Goal: Task Accomplishment & Management: Manage account settings

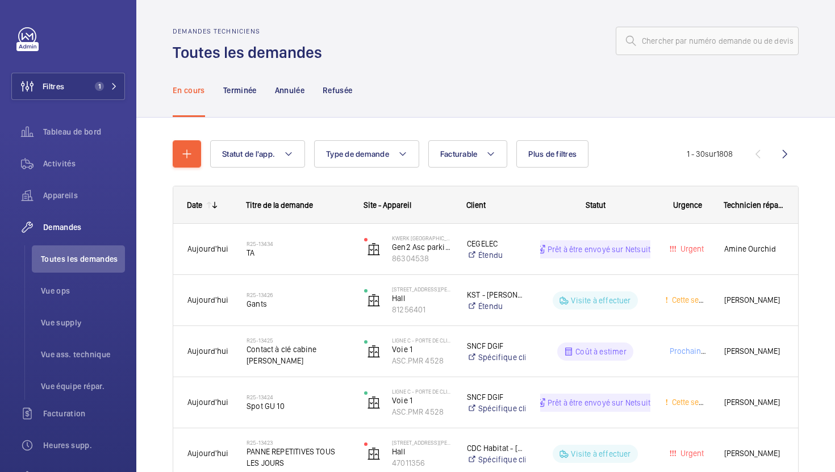
click at [675, 43] on input "text" at bounding box center [707, 41] width 183 height 28
paste input "R25-13402"
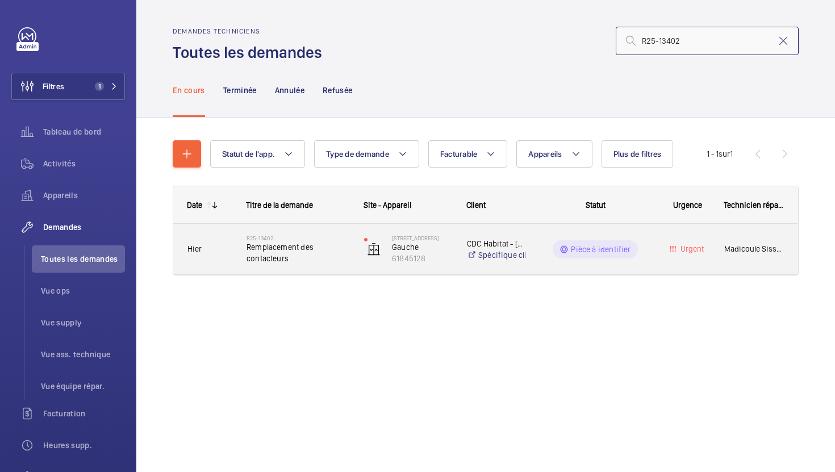
type input "R25-13402"
click at [331, 265] on div "R25-13402 Remplacement des contacteurs" at bounding box center [297, 249] width 103 height 33
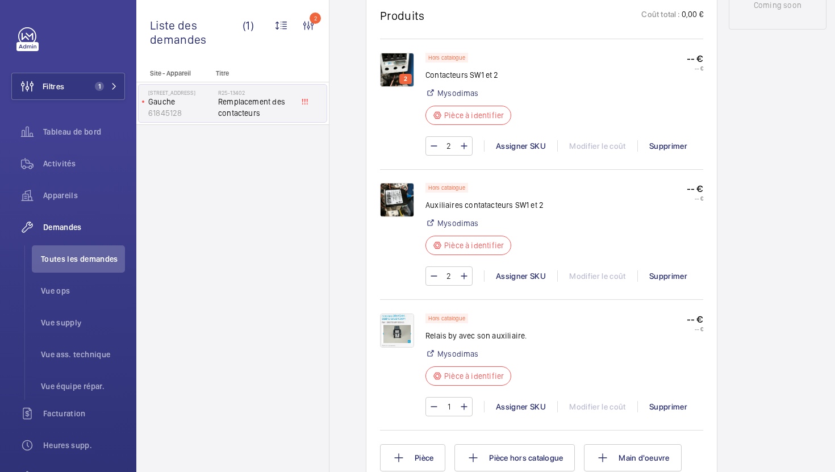
scroll to position [681, 0]
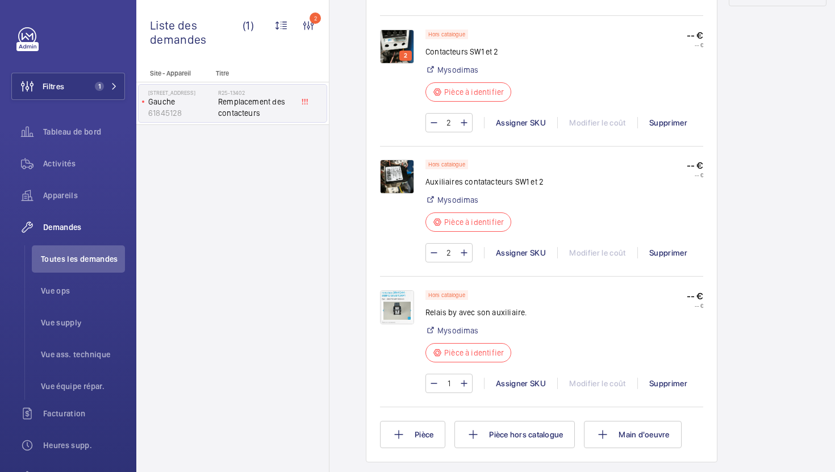
click at [399, 47] on img at bounding box center [397, 47] width 34 height 34
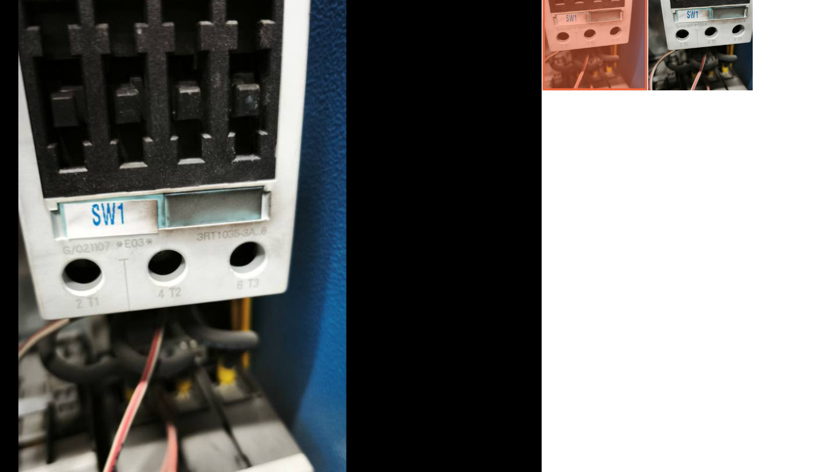
click at [632, 154] on li at bounding box center [610, 131] width 57 height 57
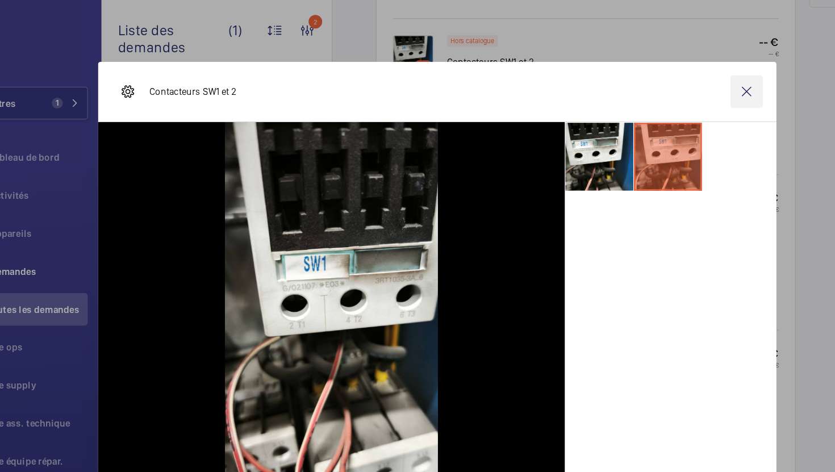
click at [686, 79] on wm-front-icon-button at bounding box center [676, 76] width 27 height 27
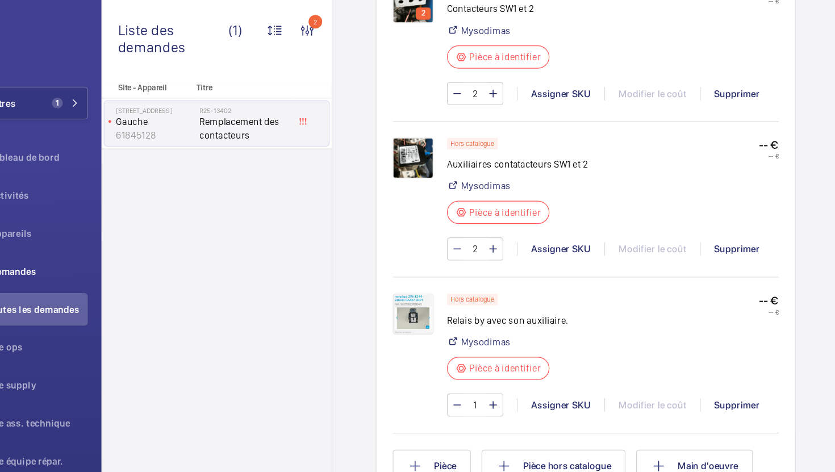
scroll to position [726, 0]
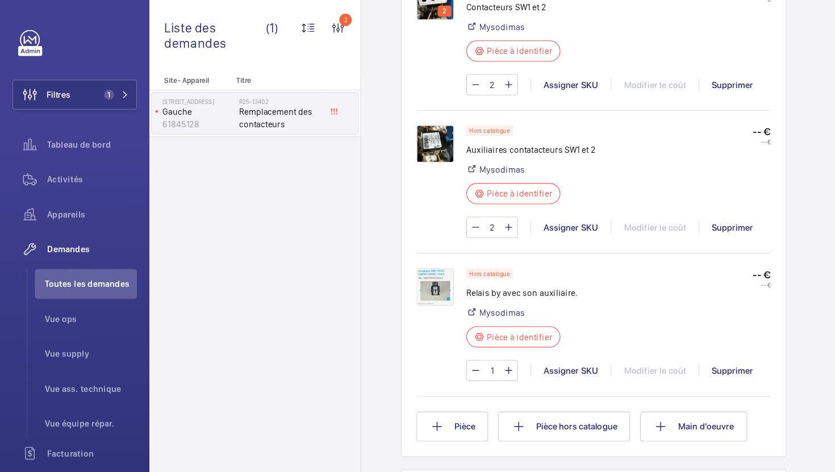
click at [400, 258] on img at bounding box center [397, 262] width 34 height 34
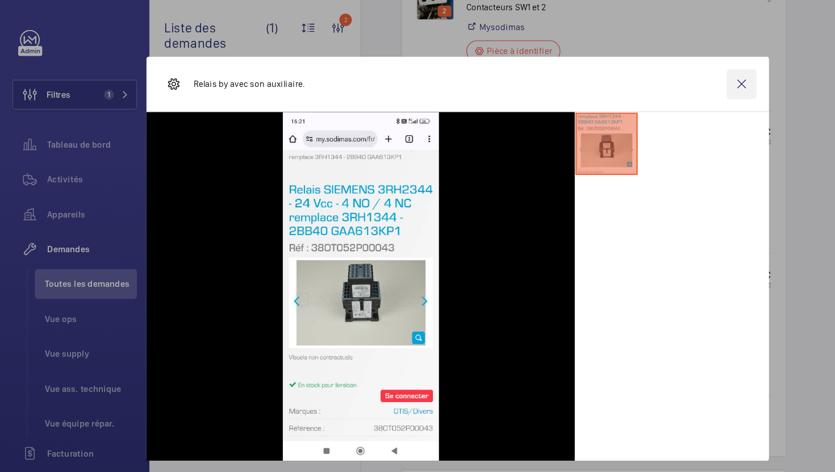
click at [673, 81] on wm-front-icon-button at bounding box center [676, 76] width 27 height 27
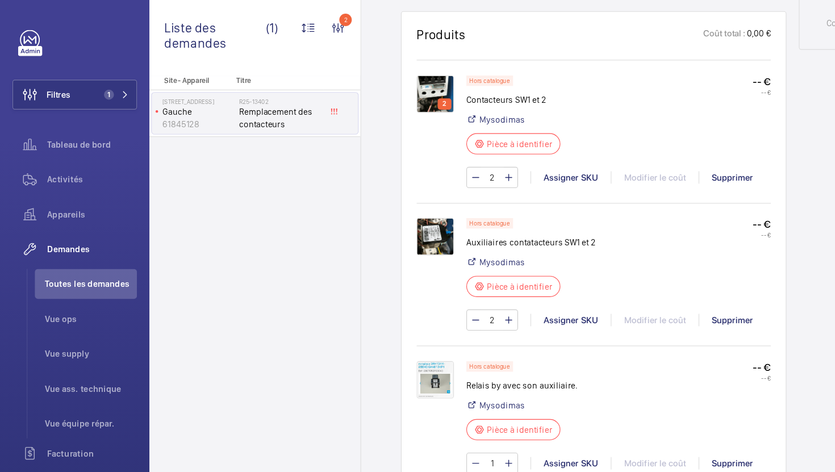
scroll to position [636, 0]
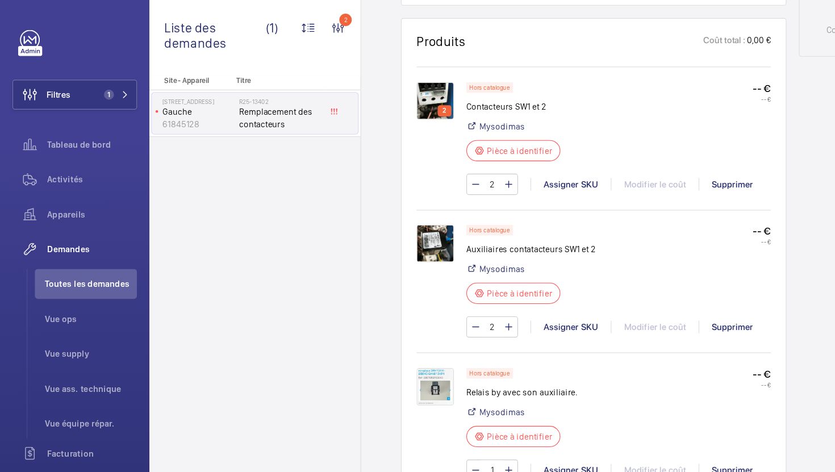
click at [390, 98] on img at bounding box center [397, 92] width 34 height 34
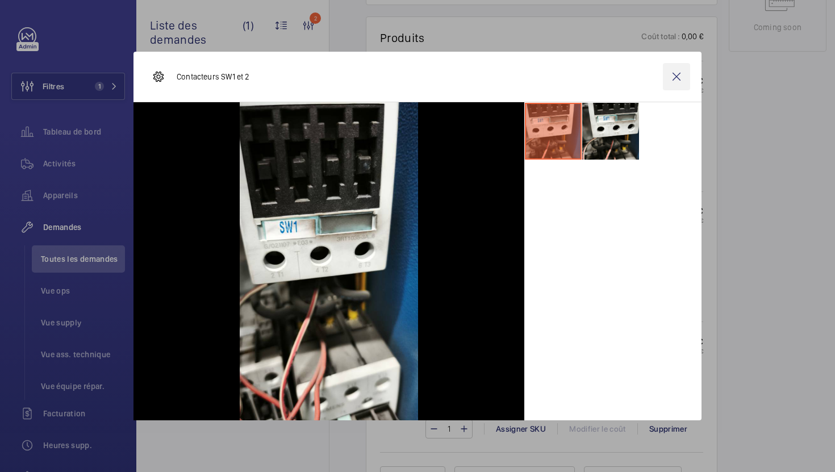
click at [672, 77] on wm-front-icon-button at bounding box center [676, 76] width 27 height 27
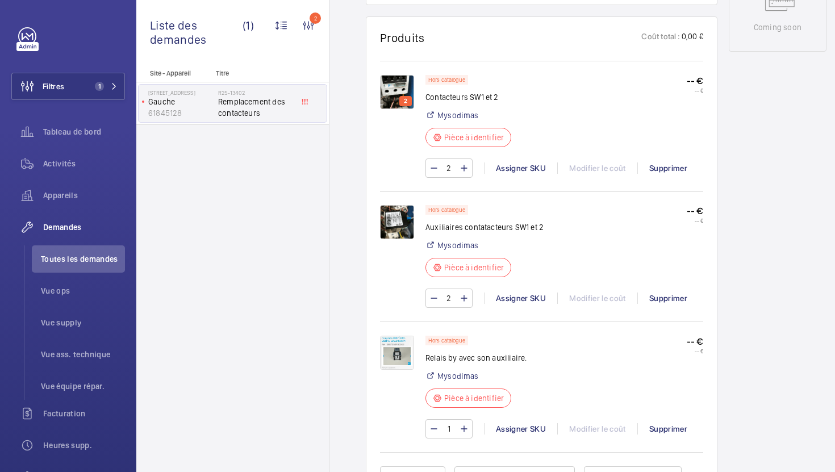
click at [396, 230] on img at bounding box center [397, 222] width 34 height 34
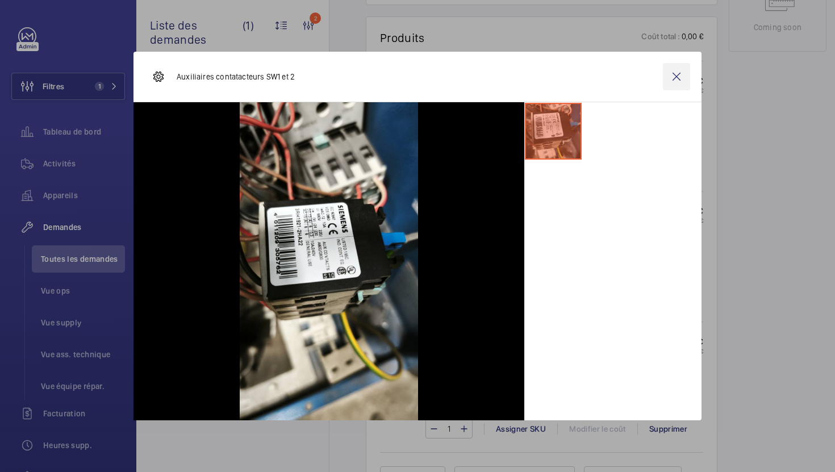
click at [679, 77] on wm-front-icon-button at bounding box center [676, 76] width 27 height 27
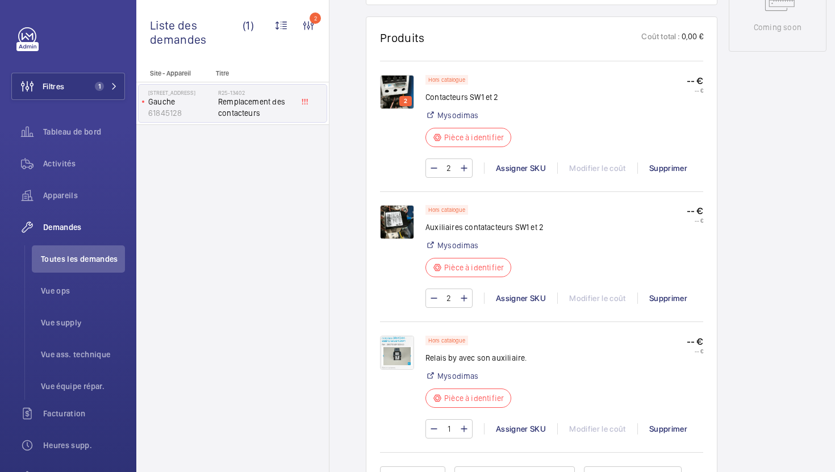
click at [394, 91] on img at bounding box center [397, 92] width 34 height 34
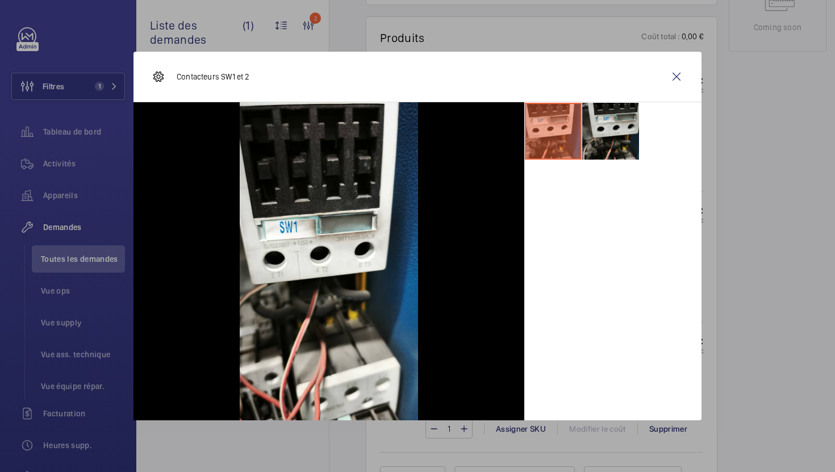
click at [627, 143] on li at bounding box center [610, 131] width 57 height 57
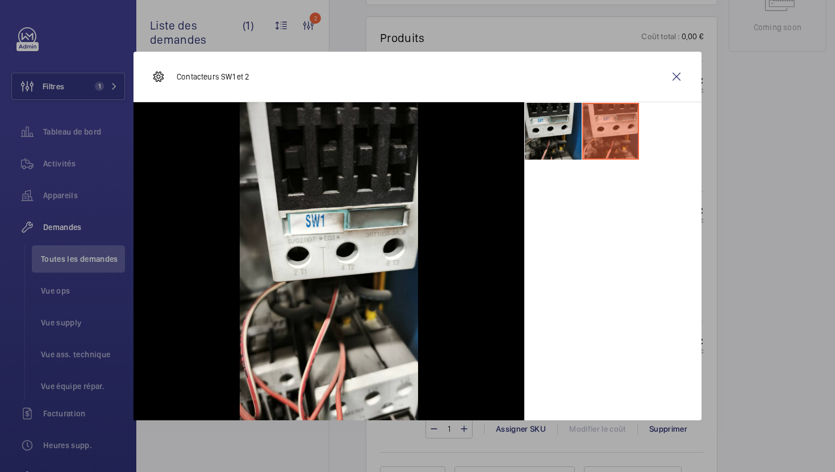
click at [565, 133] on li at bounding box center [553, 131] width 57 height 57
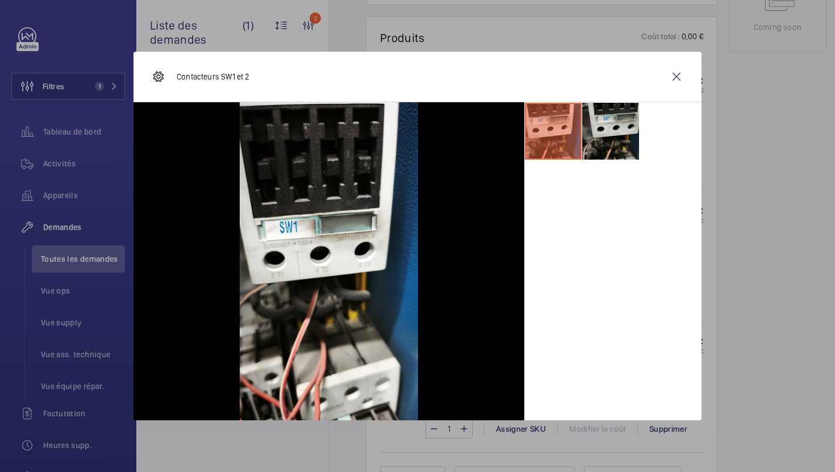
click at [619, 127] on li at bounding box center [610, 131] width 57 height 57
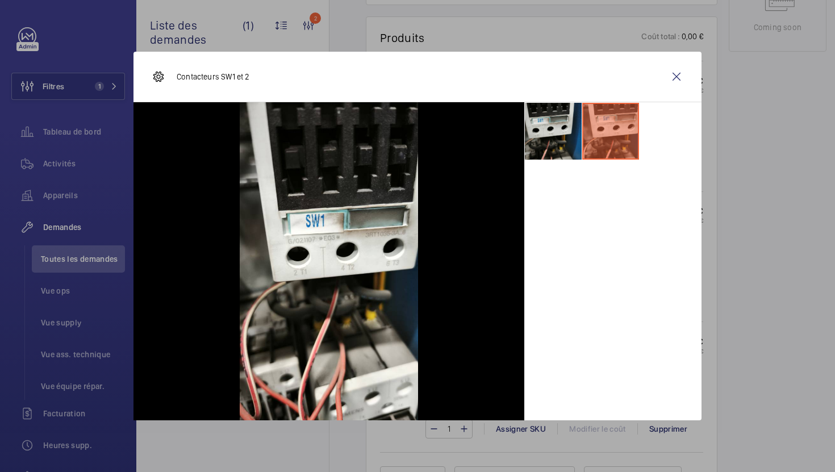
click at [553, 131] on li at bounding box center [553, 131] width 57 height 57
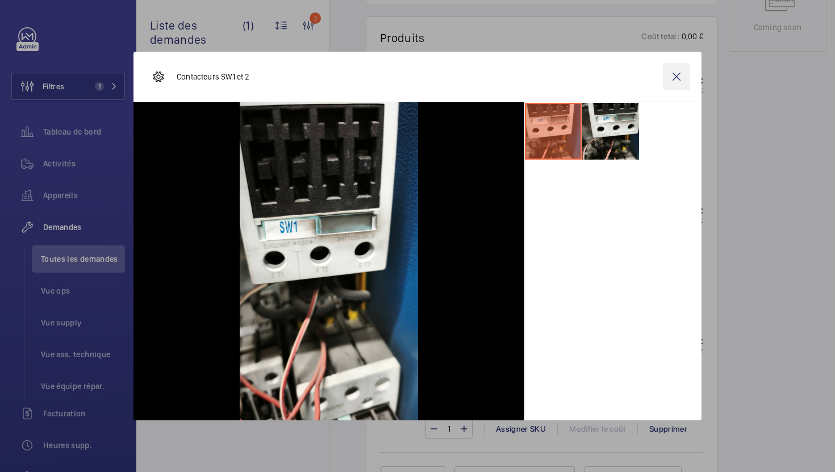
click at [674, 78] on wm-front-icon-button at bounding box center [676, 76] width 27 height 27
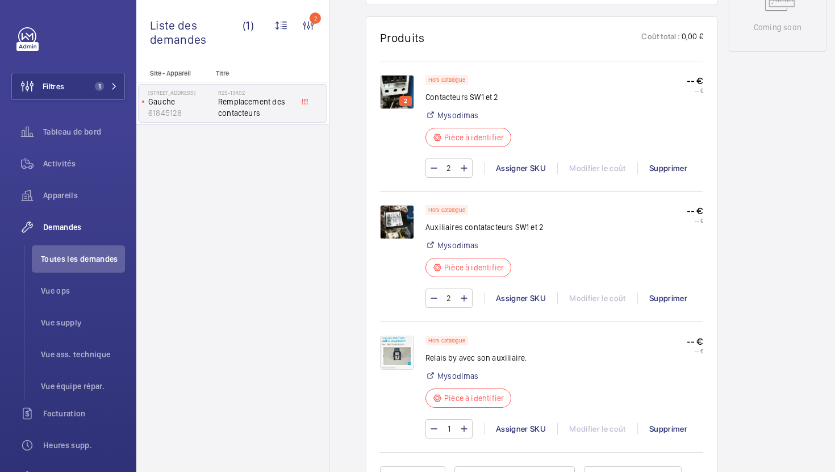
click at [396, 232] on img at bounding box center [397, 222] width 34 height 34
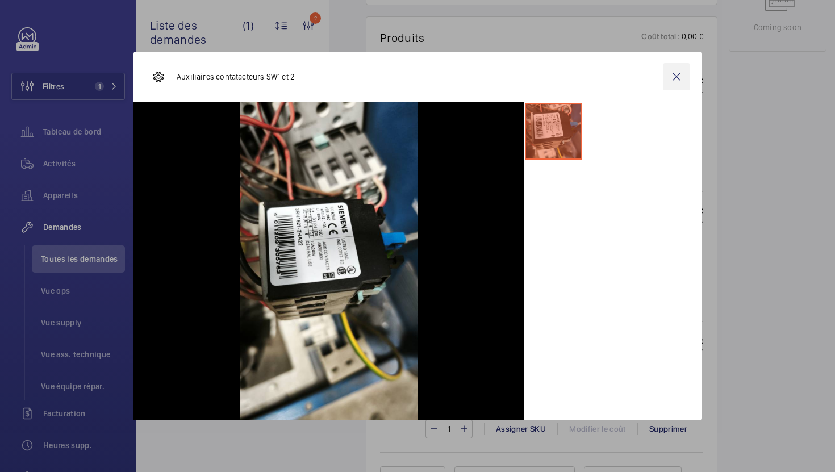
click at [683, 72] on wm-front-icon-button at bounding box center [676, 76] width 27 height 27
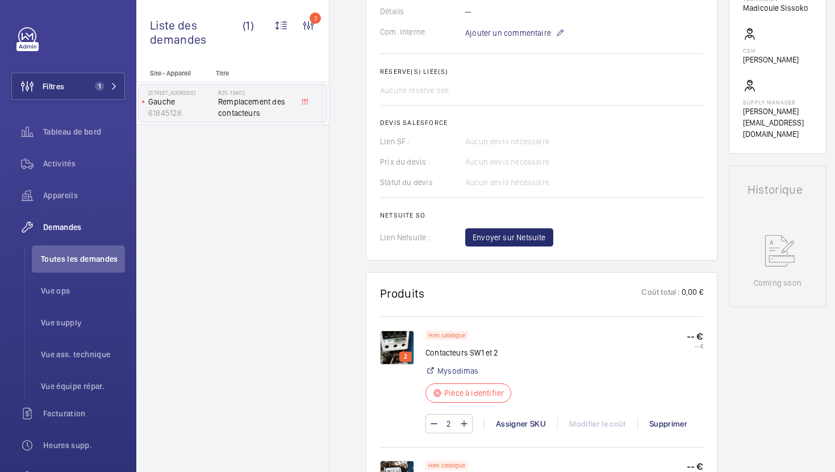
scroll to position [647, 0]
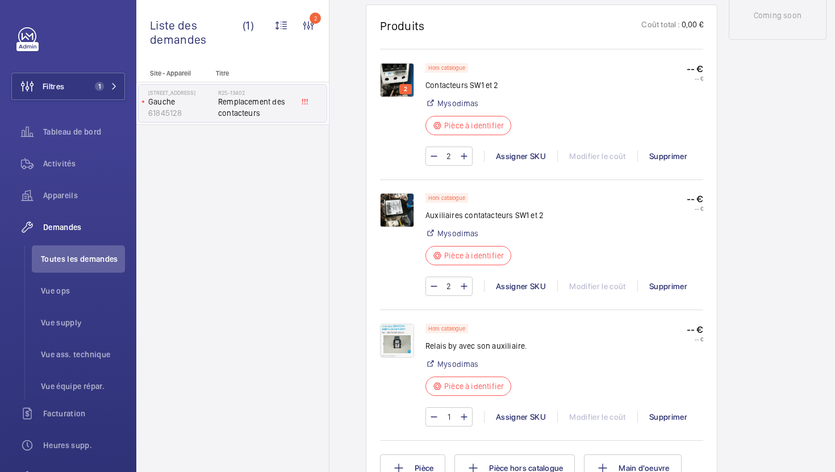
click at [391, 340] on img at bounding box center [397, 341] width 34 height 34
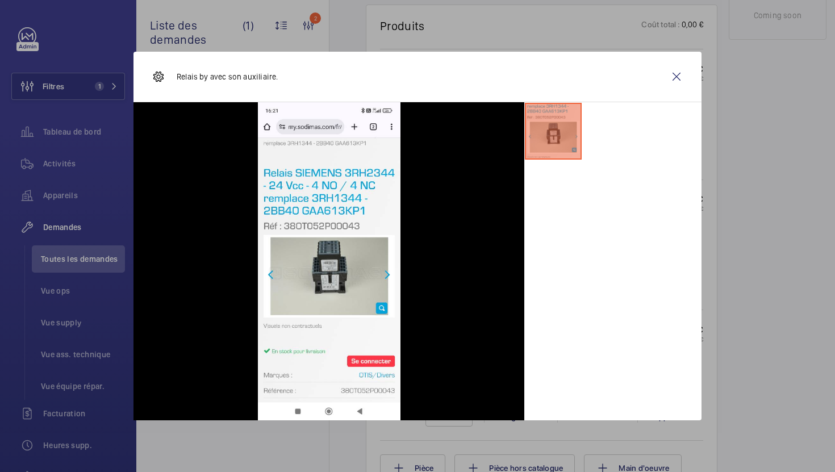
click at [792, 272] on div at bounding box center [417, 236] width 835 height 472
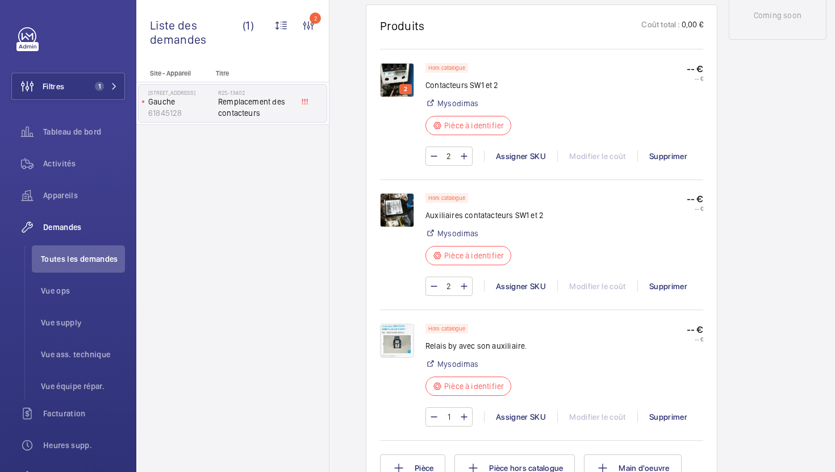
click at [508, 411] on div "1 Assigner SKU Modifier le coût Supprimer" at bounding box center [564, 416] width 278 height 19
click at [505, 417] on div "Assigner SKU" at bounding box center [520, 416] width 73 height 11
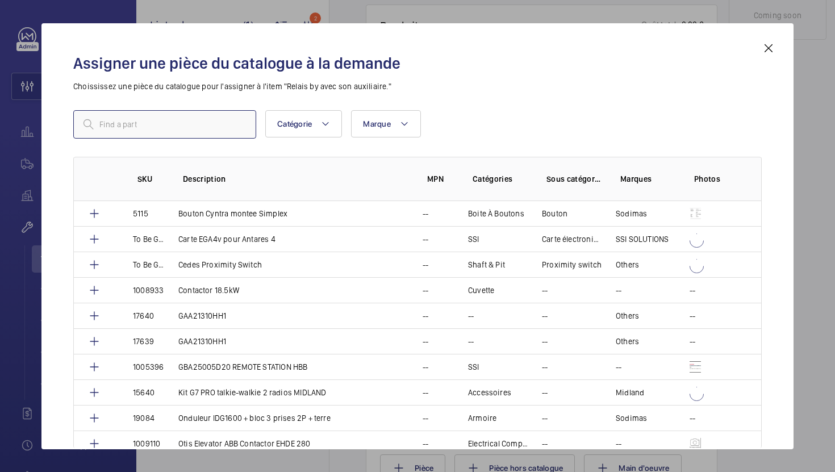
click at [181, 135] on input "text" at bounding box center [164, 124] width 183 height 28
paste input "1007849"
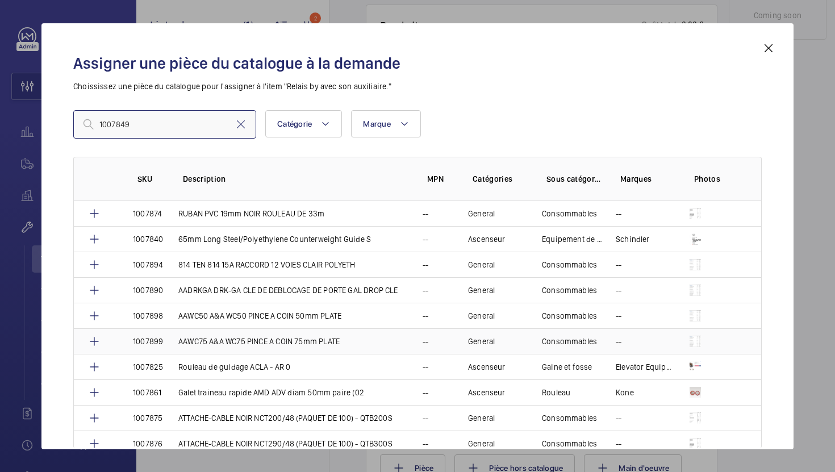
type input "1007849"
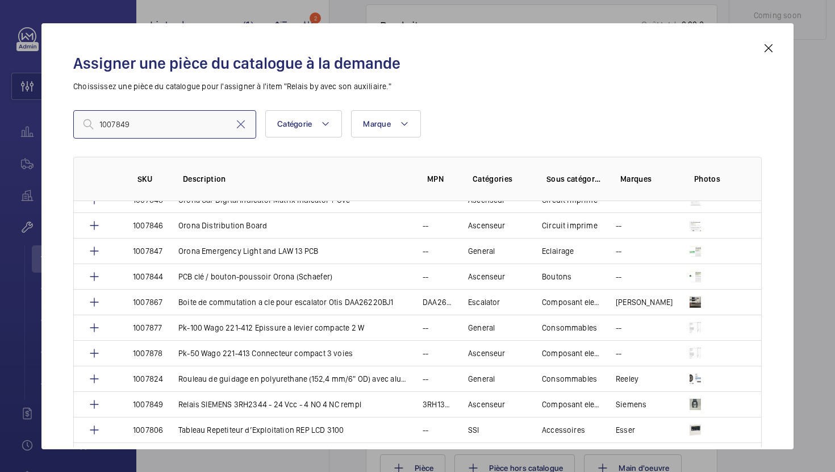
scroll to position [1398, 0]
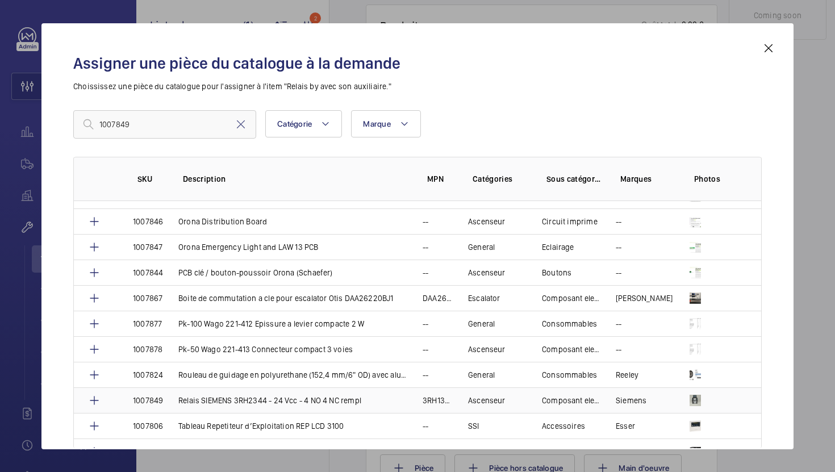
click at [228, 403] on p "Relais SIEMENS 3RH2344 - 24 Vcc - 4 NO 4 NC rempl" at bounding box center [269, 400] width 183 height 11
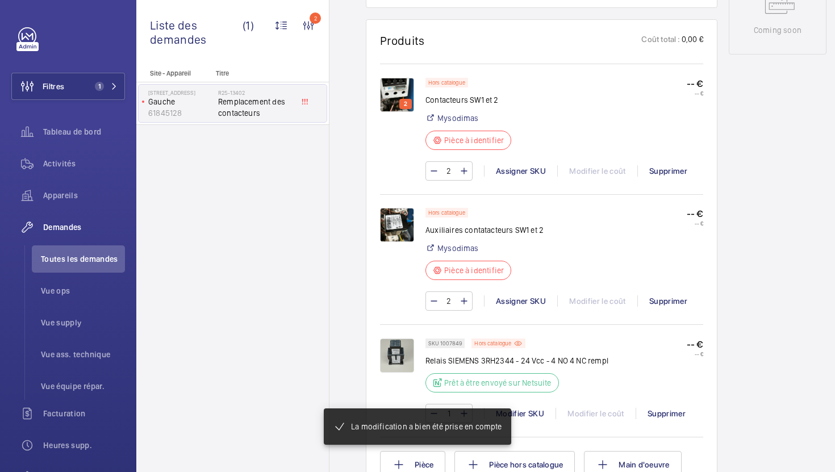
scroll to position [625, 0]
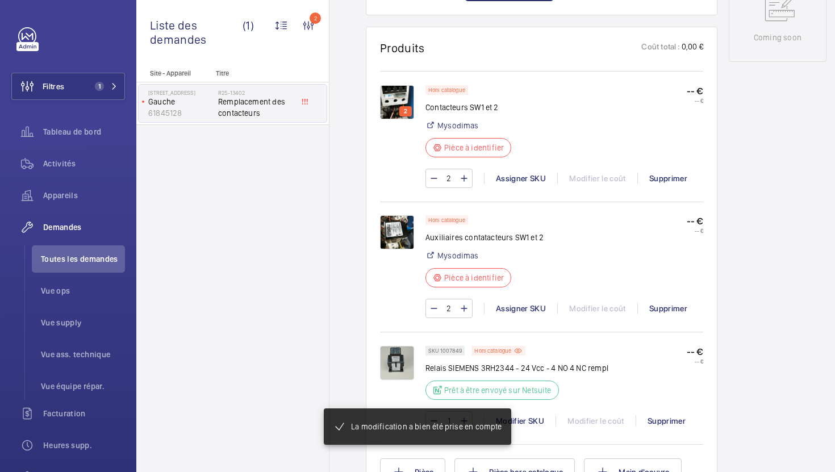
click at [408, 236] on img at bounding box center [397, 232] width 34 height 34
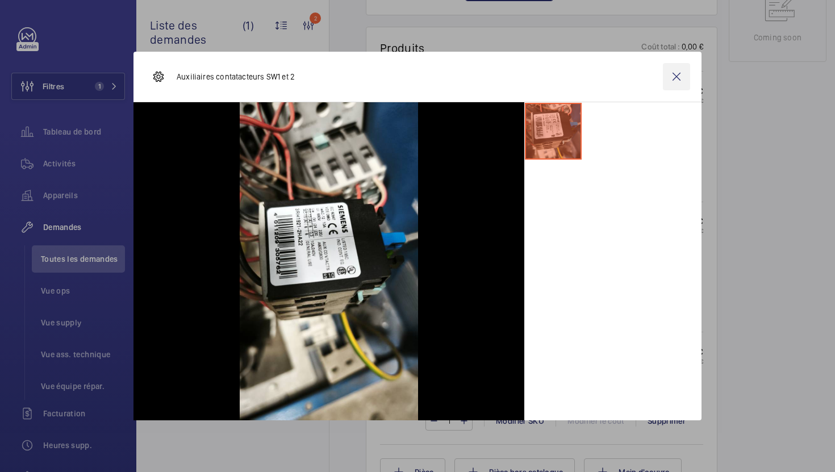
click at [677, 82] on wm-front-icon-button at bounding box center [676, 76] width 27 height 27
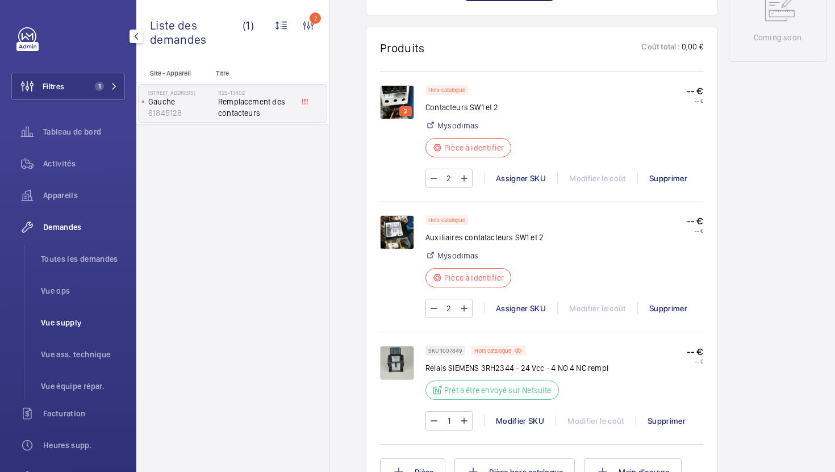
click at [57, 319] on span "Vue supply" at bounding box center [83, 322] width 84 height 11
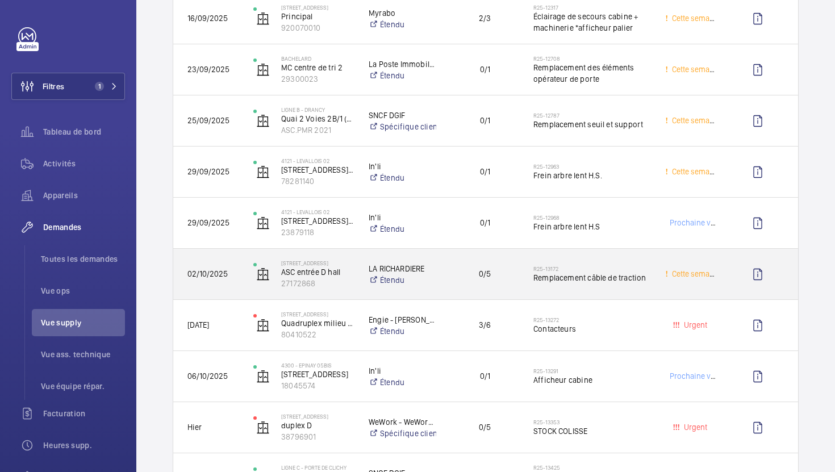
scroll to position [245, 0]
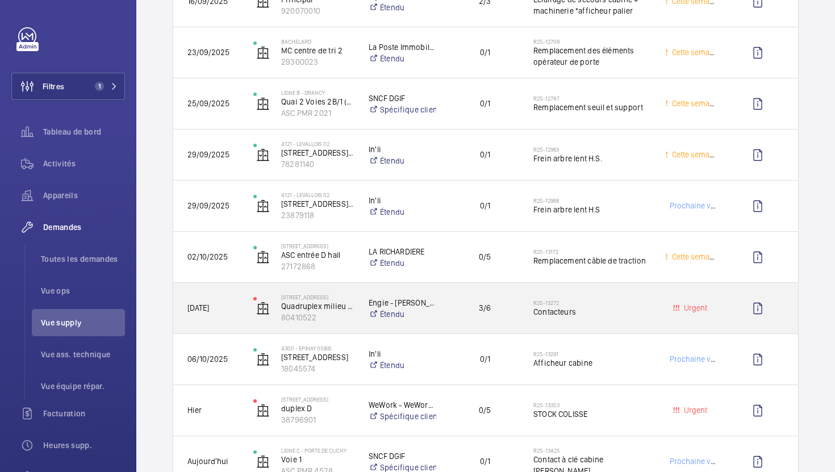
click at [607, 315] on span "Contacteurs" at bounding box center [591, 311] width 117 height 11
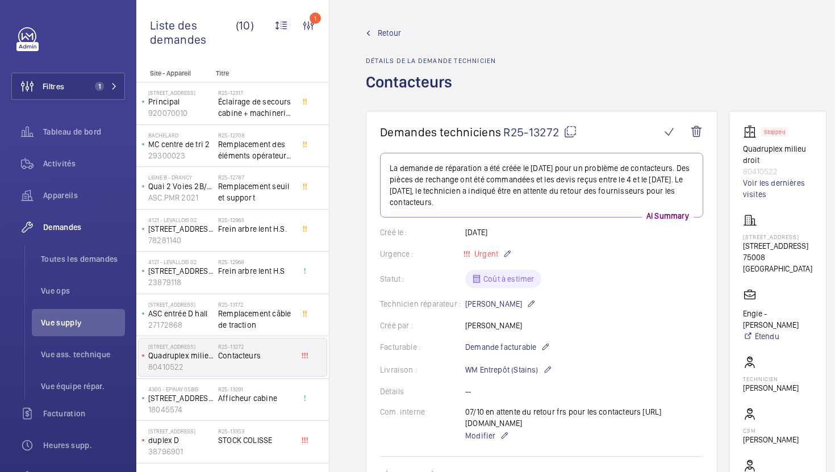
click at [569, 132] on mat-icon at bounding box center [570, 132] width 14 height 14
drag, startPoint x: 786, startPoint y: 277, endPoint x: 743, endPoint y: 253, distance: 48.8
click at [743, 252] on p "68 Rue du Faubourg Saint-Honoré, 75008 PARIS" at bounding box center [777, 245] width 69 height 11
copy p "68 Rue du Faubourg Saint-Honoré, 75008 PARIS"
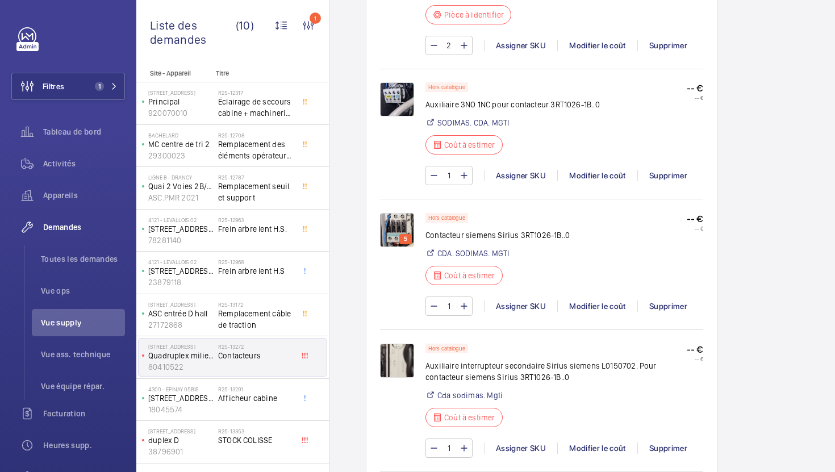
scroll to position [805, 0]
click at [399, 229] on img at bounding box center [397, 229] width 34 height 34
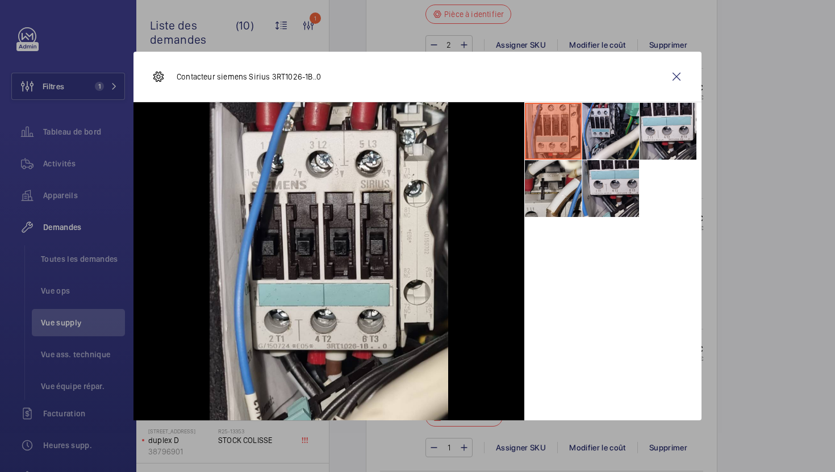
click at [754, 176] on div at bounding box center [417, 236] width 835 height 472
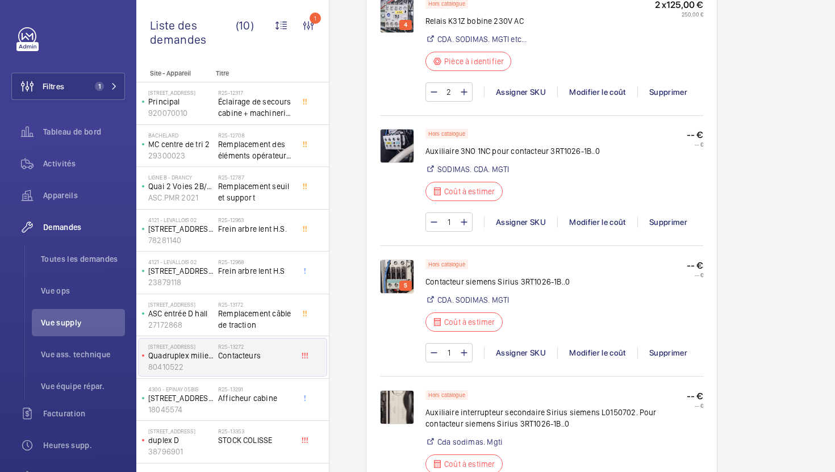
scroll to position [736, 0]
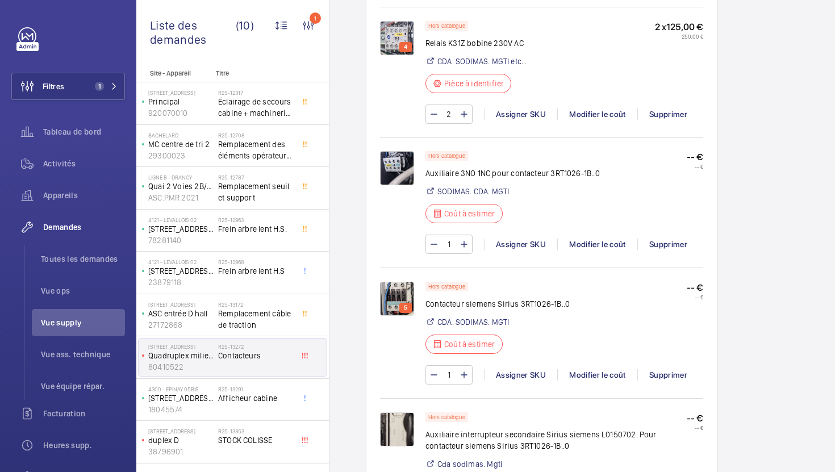
click at [400, 169] on img at bounding box center [397, 168] width 34 height 34
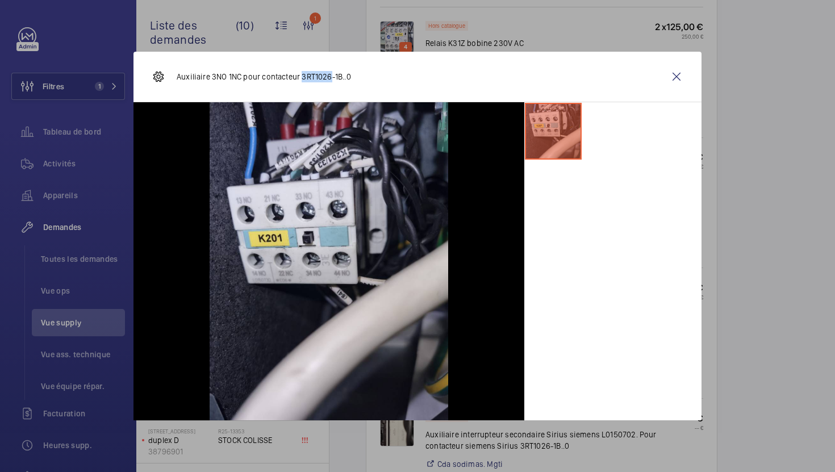
drag, startPoint x: 300, startPoint y: 78, endPoint x: 329, endPoint y: 78, distance: 29.5
click at [329, 78] on p "Auxiliaire 3NO 1NC pour contacteur 3RT1026-1B..0" at bounding box center [264, 76] width 174 height 11
copy p "3RT1026"
click at [783, 136] on div at bounding box center [417, 236] width 835 height 472
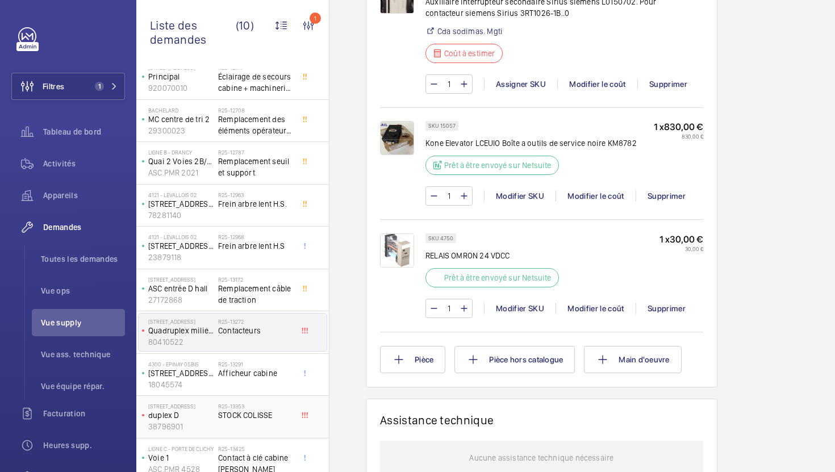
scroll to position [34, 0]
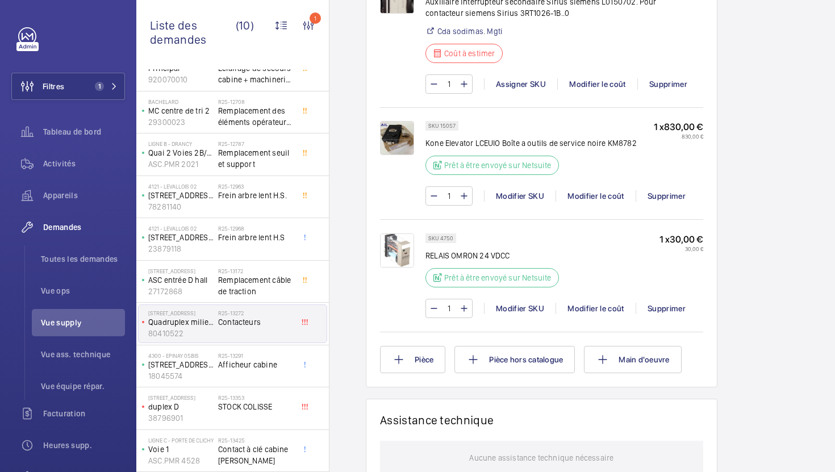
click at [408, 263] on img at bounding box center [397, 250] width 34 height 34
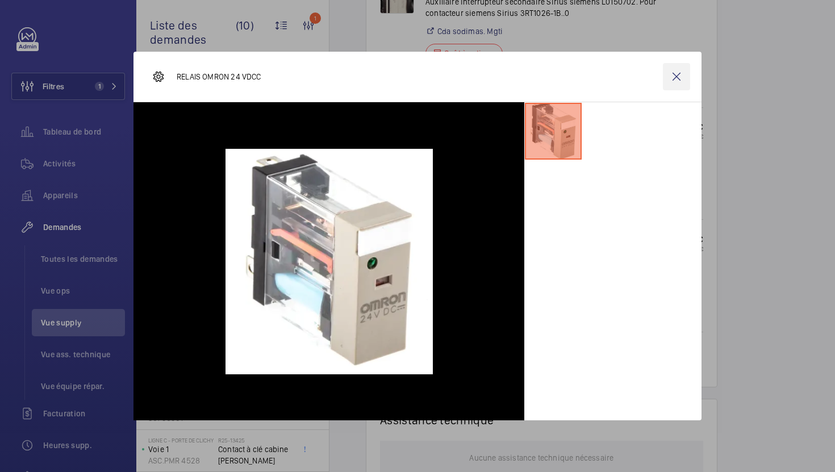
click at [681, 80] on wm-front-icon-button at bounding box center [676, 76] width 27 height 27
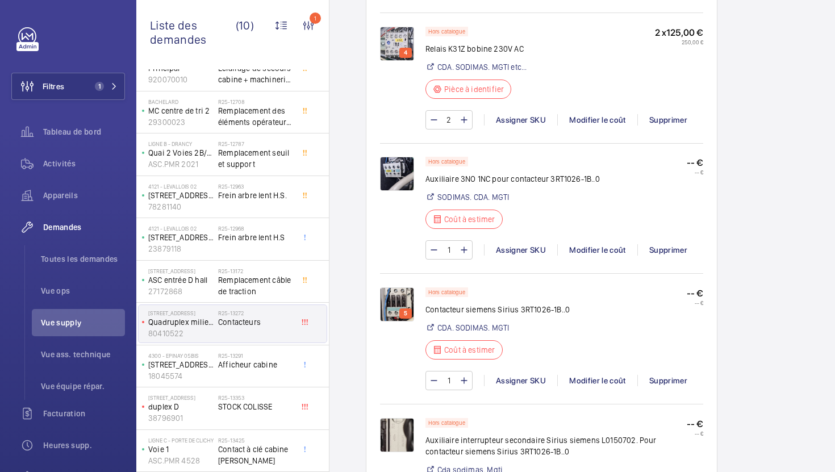
scroll to position [0, 0]
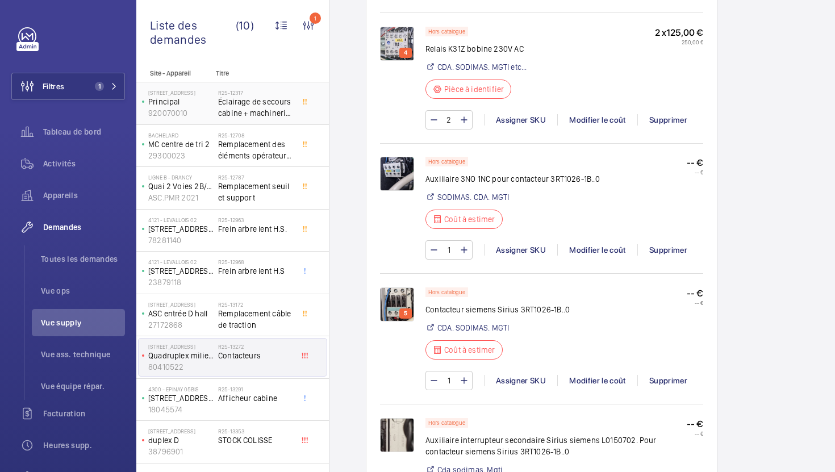
click at [259, 122] on div "R25-12317 Éclairage de secours cabine + machinerie *afficheur palier" at bounding box center [255, 105] width 75 height 33
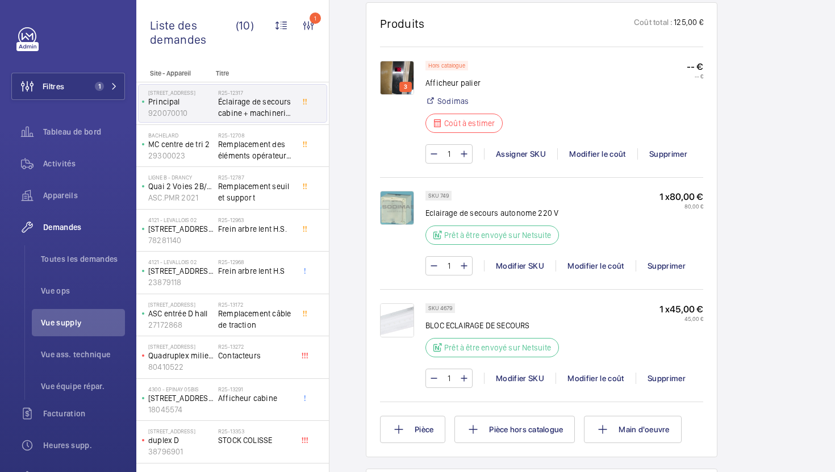
scroll to position [771, 0]
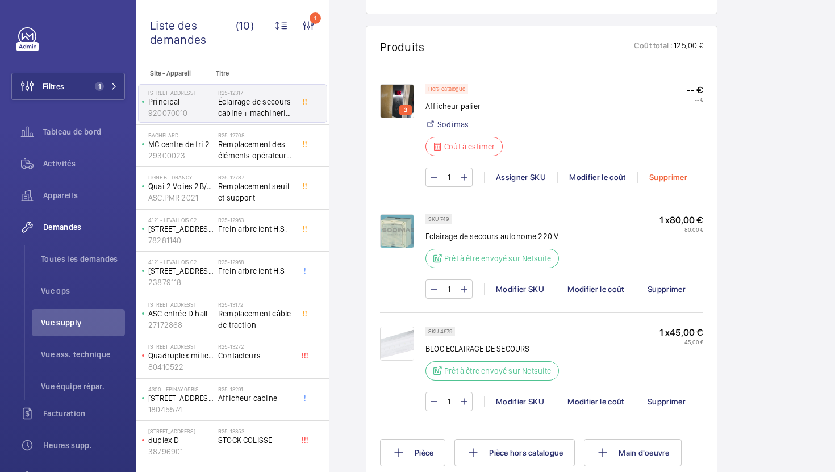
click at [671, 181] on div "Supprimer" at bounding box center [667, 177] width 61 height 11
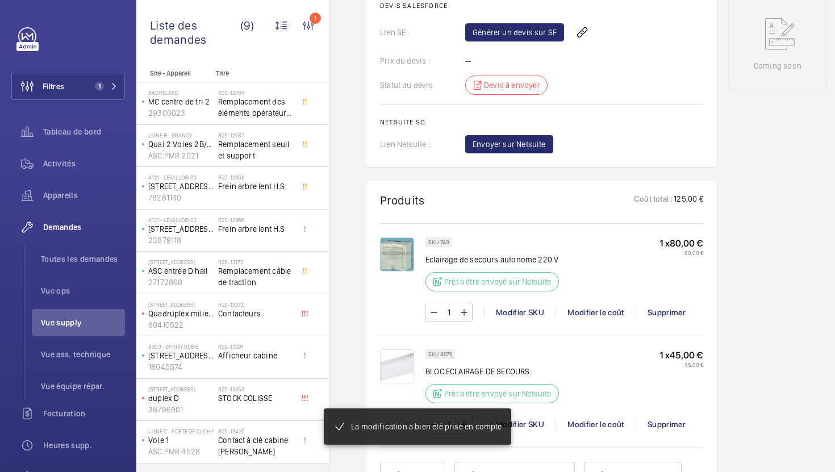
scroll to position [427, 0]
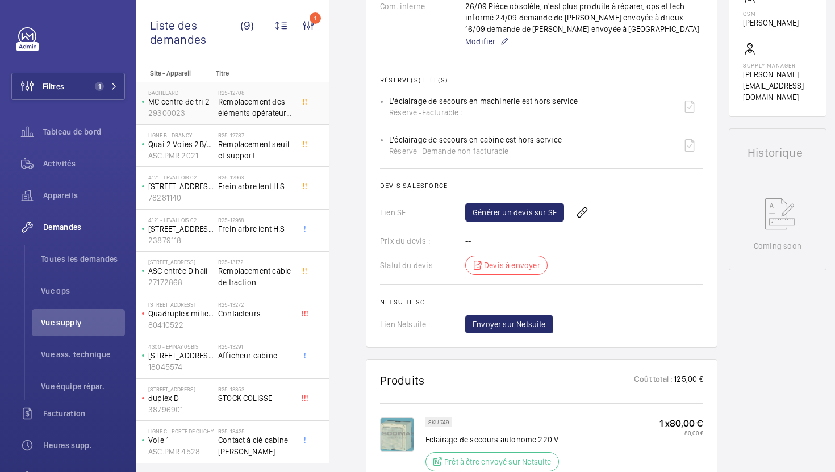
click at [285, 119] on div "R25-12708 Remplacement des éléments opérateur de porte" at bounding box center [255, 105] width 75 height 33
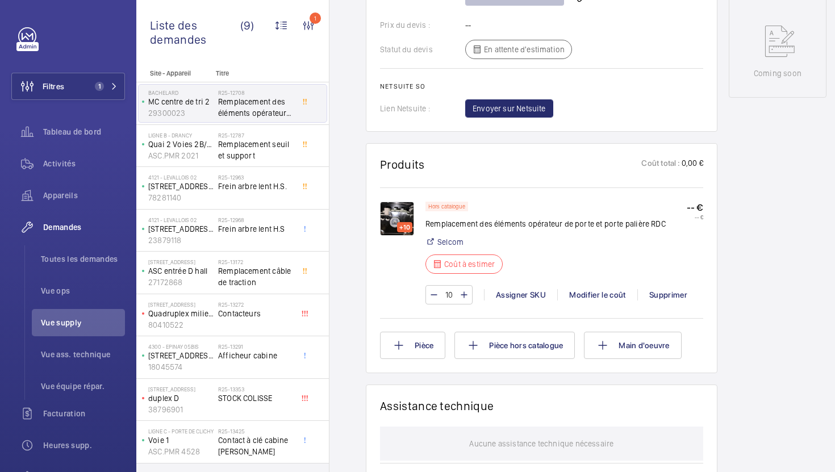
scroll to position [519, 0]
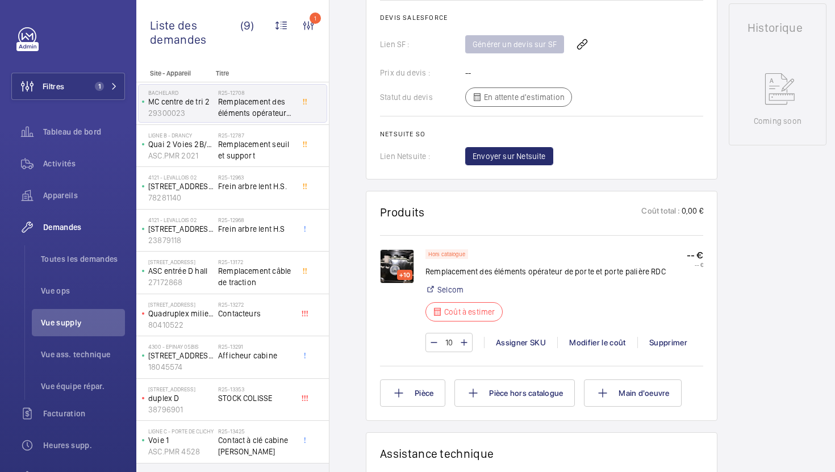
click at [390, 257] on img at bounding box center [397, 266] width 34 height 34
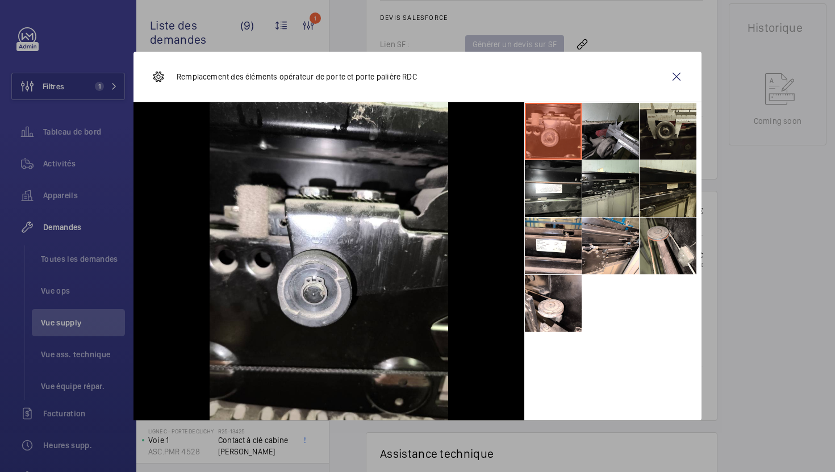
click at [655, 141] on li at bounding box center [668, 131] width 57 height 57
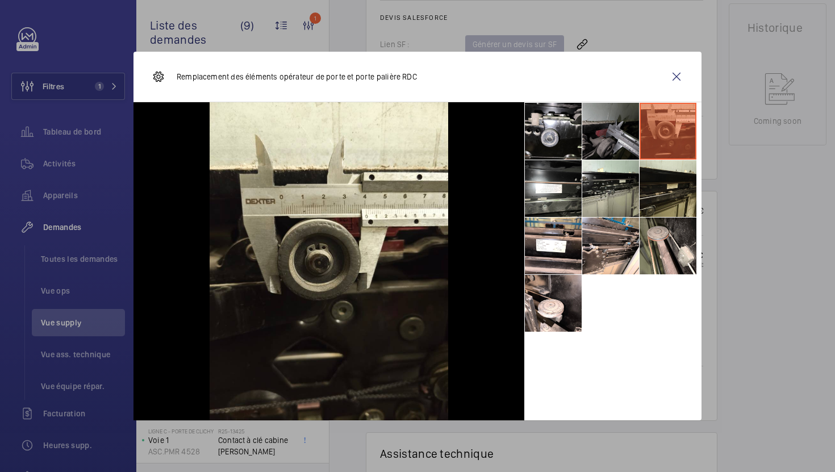
click at [615, 139] on li at bounding box center [610, 131] width 57 height 57
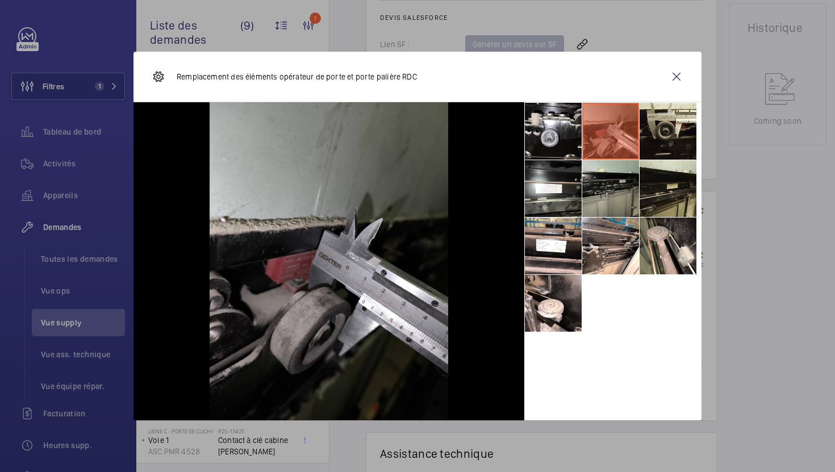
click at [605, 197] on li at bounding box center [610, 188] width 57 height 57
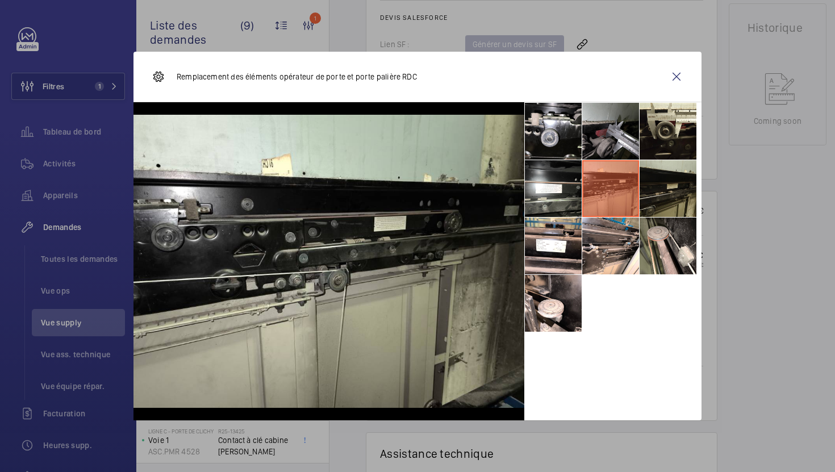
click at [660, 198] on li at bounding box center [668, 188] width 57 height 57
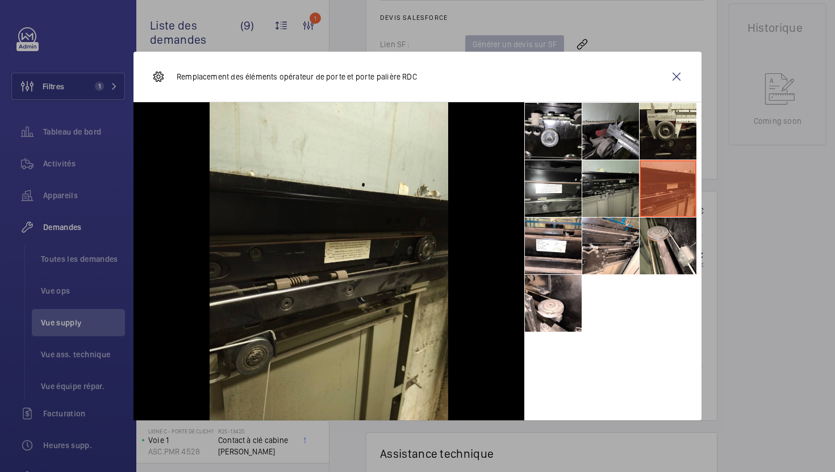
click at [604, 202] on li at bounding box center [610, 188] width 57 height 57
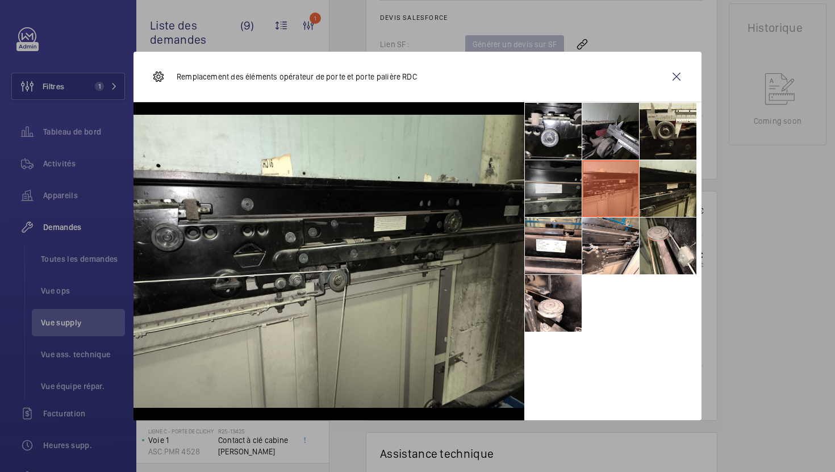
click at [554, 202] on li at bounding box center [553, 188] width 57 height 57
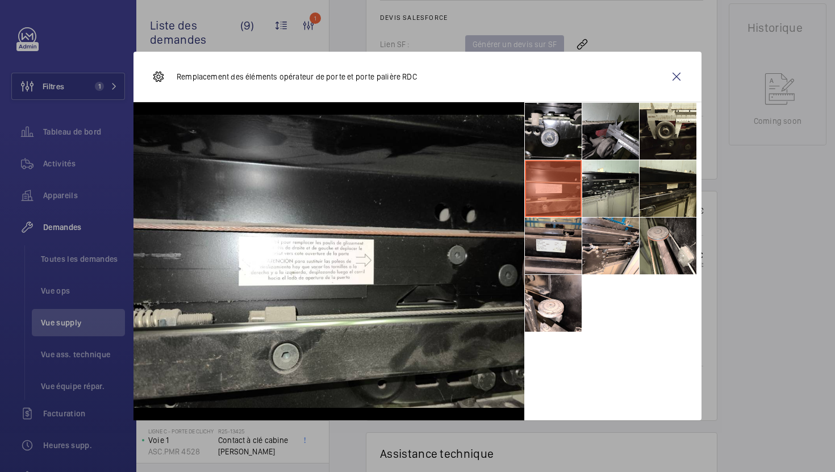
click at [532, 254] on li at bounding box center [553, 246] width 57 height 57
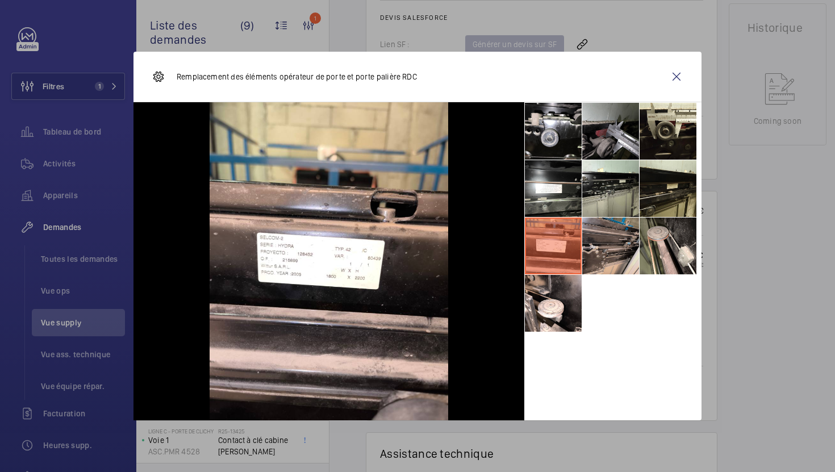
click at [608, 254] on li at bounding box center [610, 246] width 57 height 57
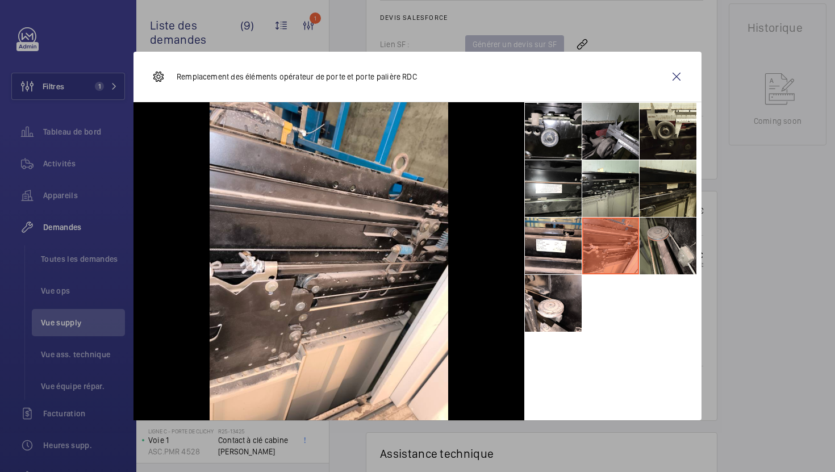
click at [675, 242] on li at bounding box center [668, 246] width 57 height 57
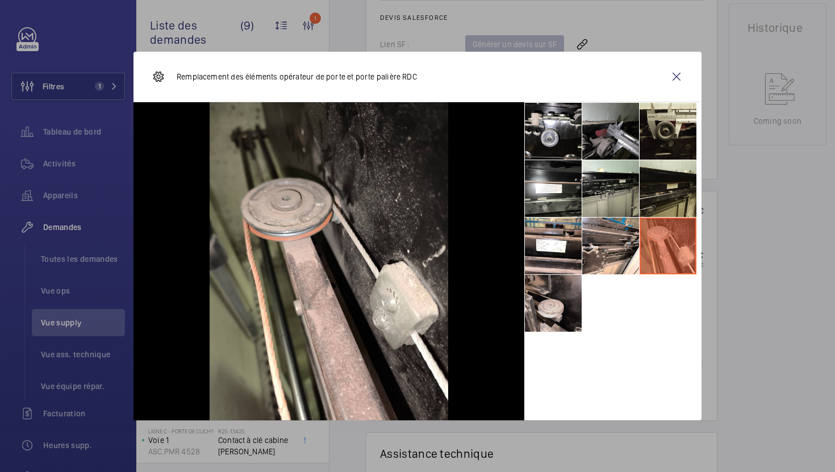
click at [549, 296] on li at bounding box center [553, 303] width 57 height 57
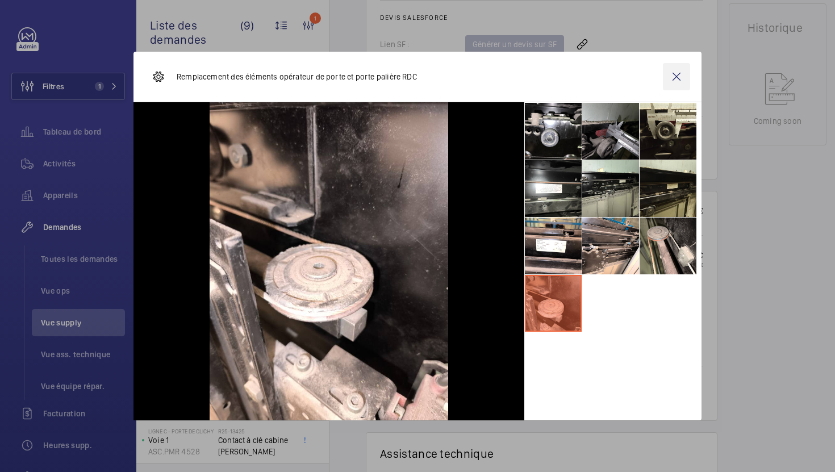
click at [676, 76] on wm-front-icon-button at bounding box center [676, 76] width 27 height 27
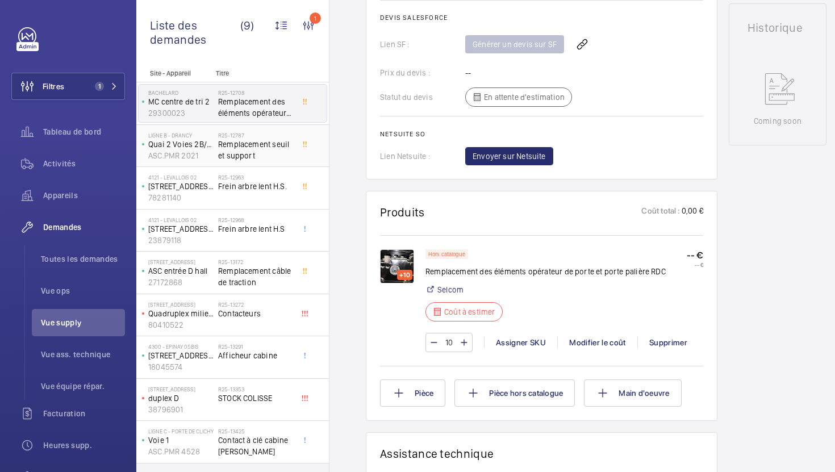
click at [267, 153] on span "Remplacement seuil et support" at bounding box center [255, 150] width 75 height 23
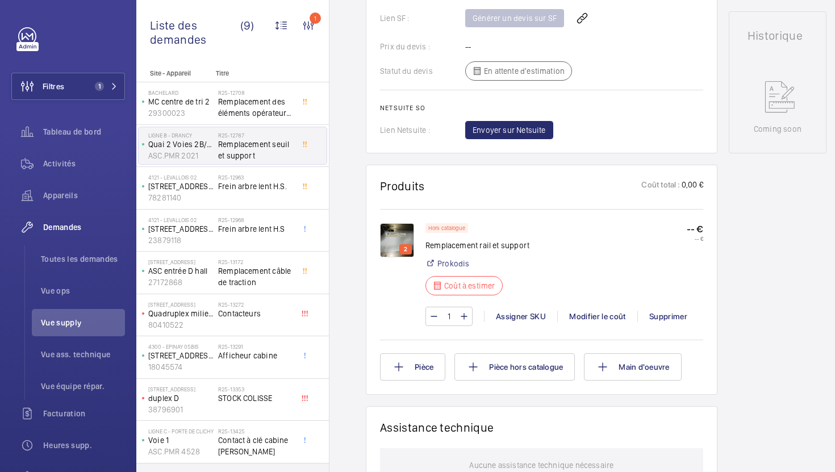
scroll to position [555, 0]
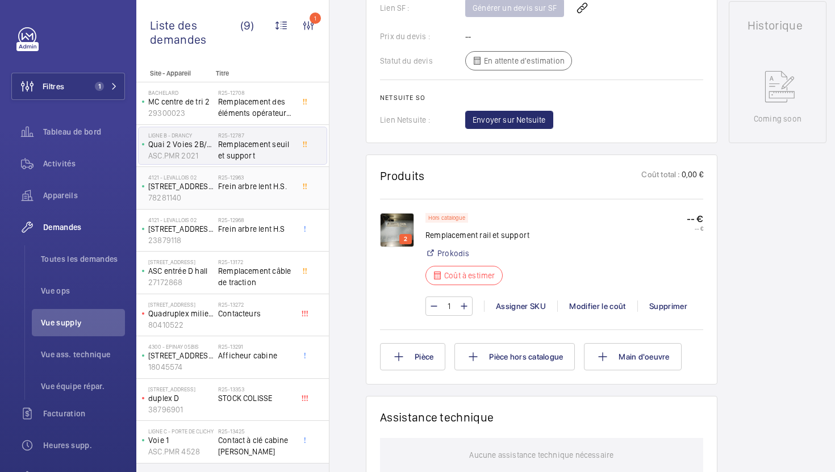
click at [266, 190] on span "Frein arbre lent H.S." at bounding box center [255, 186] width 75 height 11
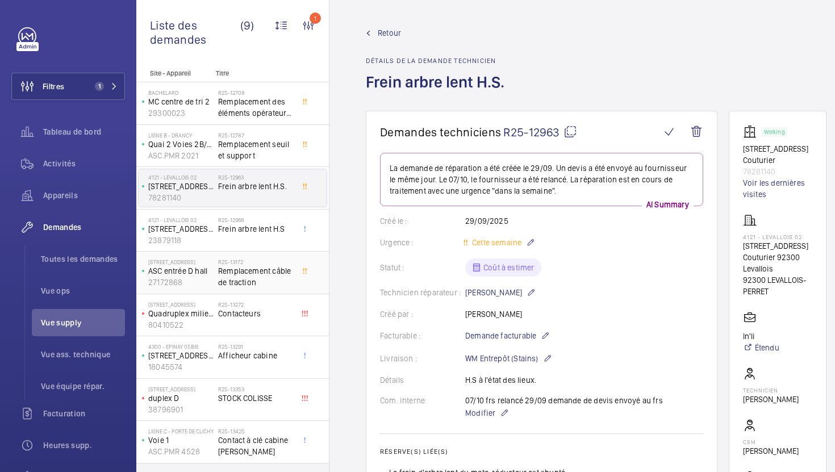
click at [280, 280] on span "Remplacement câble de traction" at bounding box center [255, 276] width 75 height 23
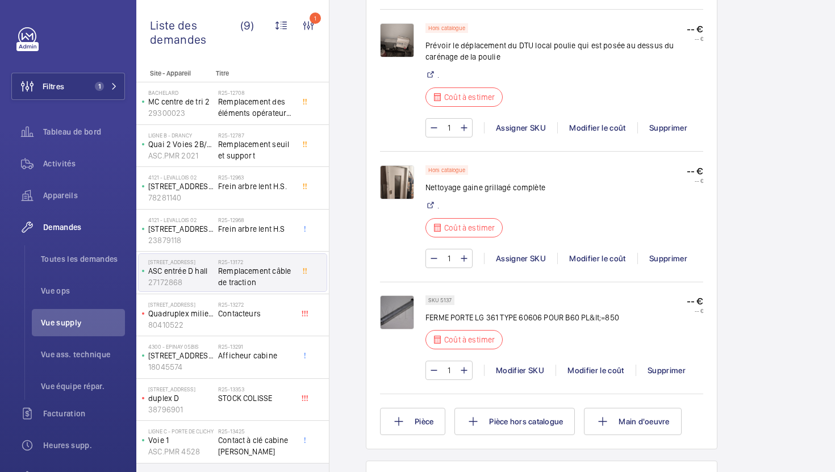
scroll to position [994, 0]
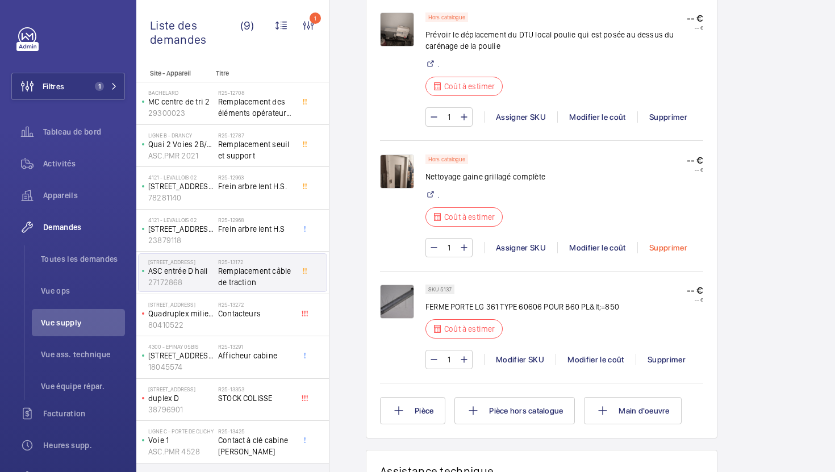
click at [671, 253] on div "Supprimer" at bounding box center [667, 247] width 61 height 11
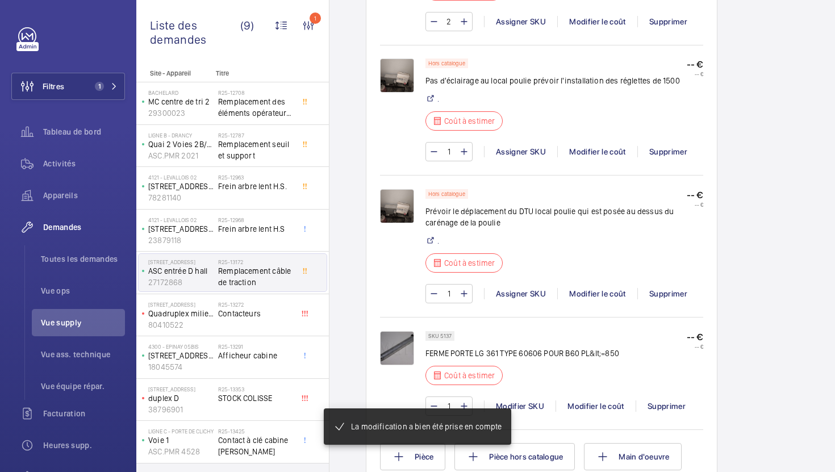
scroll to position [830, 0]
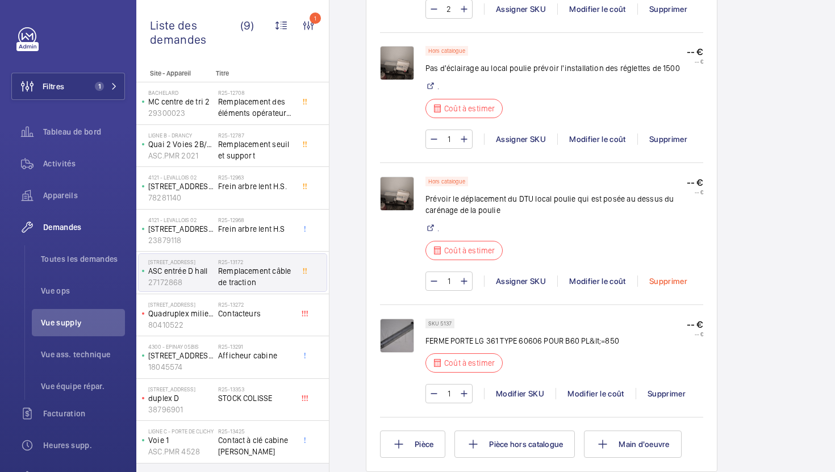
click at [680, 281] on div "Supprimer" at bounding box center [667, 280] width 61 height 11
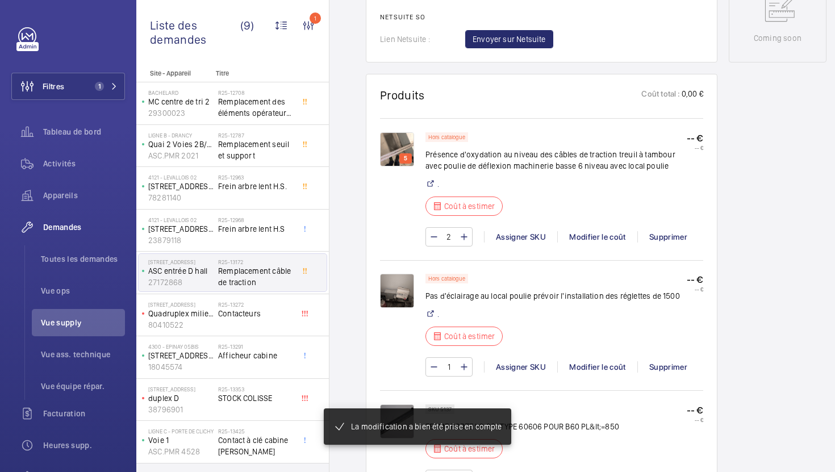
scroll to position [620, 0]
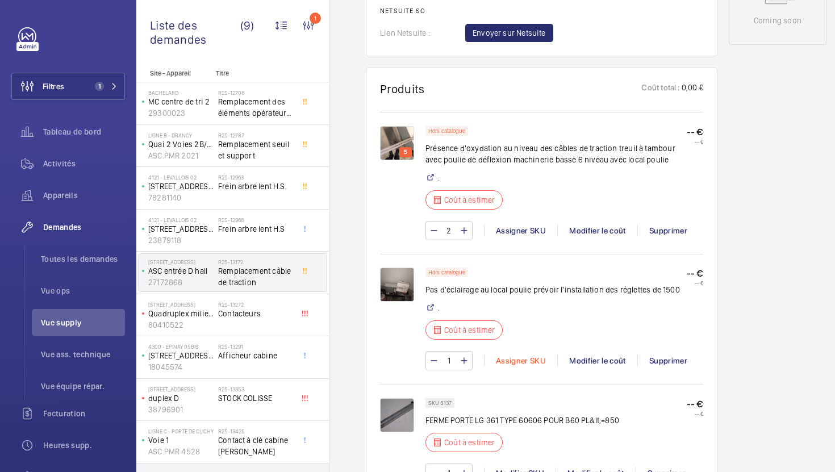
click at [526, 364] on div "Assigner SKU" at bounding box center [520, 360] width 73 height 11
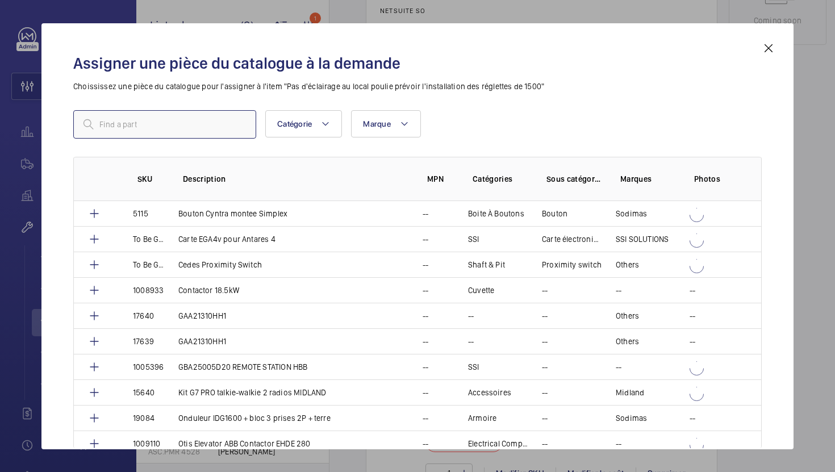
click at [233, 123] on input "text" at bounding box center [164, 124] width 183 height 28
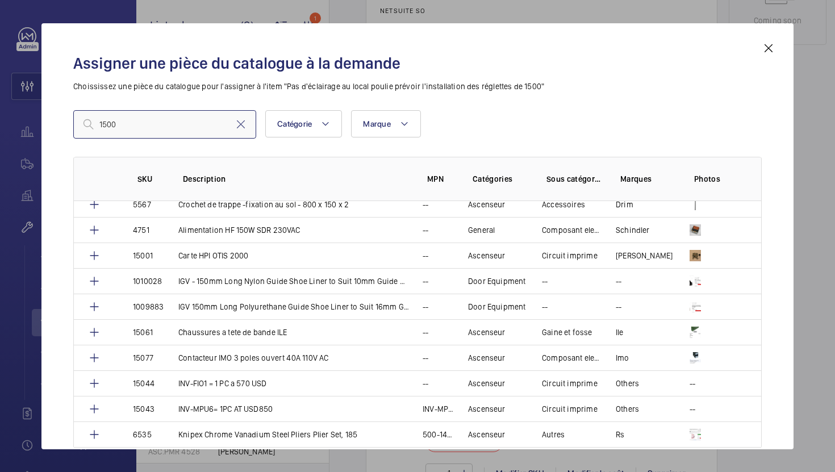
scroll to position [1978, 0]
type input "1500"
click at [768, 52] on mat-icon at bounding box center [769, 48] width 14 height 14
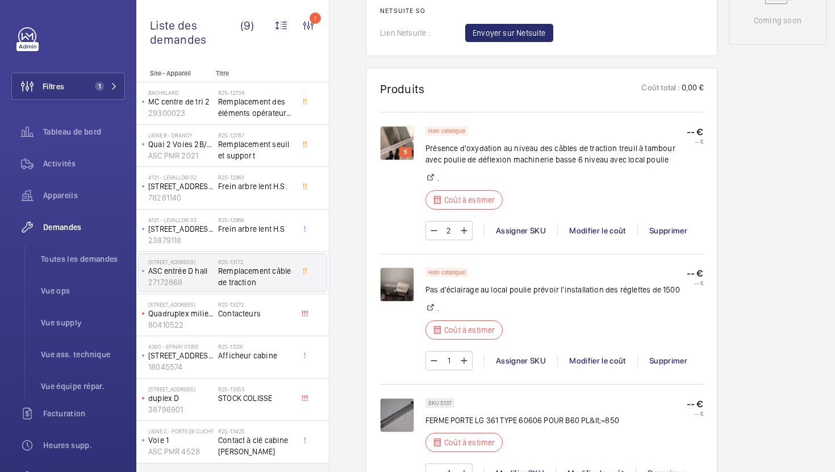
click at [404, 289] on img at bounding box center [397, 285] width 34 height 34
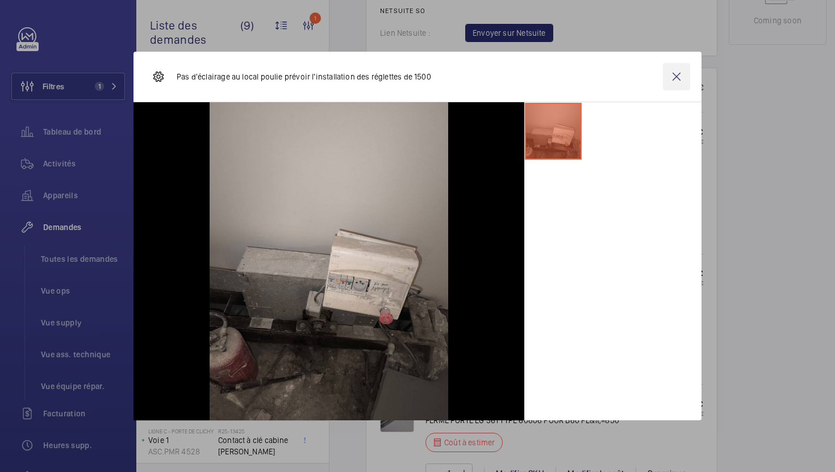
click at [680, 82] on wm-front-icon-button at bounding box center [676, 76] width 27 height 27
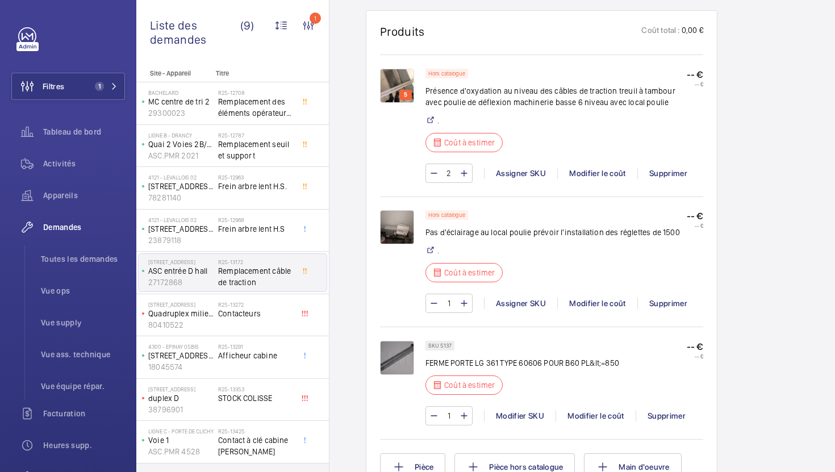
scroll to position [717, 0]
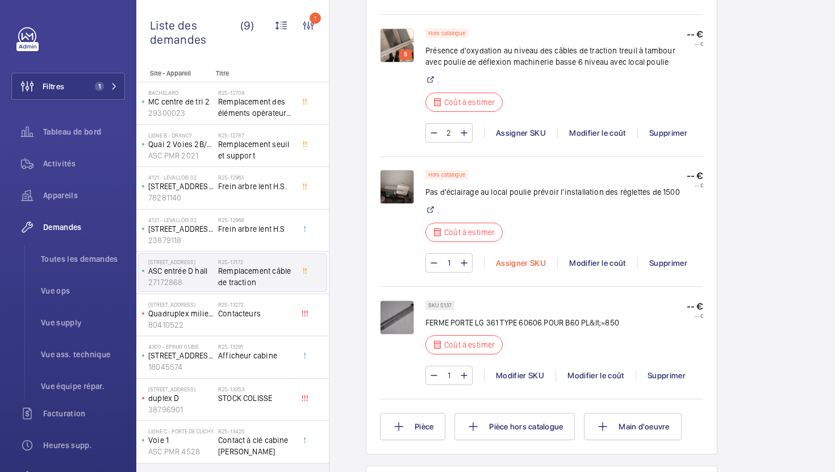
click at [513, 262] on div "Assigner SKU" at bounding box center [520, 262] width 73 height 11
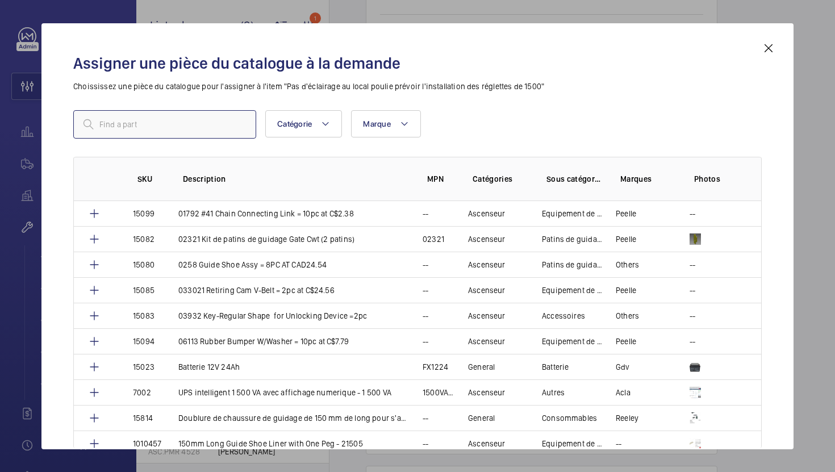
click at [223, 127] on input "text" at bounding box center [164, 124] width 183 height 28
paste input "1005624"
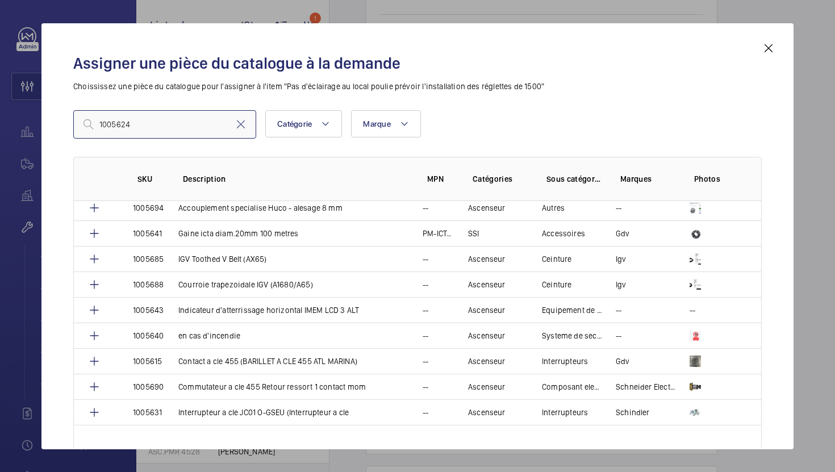
scroll to position [1099, 0]
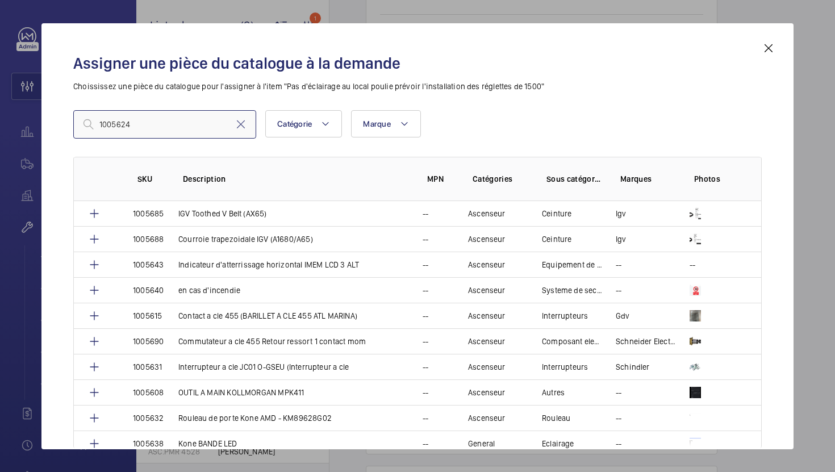
type input "1005624"
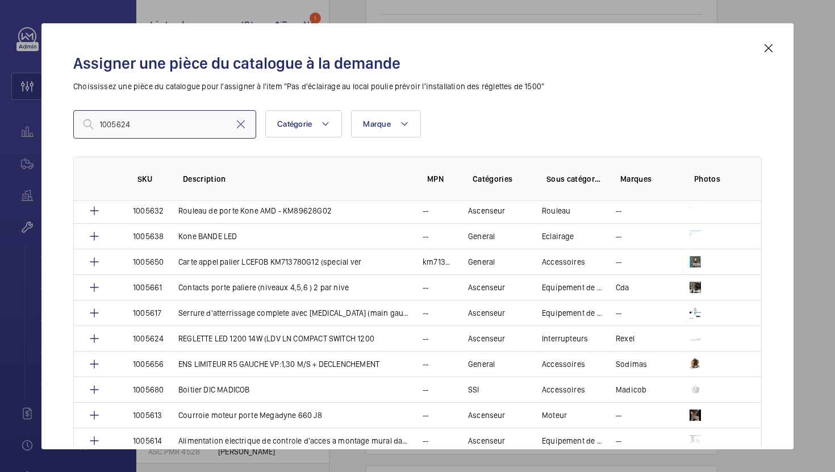
scroll to position [1314, 0]
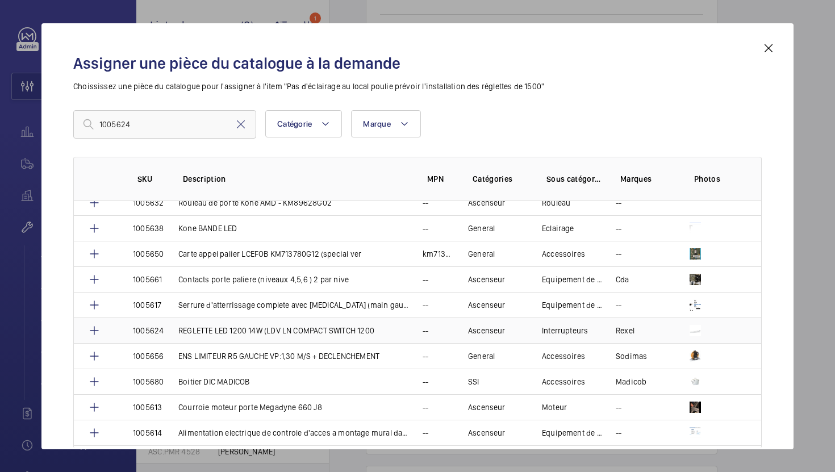
click at [283, 335] on p "REGLETTE LED 1200 14W (LDV LN COMPACT SWITCH 1200" at bounding box center [276, 330] width 196 height 11
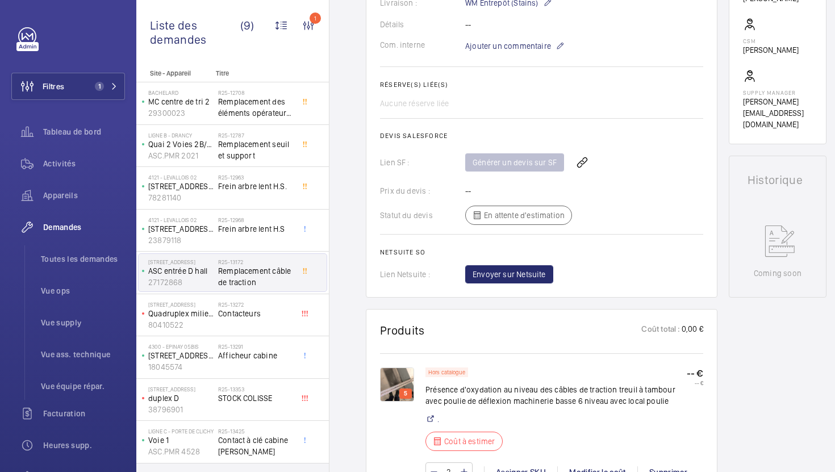
scroll to position [593, 0]
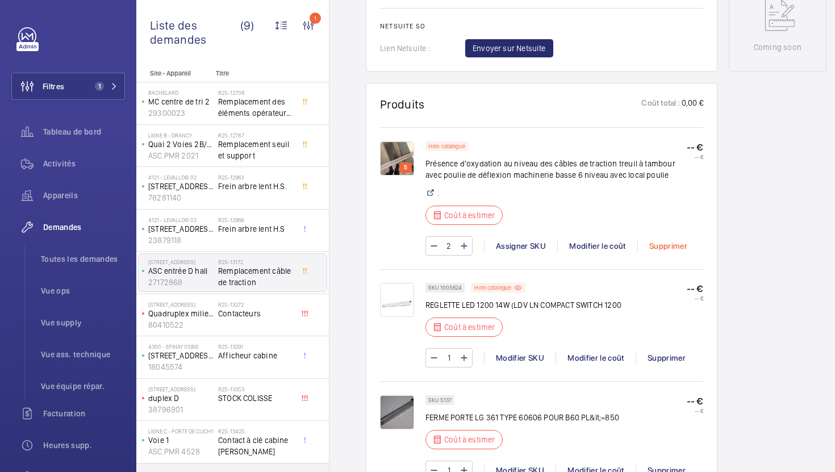
click at [671, 248] on div "Supprimer" at bounding box center [667, 245] width 61 height 11
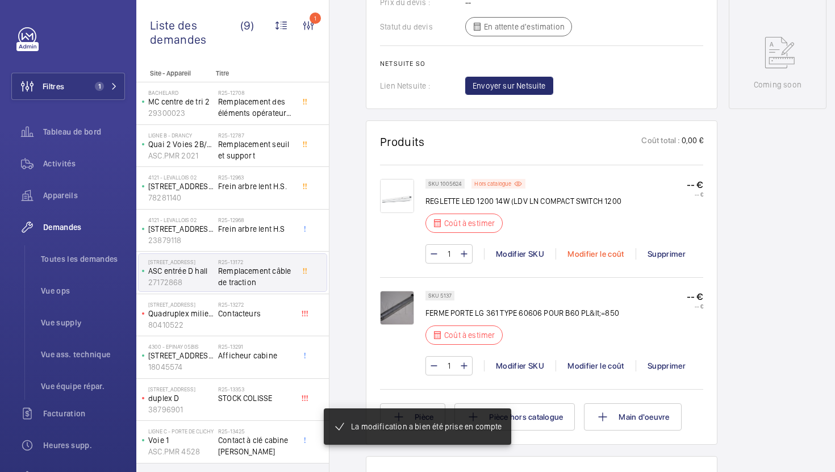
scroll to position [567, 0]
click at [466, 257] on mat-icon at bounding box center [463, 254] width 9 height 14
type input "2"
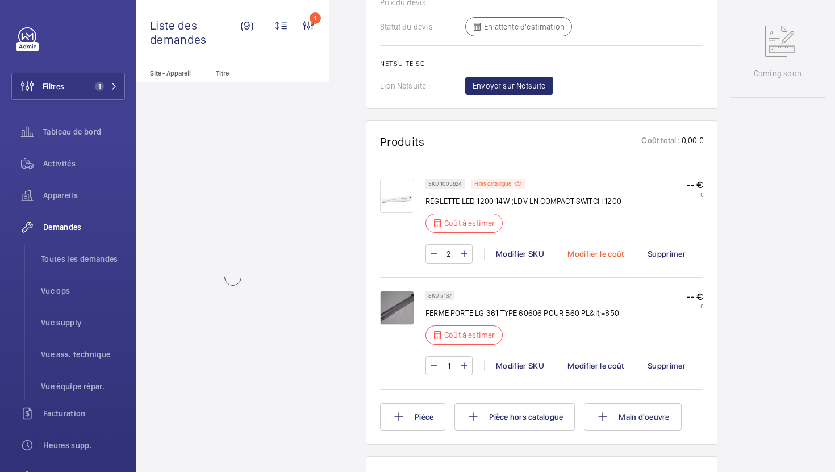
click at [578, 250] on div "Modifier le coût" at bounding box center [595, 253] width 80 height 11
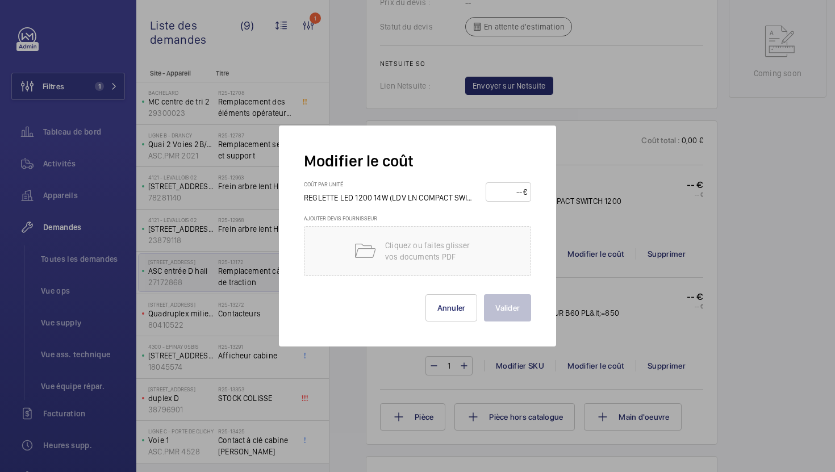
click at [494, 191] on input "number" at bounding box center [507, 192] width 34 height 18
type input "35"
click at [498, 307] on button "Valider" at bounding box center [507, 307] width 47 height 27
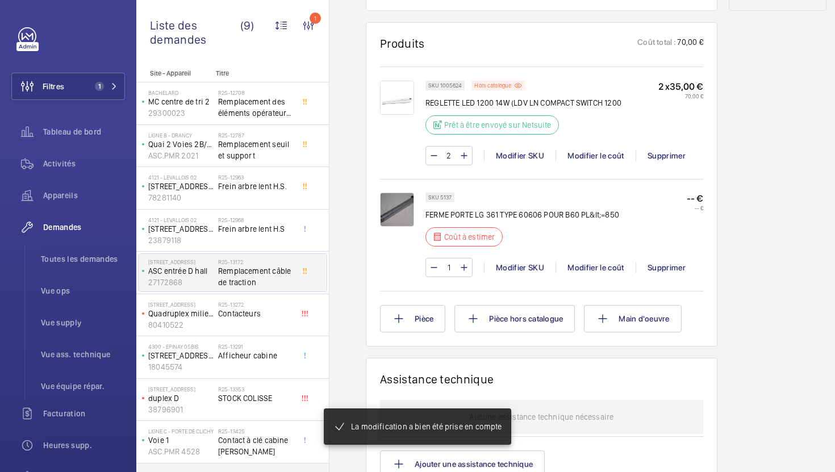
scroll to position [654, 0]
click at [446, 199] on p "SKU 5137" at bounding box center [439, 197] width 23 height 4
copy p "5137"
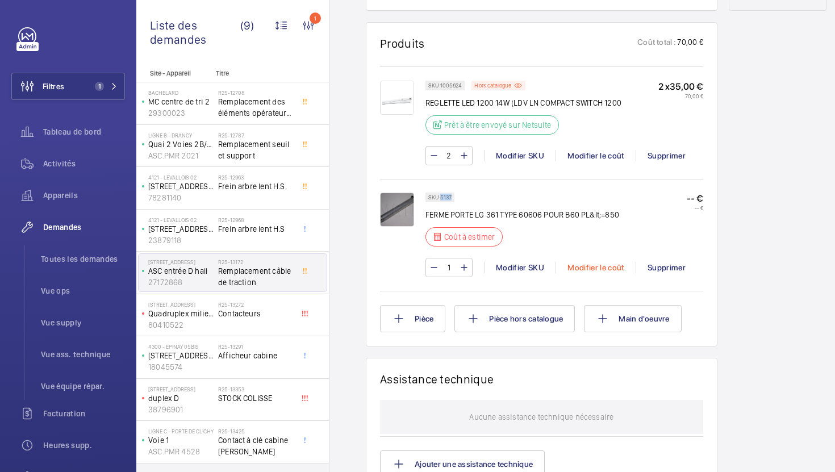
click at [579, 273] on div "Modifier le coût" at bounding box center [595, 267] width 80 height 11
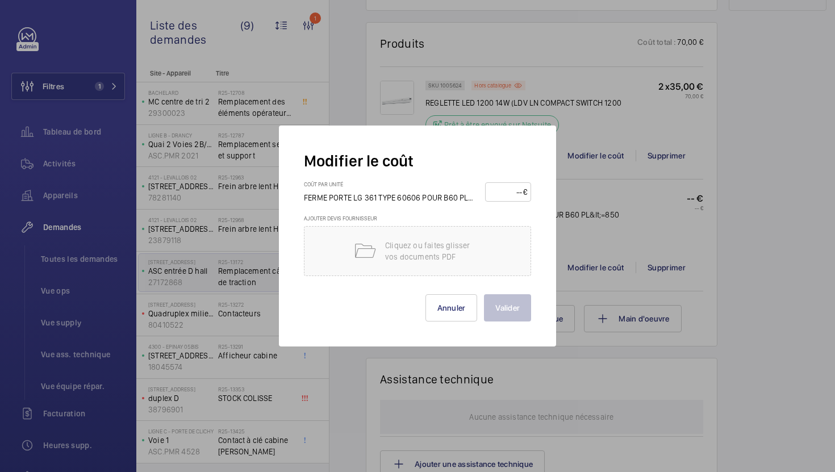
click at [505, 193] on input "number" at bounding box center [506, 192] width 34 height 18
type input "185"
click at [519, 298] on button "Valider" at bounding box center [507, 307] width 47 height 27
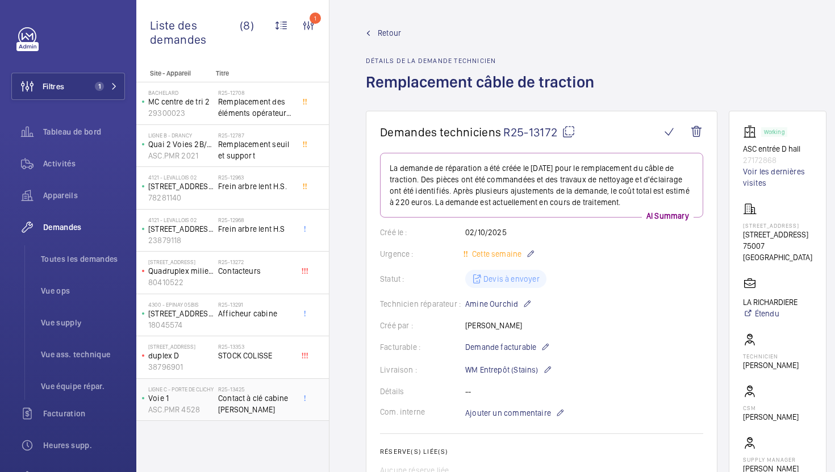
click at [279, 406] on span "Contact à clé cabine [PERSON_NAME]" at bounding box center [255, 403] width 75 height 23
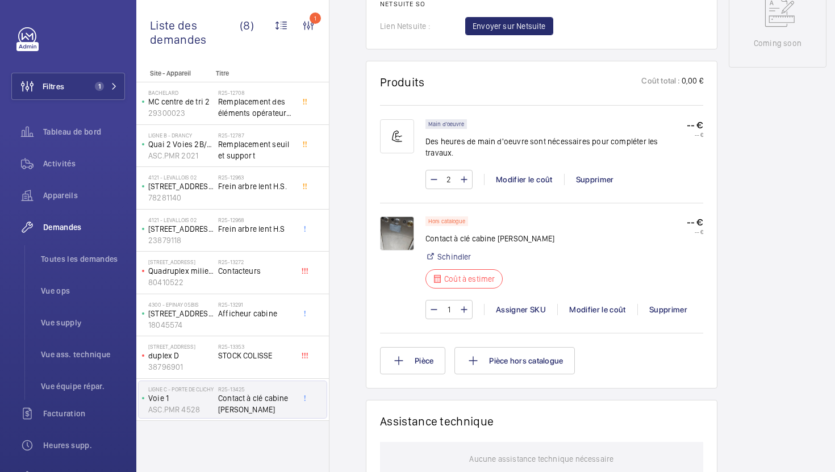
scroll to position [622, 0]
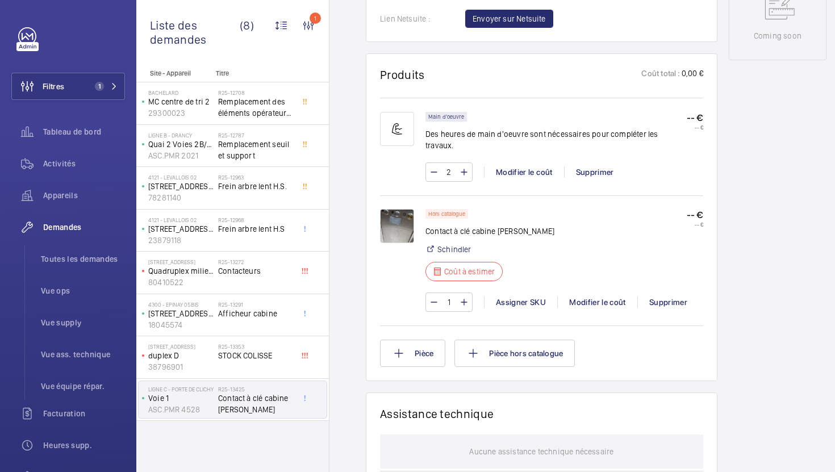
click at [401, 209] on img at bounding box center [397, 226] width 34 height 34
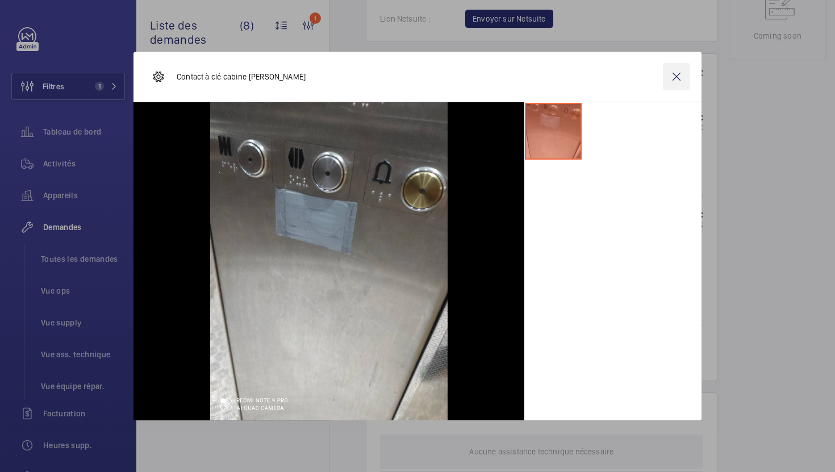
click at [680, 77] on wm-front-icon-button at bounding box center [676, 76] width 27 height 27
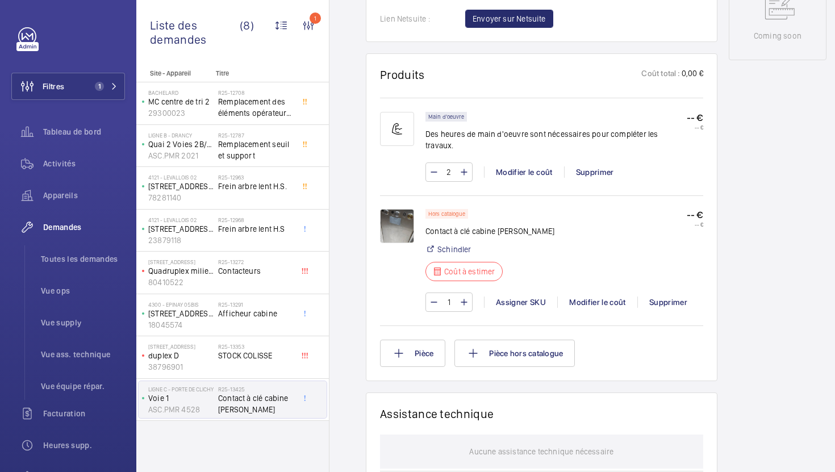
scroll to position [84, 0]
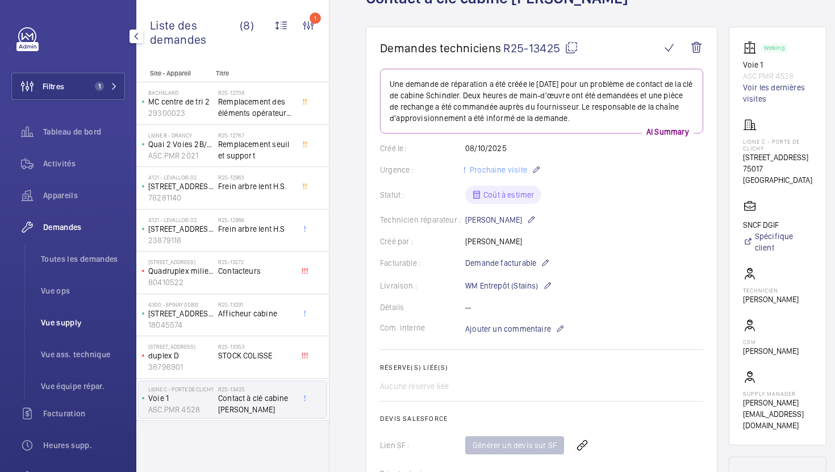
click at [78, 327] on span "Vue supply" at bounding box center [83, 322] width 84 height 11
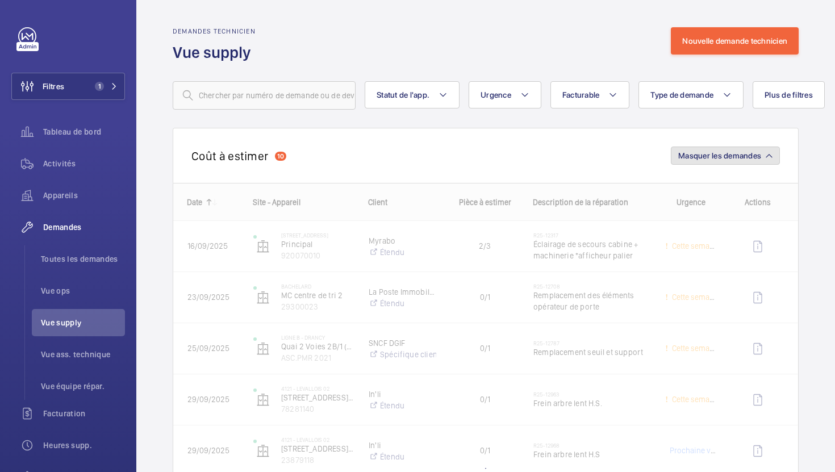
click at [772, 158] on button "Masquer les demandes" at bounding box center [725, 156] width 109 height 18
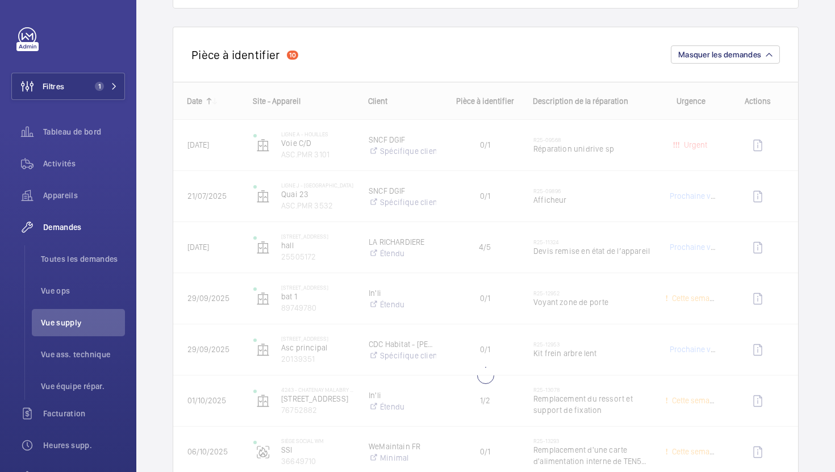
scroll to position [176, 0]
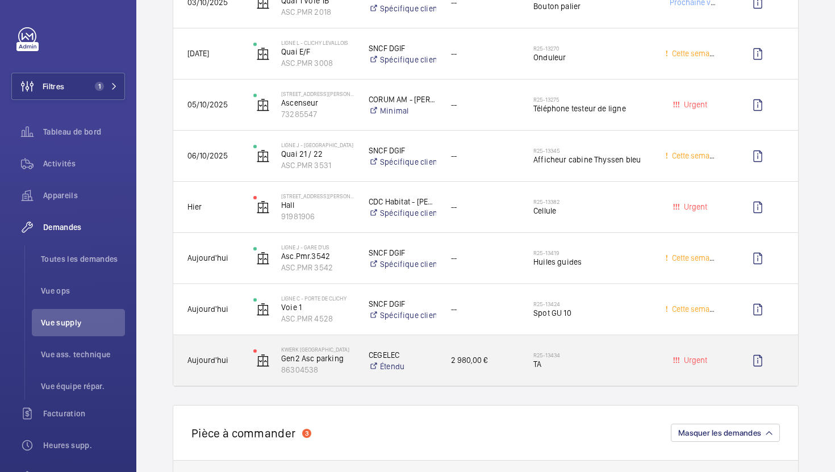
scroll to position [1350, 0]
click at [527, 374] on div "R25-13434 TA" at bounding box center [585, 360] width 131 height 51
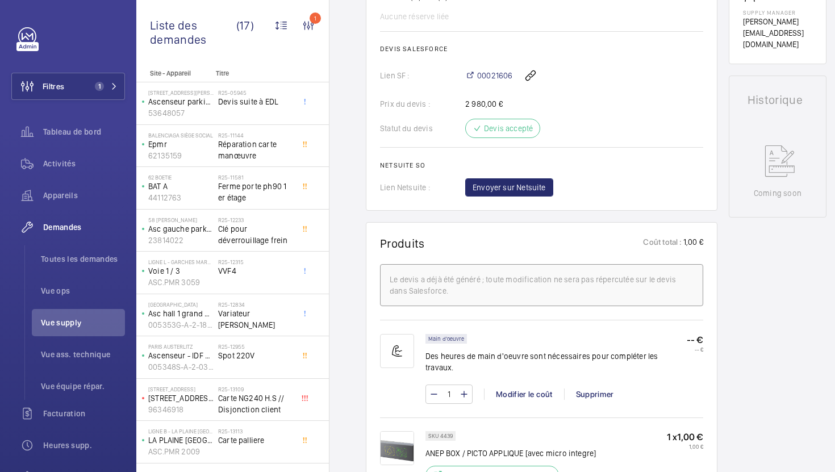
scroll to position [540, 0]
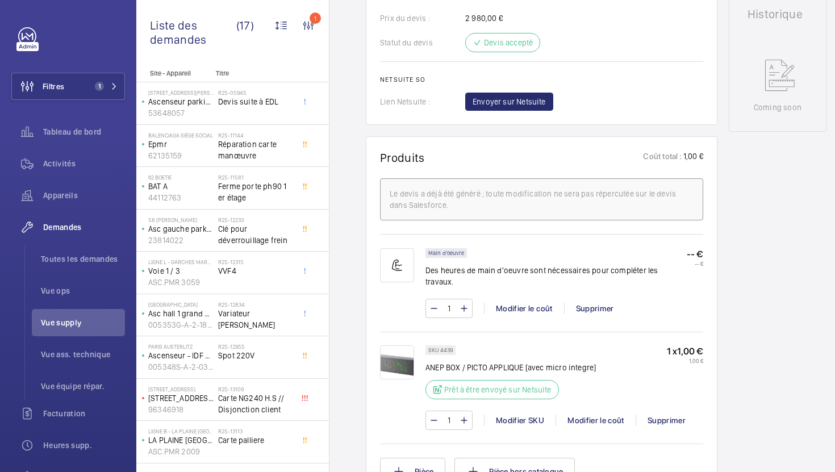
click at [447, 348] on p "SKU 4439" at bounding box center [440, 350] width 24 height 4
copy p "4439"
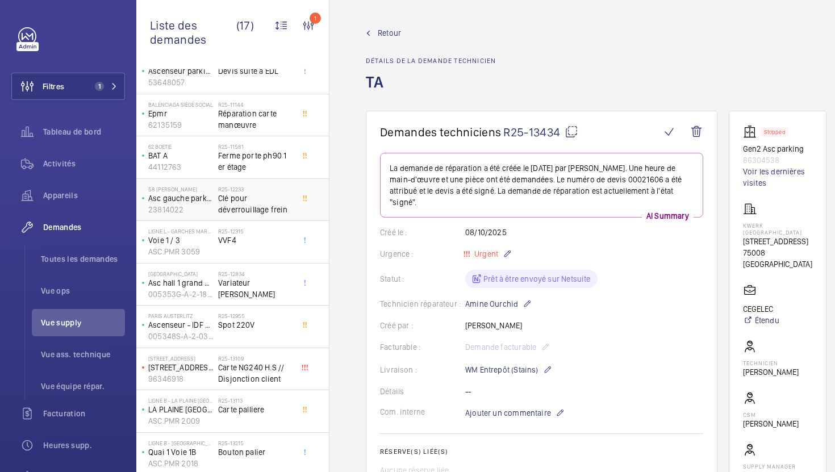
scroll to position [0, 0]
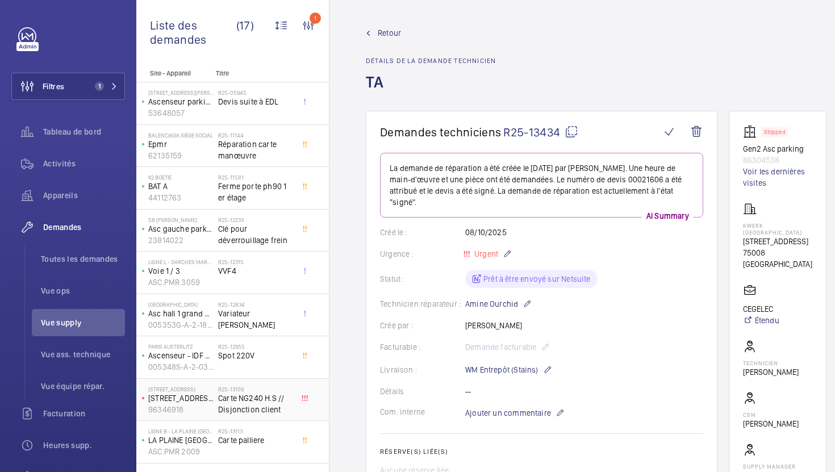
click at [271, 398] on span "Carte NG240 H.S // Disjonction client" at bounding box center [255, 403] width 75 height 23
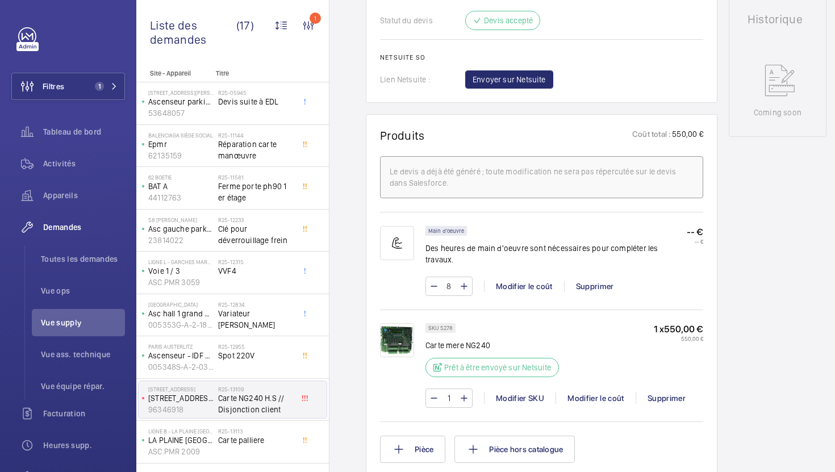
scroll to position [560, 0]
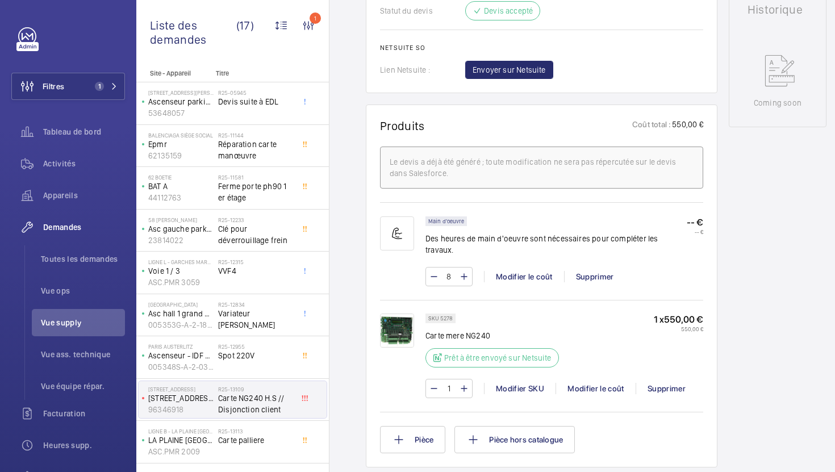
click at [446, 316] on p "SKU 5278" at bounding box center [440, 318] width 24 height 4
copy p "5278"
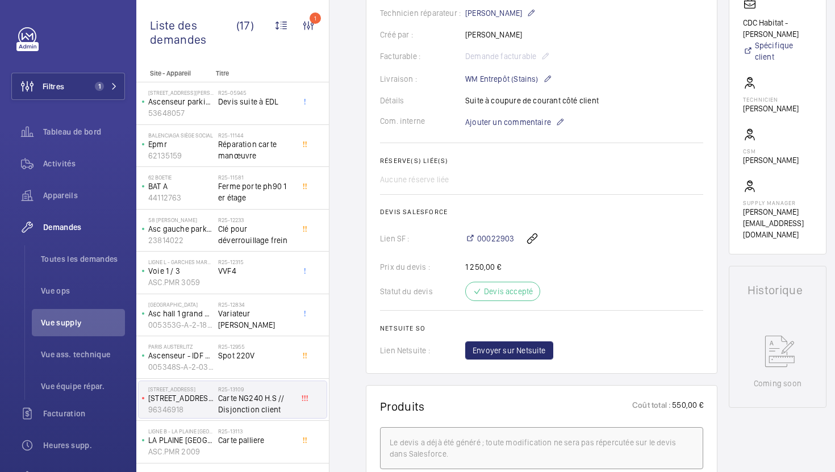
scroll to position [260, 0]
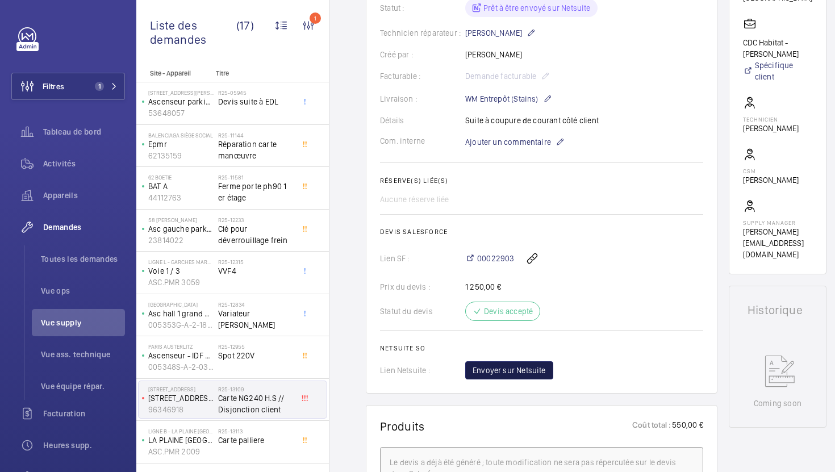
click at [520, 373] on span "Envoyer sur Netsuite" at bounding box center [509, 370] width 73 height 11
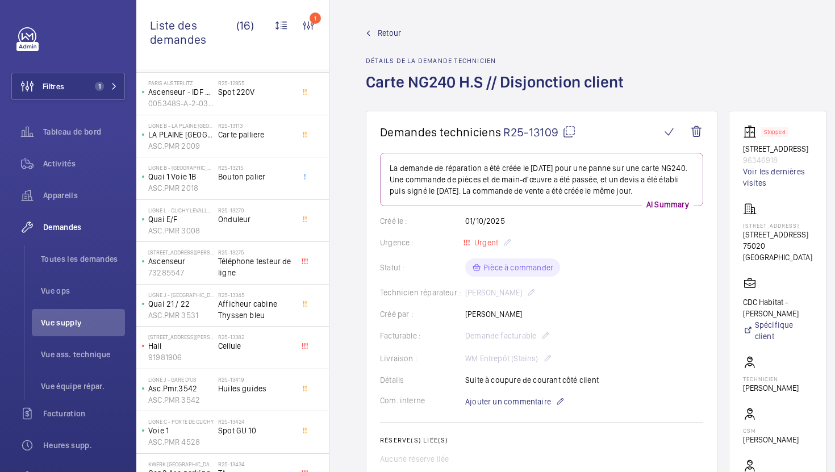
scroll to position [287, 0]
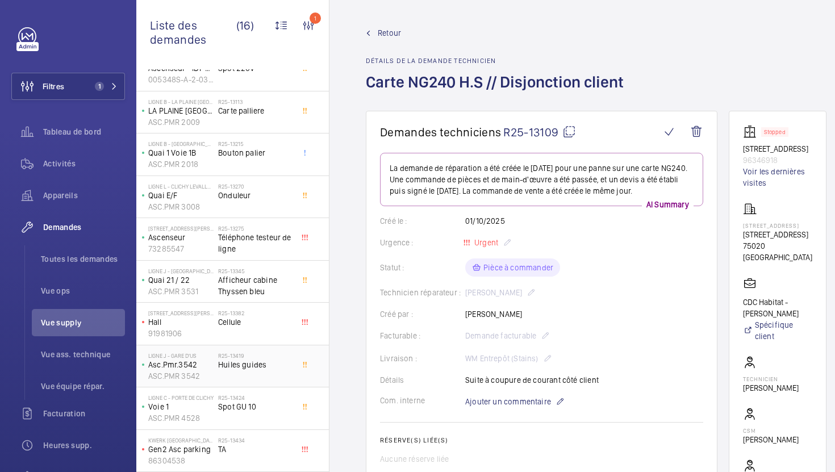
click at [273, 372] on div "R25-13419 Huiles guides" at bounding box center [255, 368] width 75 height 33
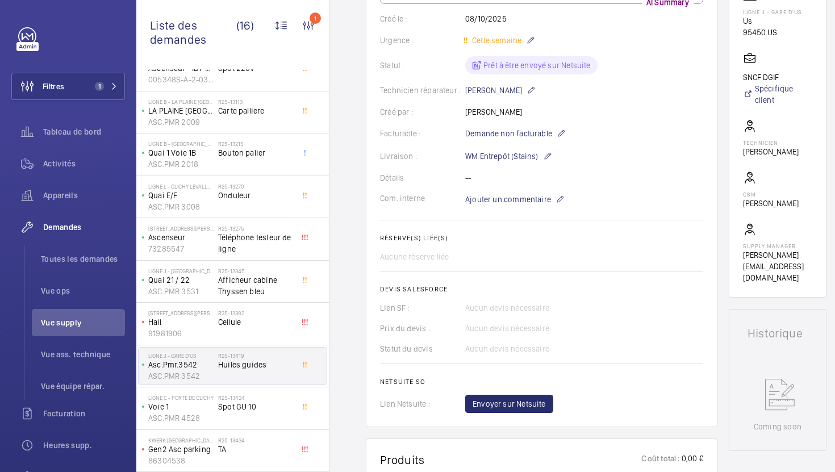
scroll to position [202, 0]
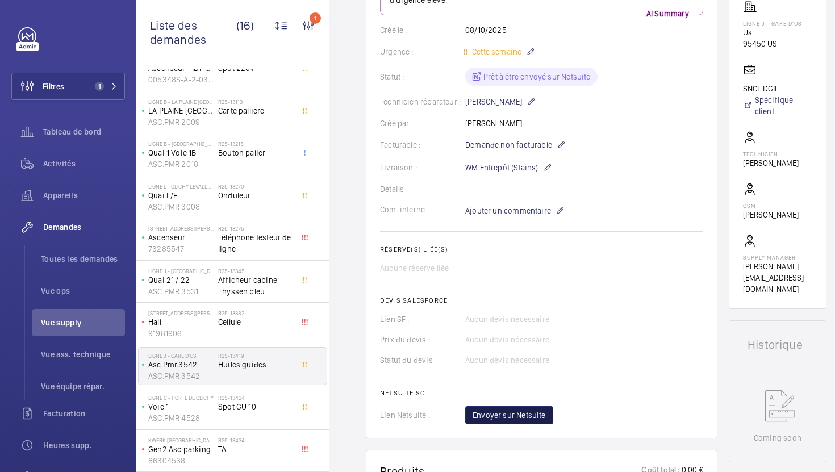
click at [509, 414] on span "Envoyer sur Netsuite" at bounding box center [509, 415] width 73 height 11
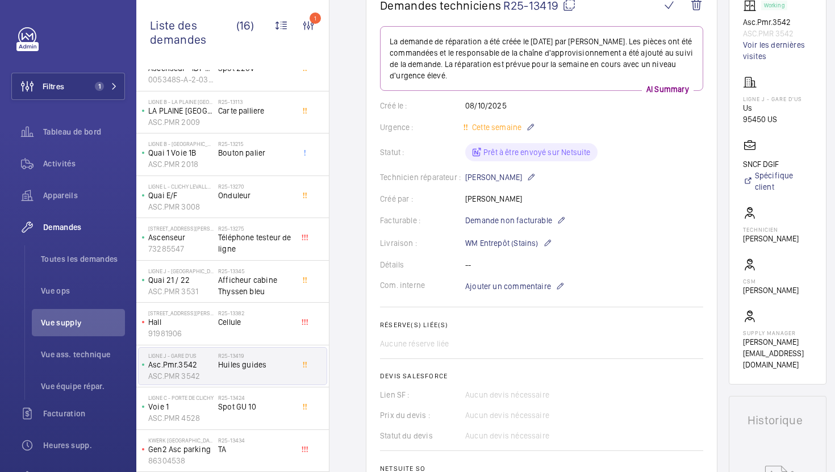
scroll to position [0, 0]
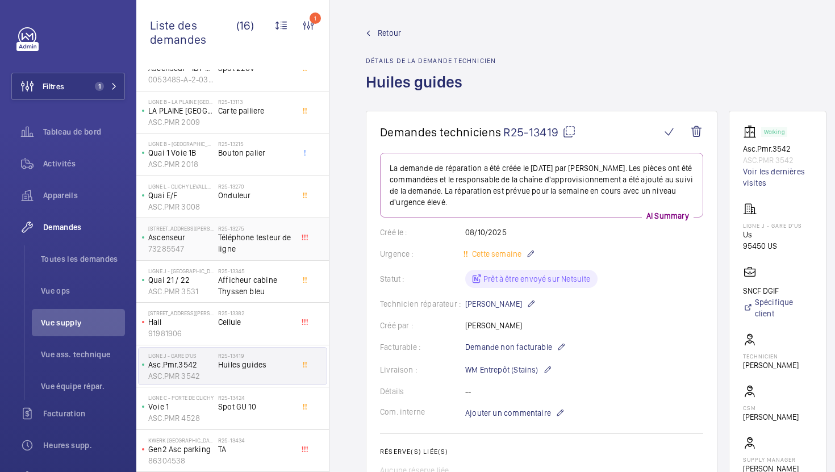
click at [247, 256] on div "R25-13275 Téléphone testeur de ligne" at bounding box center [255, 241] width 75 height 33
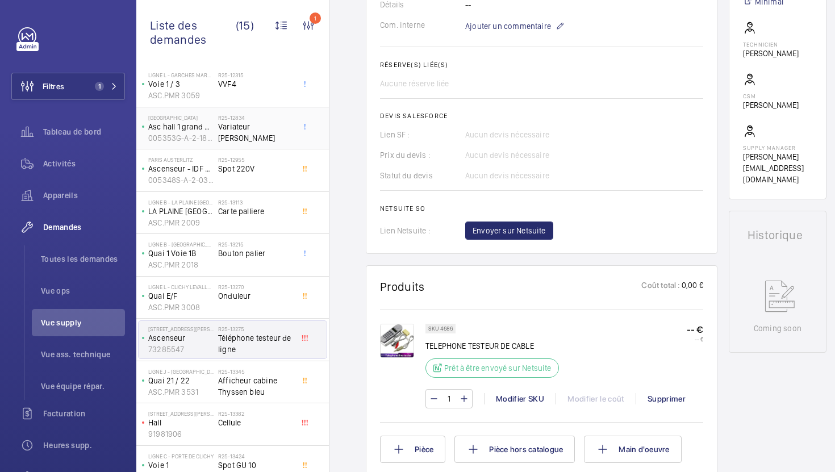
scroll to position [245, 0]
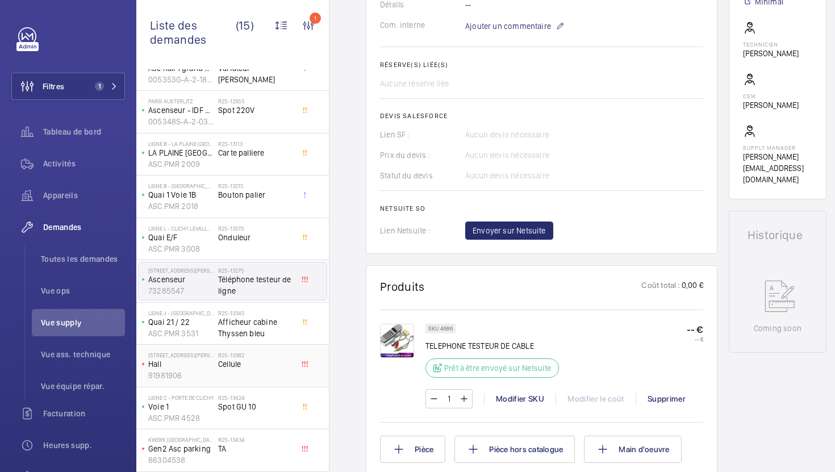
click at [267, 381] on div "R25-13382 Cellule" at bounding box center [255, 368] width 75 height 33
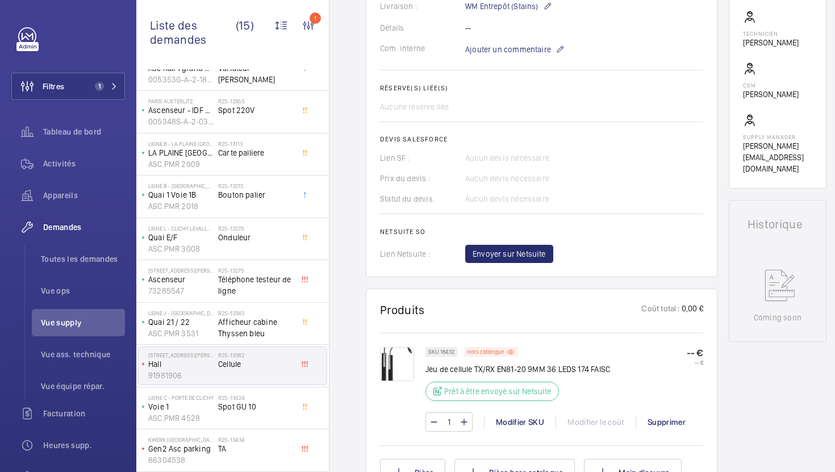
scroll to position [365, 0]
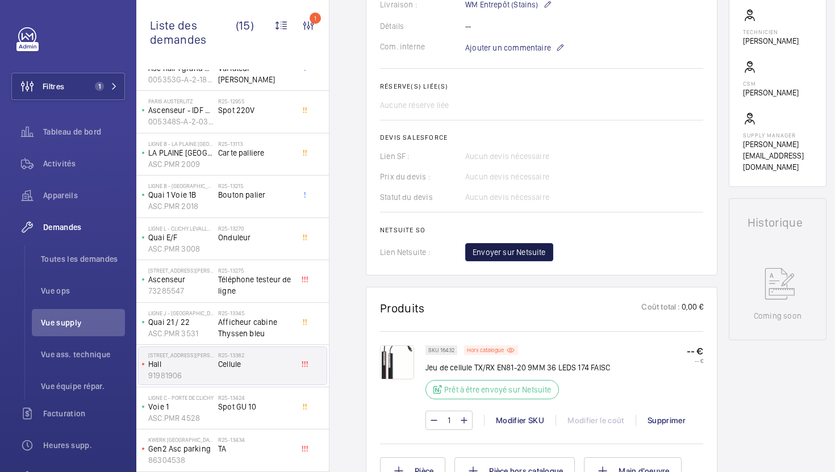
click at [523, 259] on button "Envoyer sur Netsuite" at bounding box center [509, 252] width 88 height 18
click at [268, 246] on div "R25-13270 Onduleur" at bounding box center [255, 241] width 75 height 33
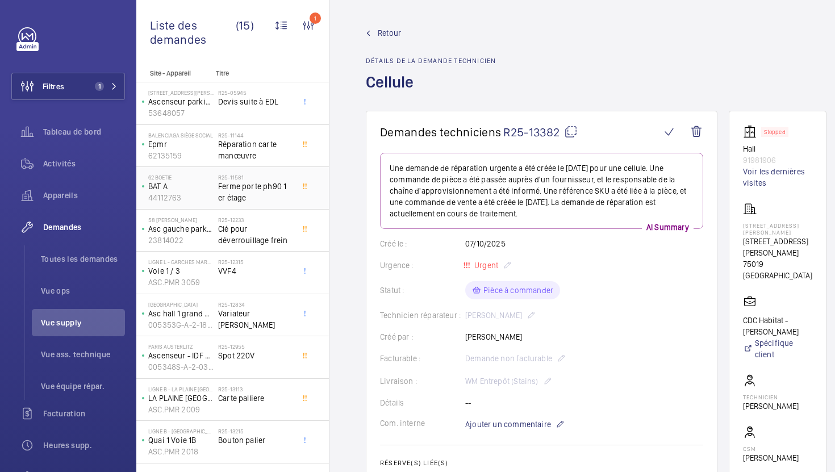
click at [275, 195] on span "Ferme porte ph90 1 er étage" at bounding box center [255, 192] width 75 height 23
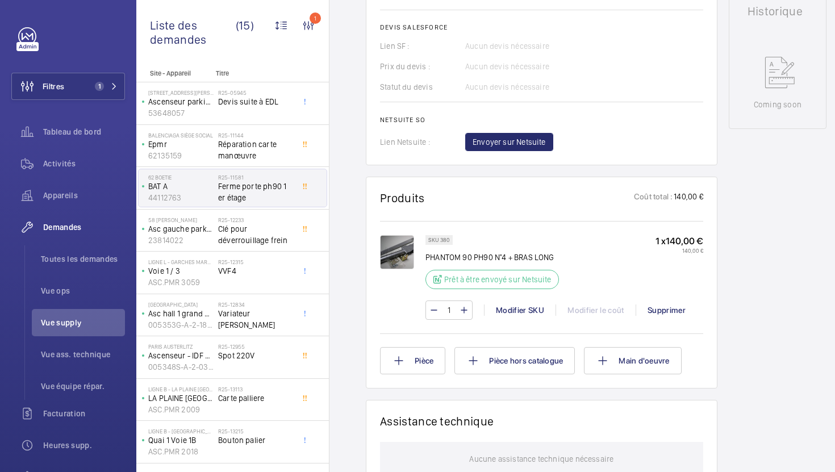
scroll to position [540, 0]
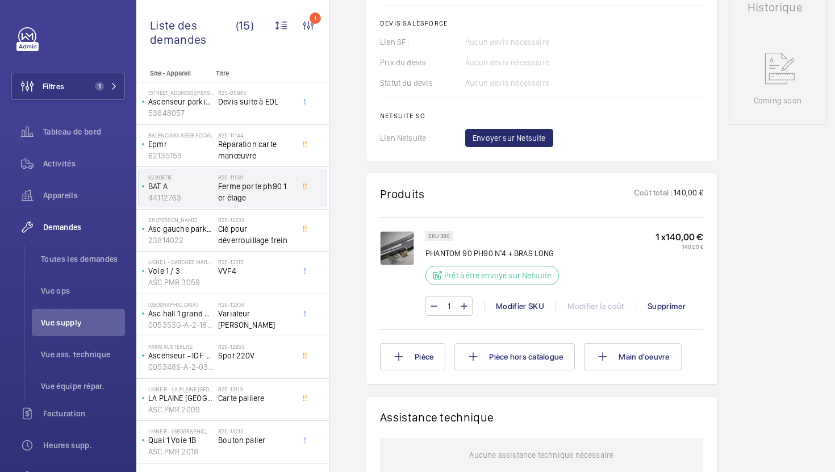
click at [225, 185] on span "Ferme porte ph90 1 er étage" at bounding box center [255, 192] width 75 height 23
click at [274, 224] on span "Clé pour déverrouillage frein" at bounding box center [255, 234] width 75 height 23
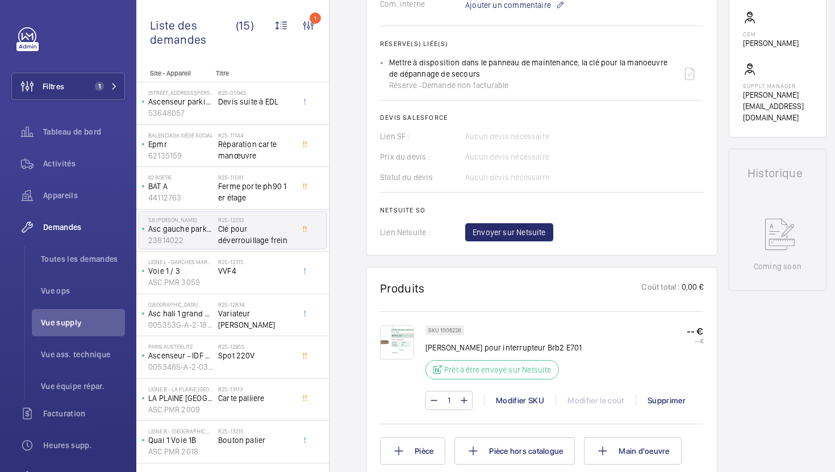
scroll to position [415, 0]
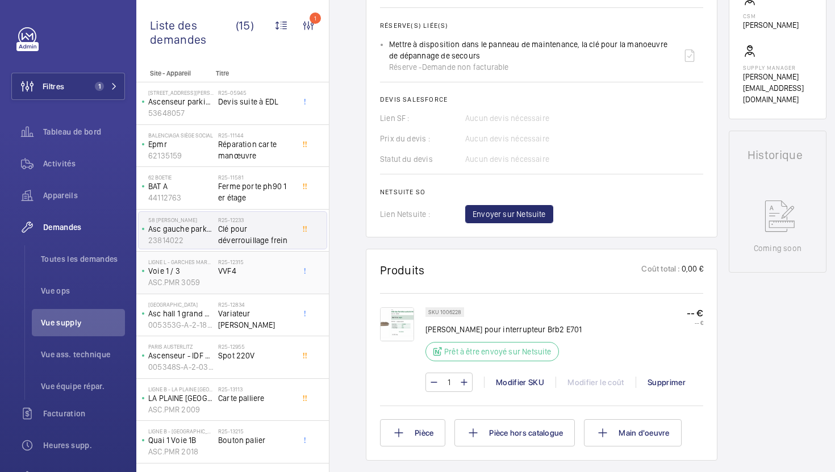
click at [263, 279] on div "R25-12315 VVF4" at bounding box center [255, 274] width 75 height 33
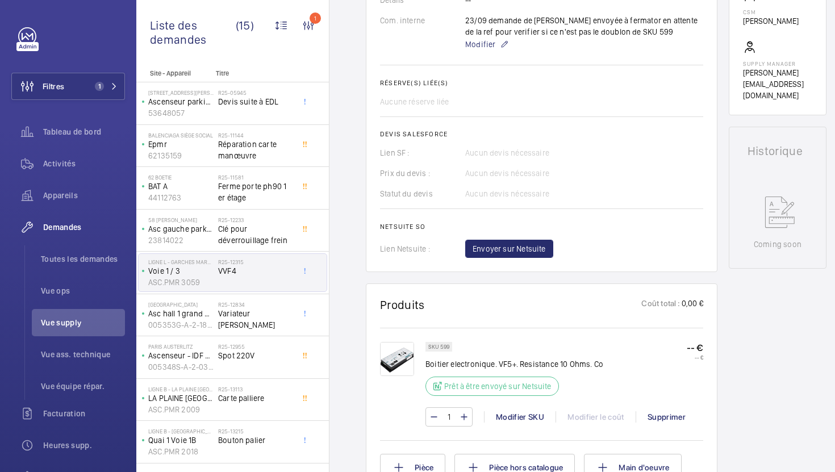
scroll to position [419, 0]
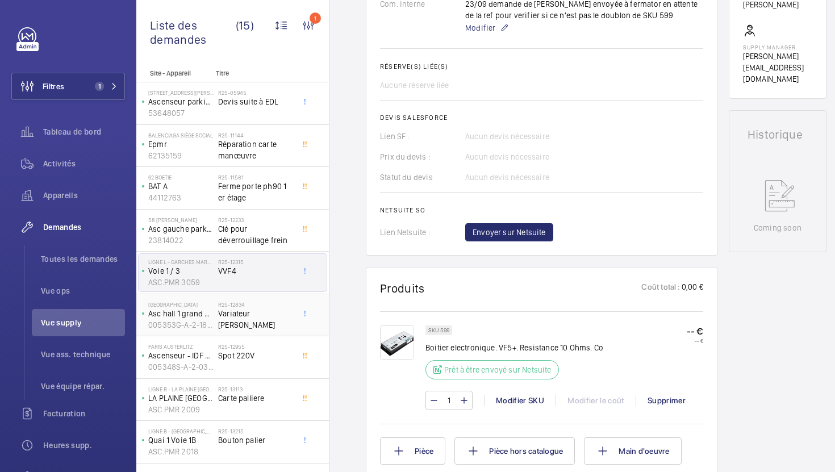
click at [269, 324] on div "R25-12834 Variateur Otis" at bounding box center [255, 317] width 75 height 33
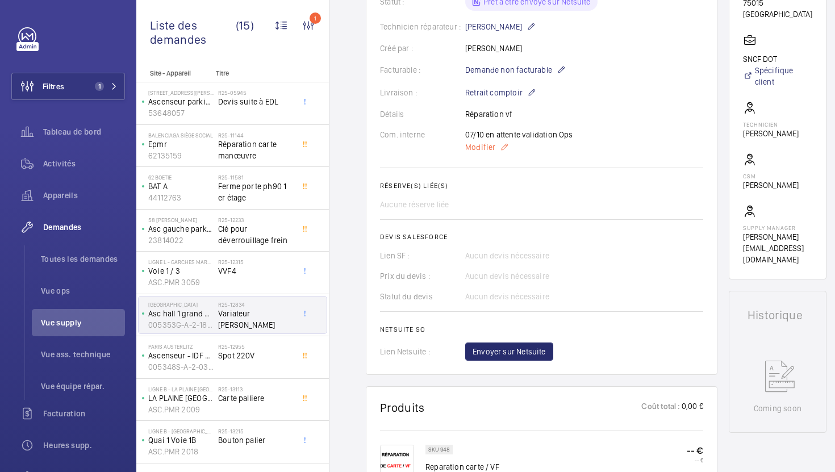
scroll to position [275, 0]
click at [475, 148] on span "Modifier" at bounding box center [480, 148] width 30 height 11
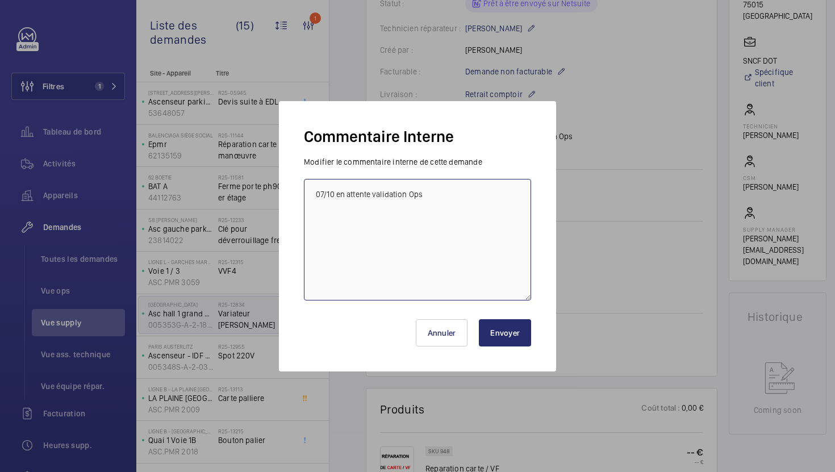
click at [315, 190] on textarea "07/10 en attente validation Ops" at bounding box center [417, 240] width 227 height 122
type textarea "08/10 vu avec Micka en stand by en attente de la strategie stock 07/10 en atten…"
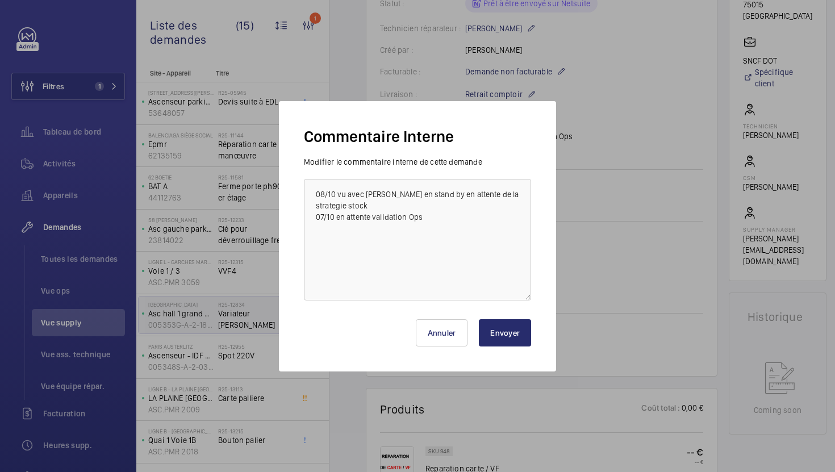
click at [498, 335] on button "Envoyer" at bounding box center [505, 332] width 52 height 27
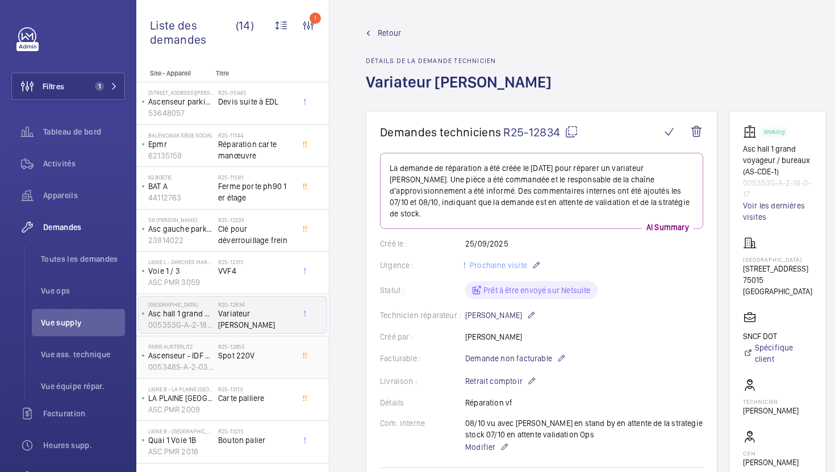
click at [275, 364] on div "R25-12955 Spot 220V" at bounding box center [255, 359] width 75 height 33
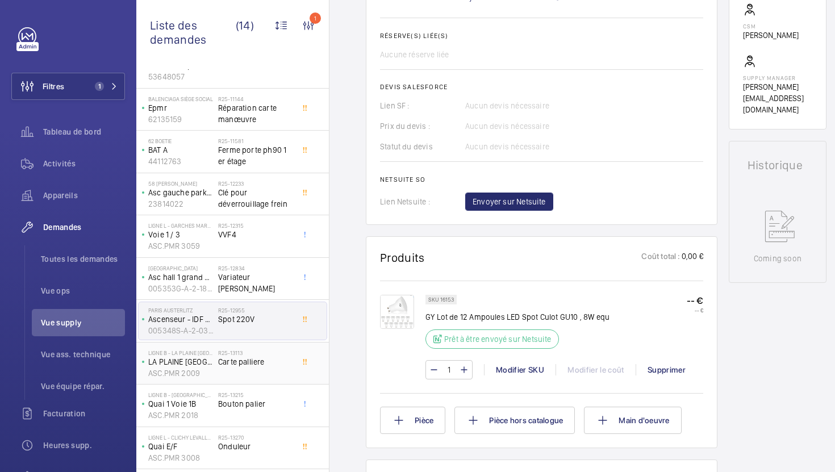
scroll to position [44, 0]
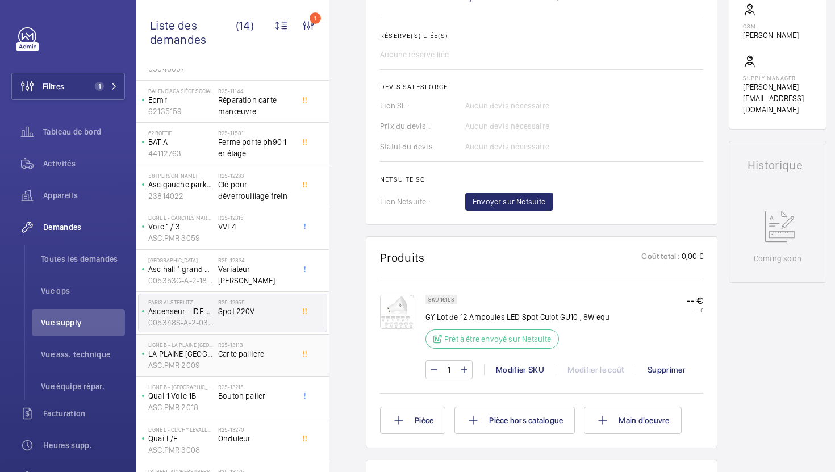
click at [268, 353] on span "Carte palliere" at bounding box center [255, 353] width 75 height 11
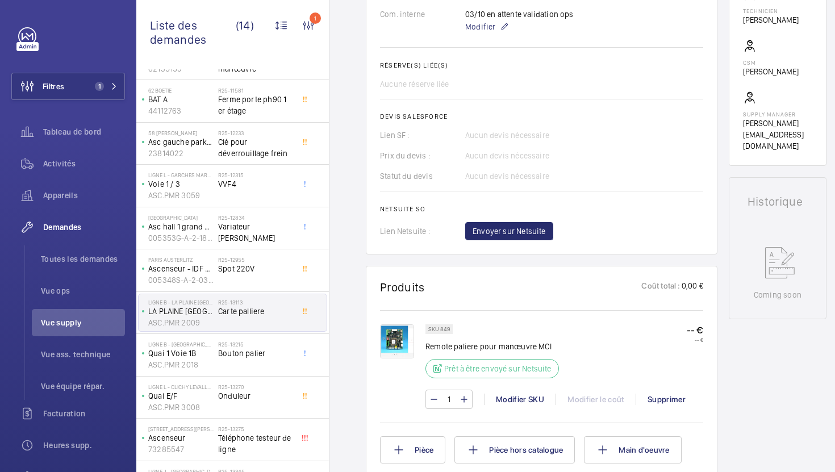
scroll to position [120, 0]
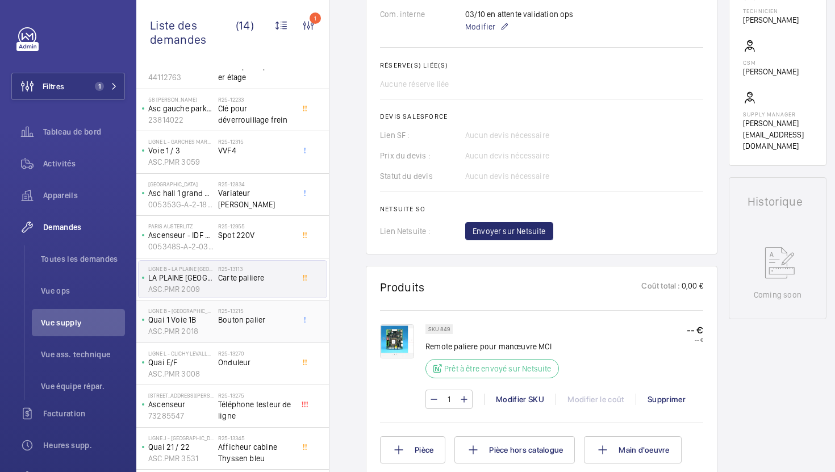
click at [289, 325] on span "Bouton palier" at bounding box center [255, 319] width 75 height 11
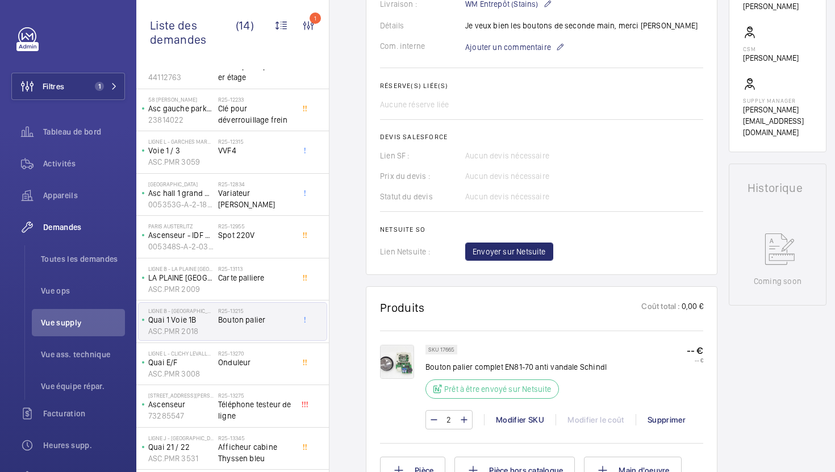
scroll to position [365, 0]
click at [269, 365] on span "Onduleur" at bounding box center [255, 362] width 75 height 11
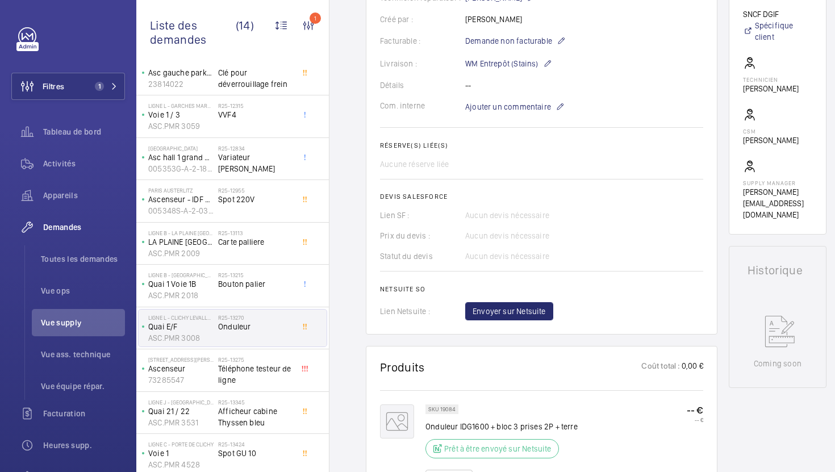
scroll to position [186, 0]
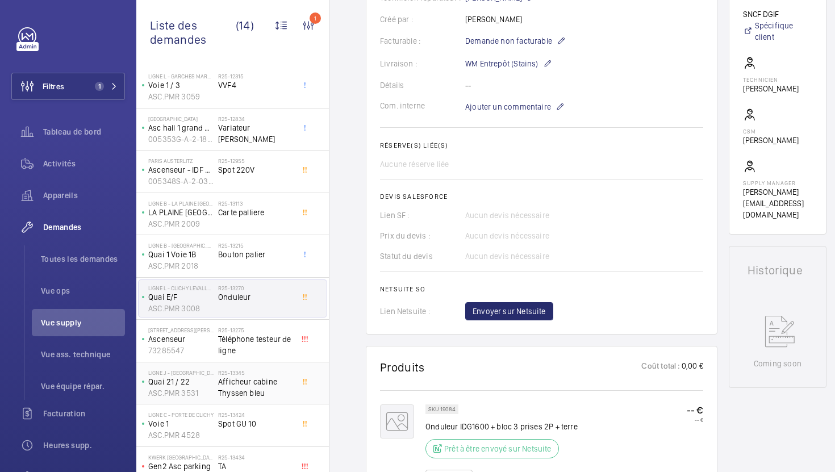
click at [285, 375] on h2 "R25-13345" at bounding box center [255, 372] width 75 height 7
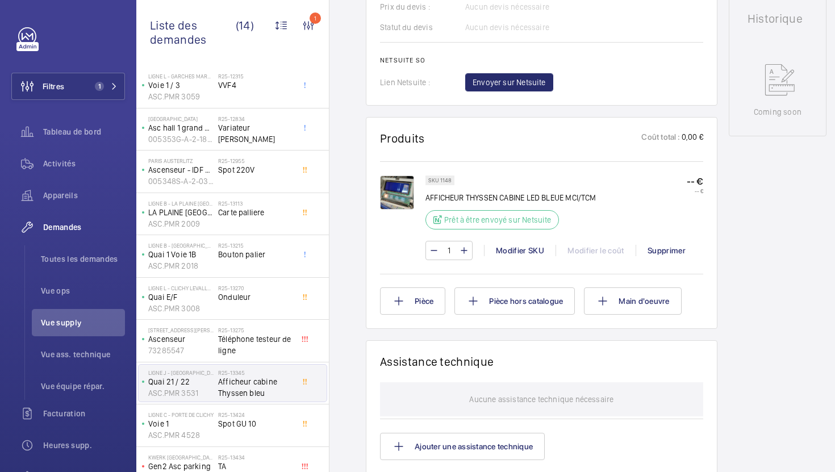
scroll to position [203, 0]
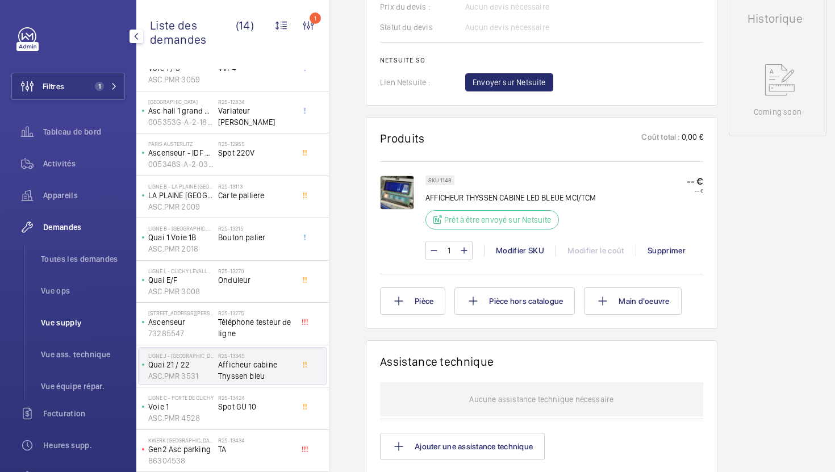
click at [93, 325] on span "Vue supply" at bounding box center [83, 322] width 84 height 11
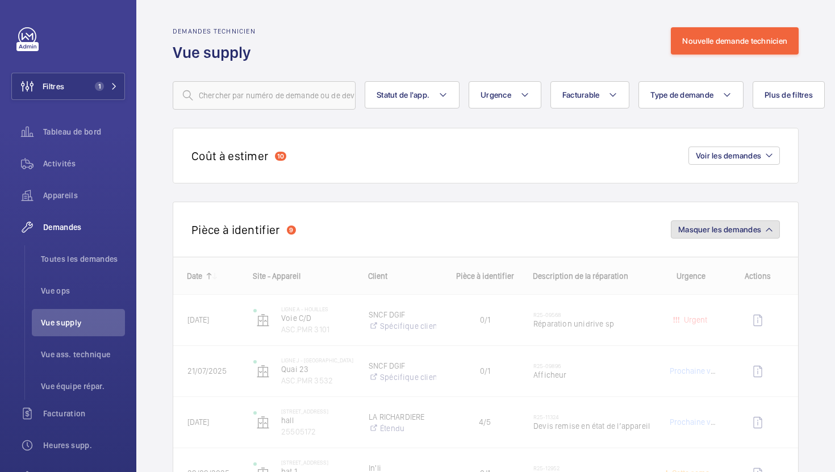
click at [736, 235] on button "Masquer les demandes" at bounding box center [725, 229] width 109 height 18
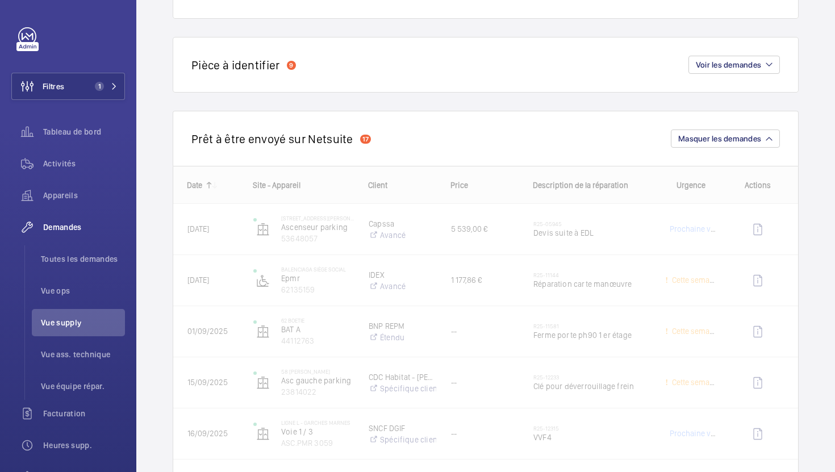
scroll to position [192, 0]
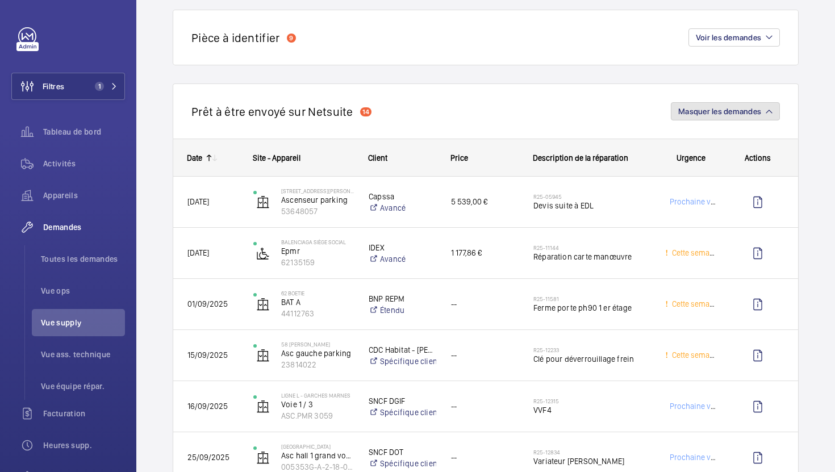
click at [703, 110] on span "Masquer les demandes" at bounding box center [719, 111] width 83 height 9
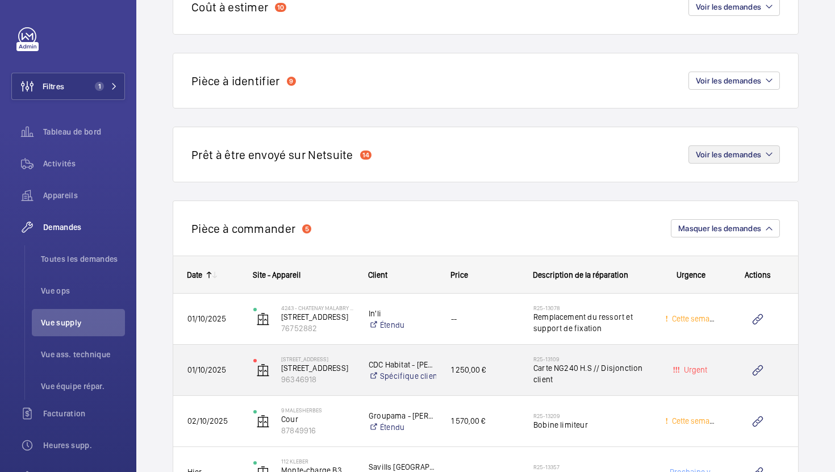
scroll to position [129, 0]
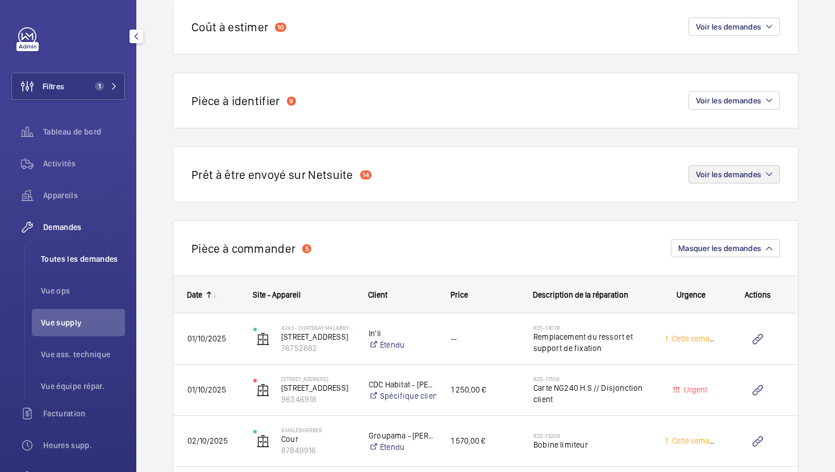
click at [62, 266] on li "Toutes les demandes" at bounding box center [78, 258] width 93 height 27
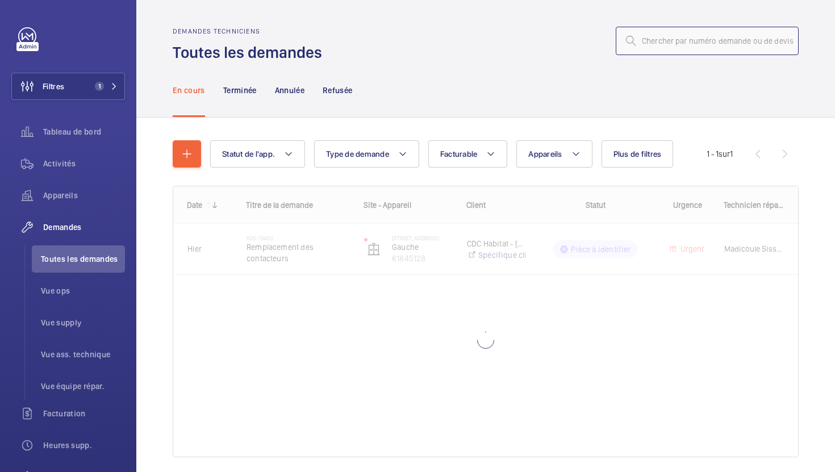
click at [711, 53] on input "text" at bounding box center [707, 41] width 183 height 28
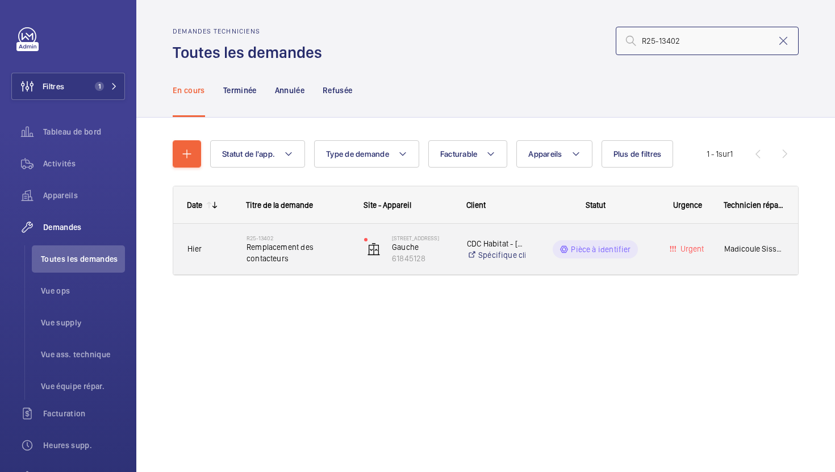
type input "R25-13402"
click at [342, 269] on div "R25-13402 Remplacement des contacteurs" at bounding box center [291, 249] width 116 height 51
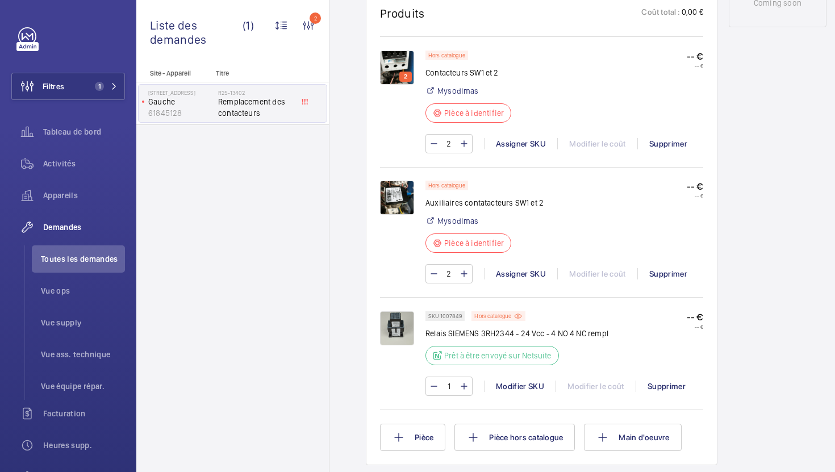
scroll to position [662, 0]
click at [405, 320] on img at bounding box center [397, 327] width 34 height 34
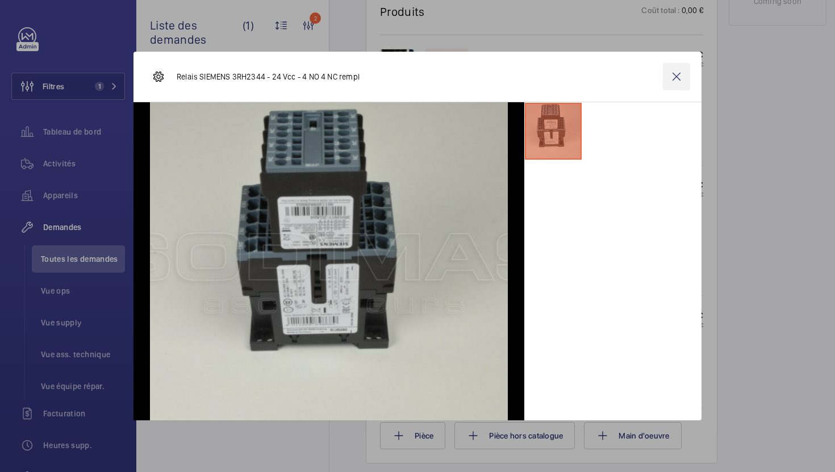
click at [681, 82] on wm-front-icon-button at bounding box center [676, 76] width 27 height 27
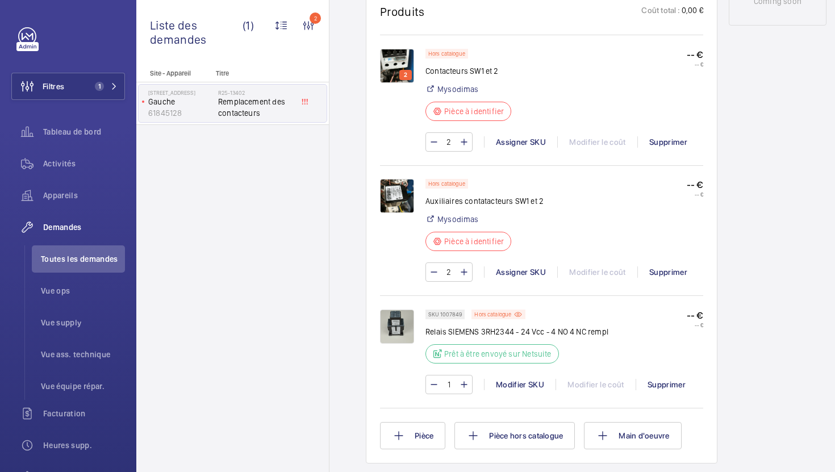
click at [387, 69] on img at bounding box center [397, 66] width 34 height 34
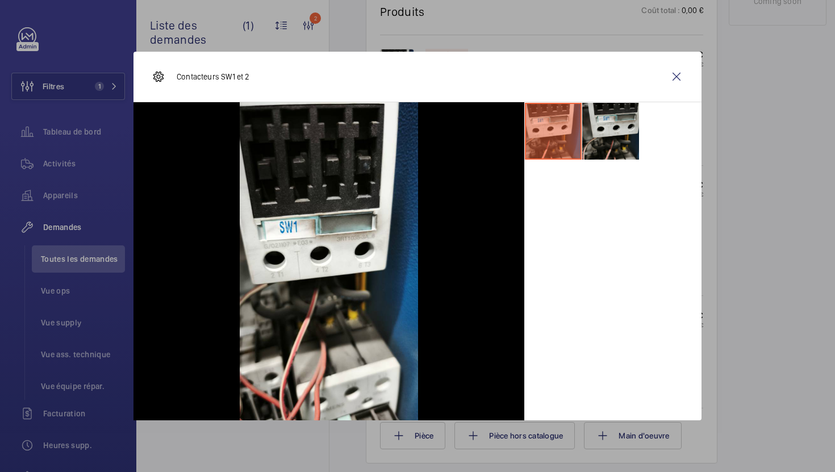
click at [610, 136] on li at bounding box center [610, 131] width 57 height 57
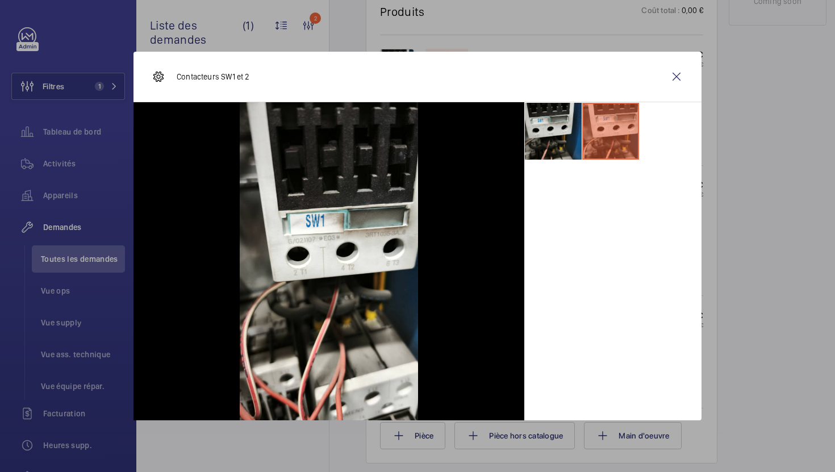
click at [548, 149] on li at bounding box center [553, 131] width 57 height 57
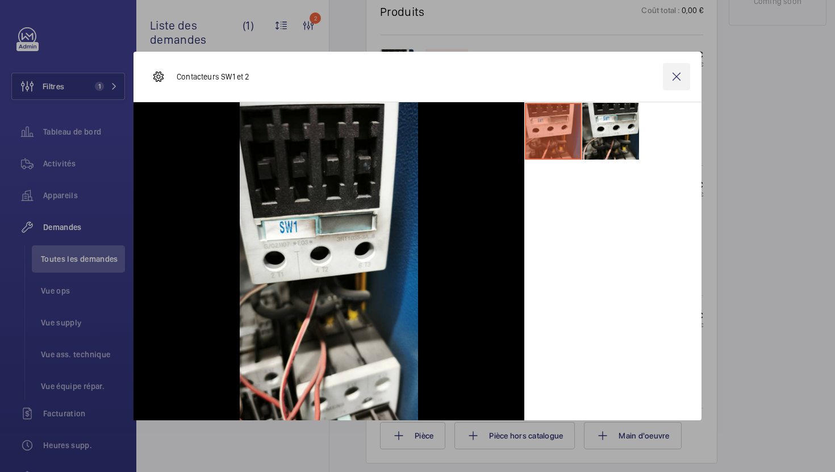
click at [682, 81] on wm-front-icon-button at bounding box center [676, 76] width 27 height 27
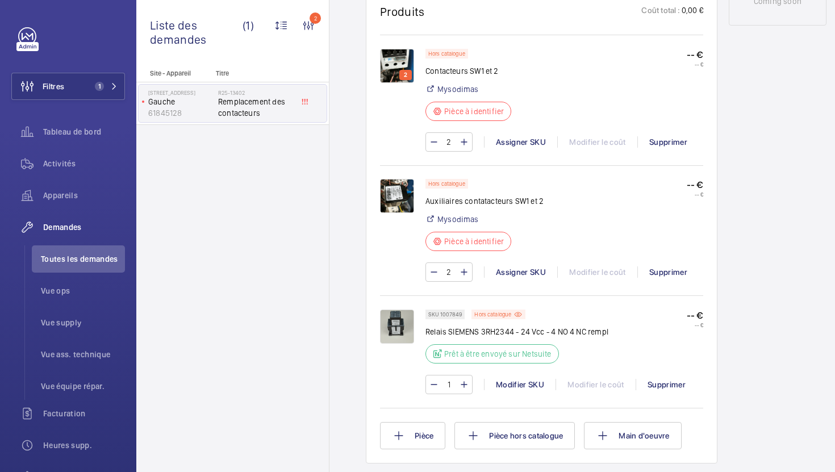
click at [392, 207] on img at bounding box center [397, 196] width 34 height 34
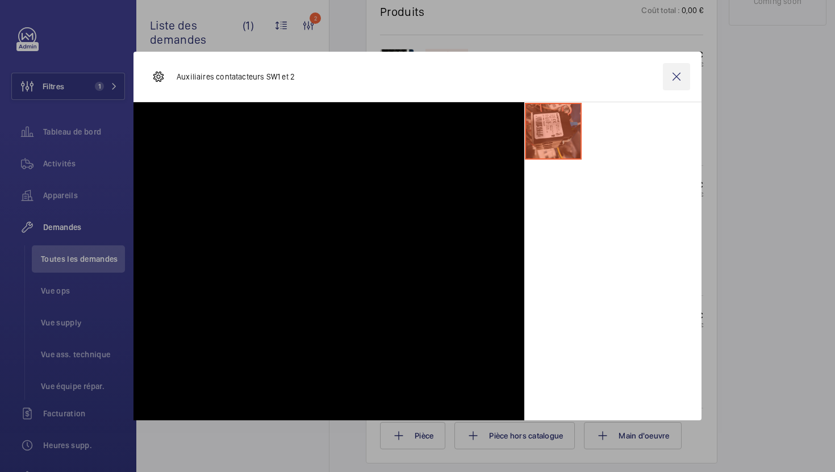
click at [678, 80] on wm-front-icon-button at bounding box center [676, 76] width 27 height 27
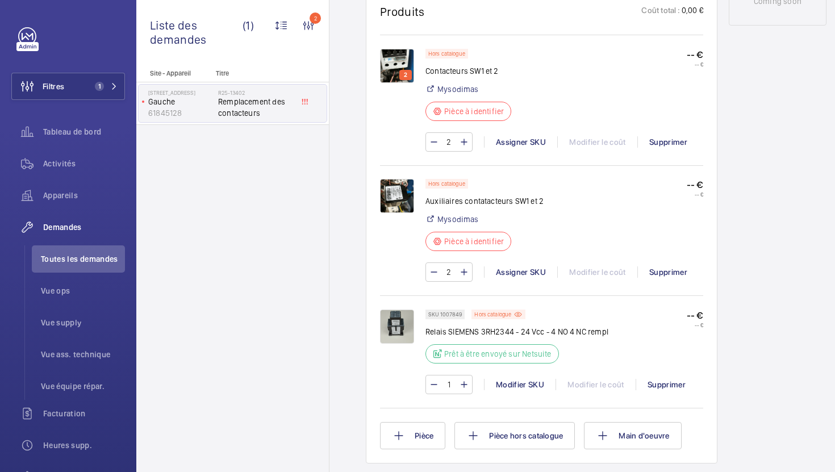
click at [399, 64] on img at bounding box center [397, 66] width 34 height 34
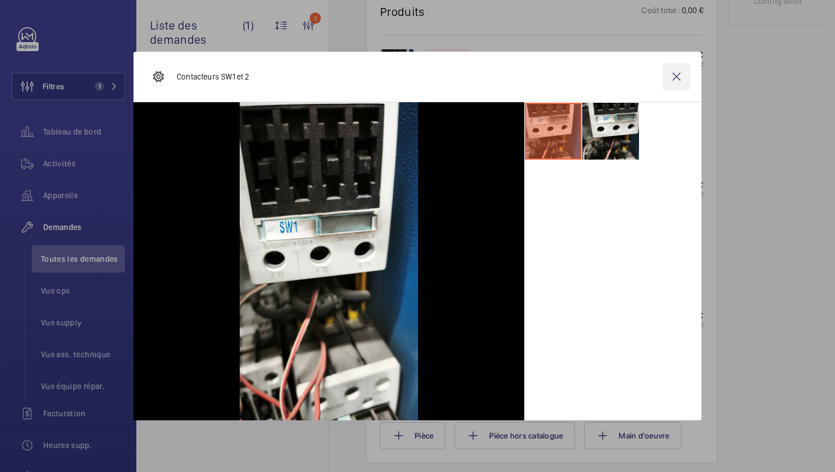
click at [676, 81] on wm-front-icon-button at bounding box center [676, 76] width 27 height 27
click at [677, 78] on wm-front-icon-button at bounding box center [676, 76] width 27 height 27
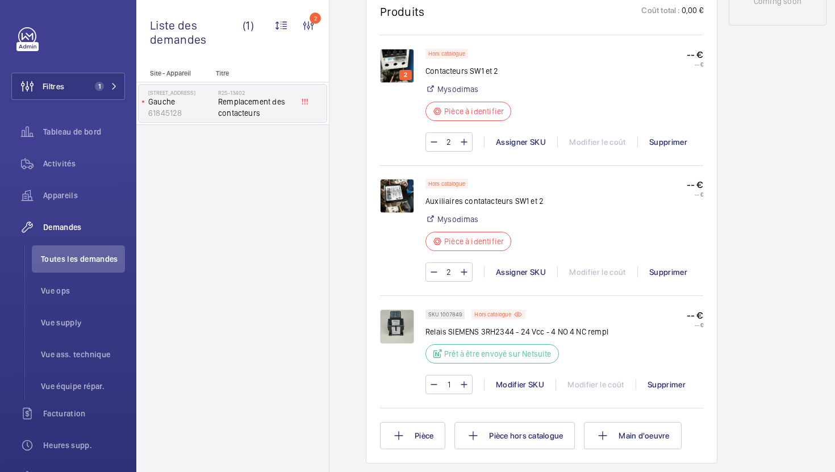
click at [399, 200] on img at bounding box center [397, 196] width 34 height 34
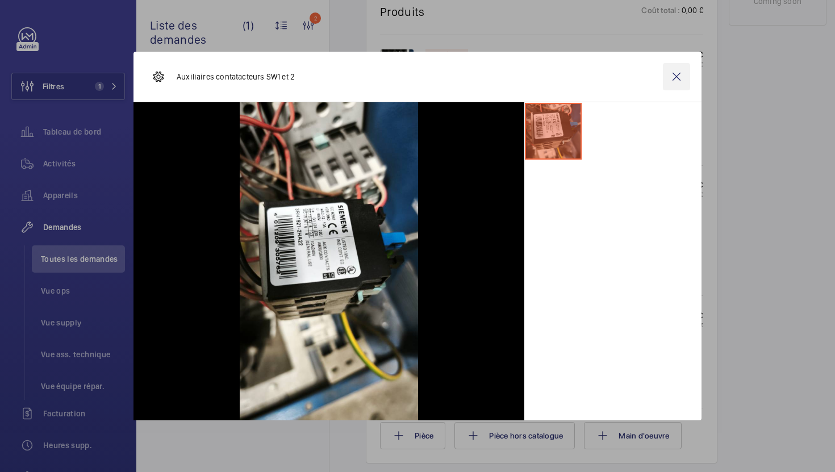
click at [681, 81] on wm-front-icon-button at bounding box center [676, 76] width 27 height 27
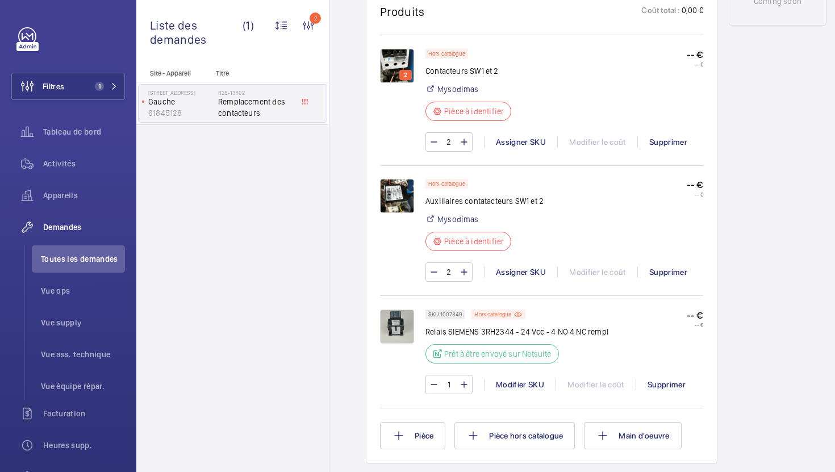
scroll to position [643, 0]
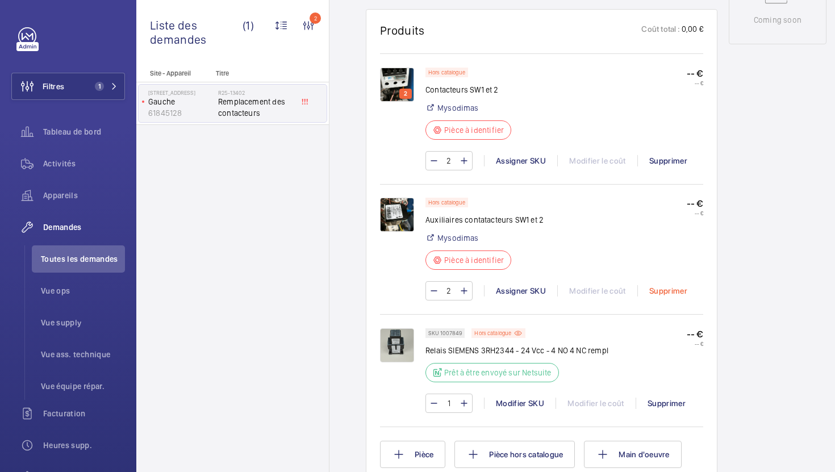
click at [667, 294] on div "Supprimer" at bounding box center [667, 290] width 61 height 11
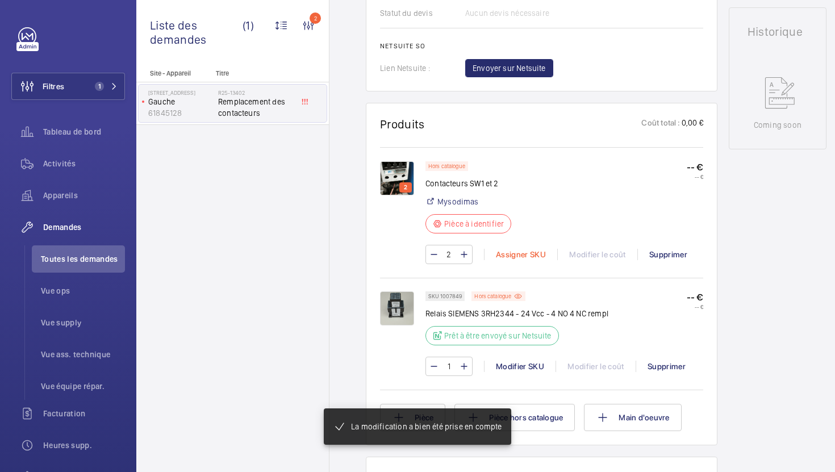
scroll to position [549, 0]
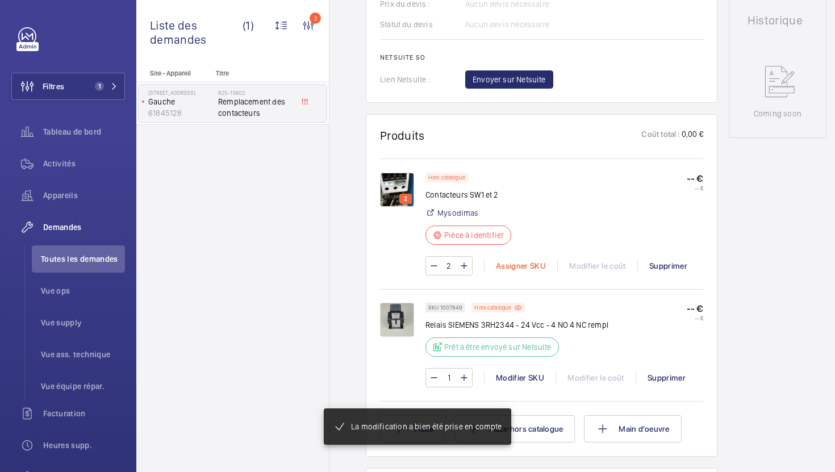
click at [513, 260] on div "Assigner SKU" at bounding box center [520, 265] width 73 height 11
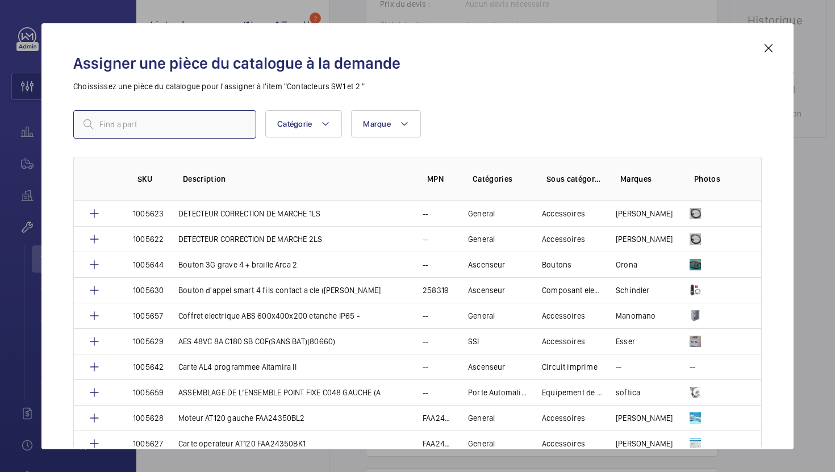
click at [207, 124] on input "text" at bounding box center [164, 124] width 183 height 28
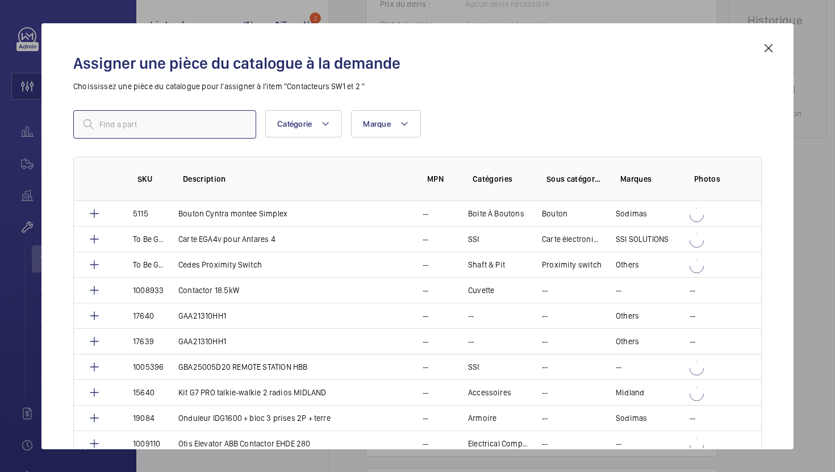
paste input "1010474"
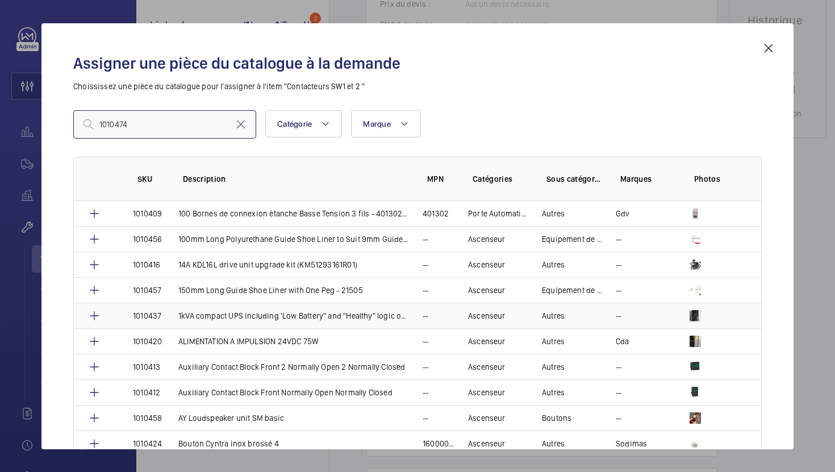
type input "1010474"
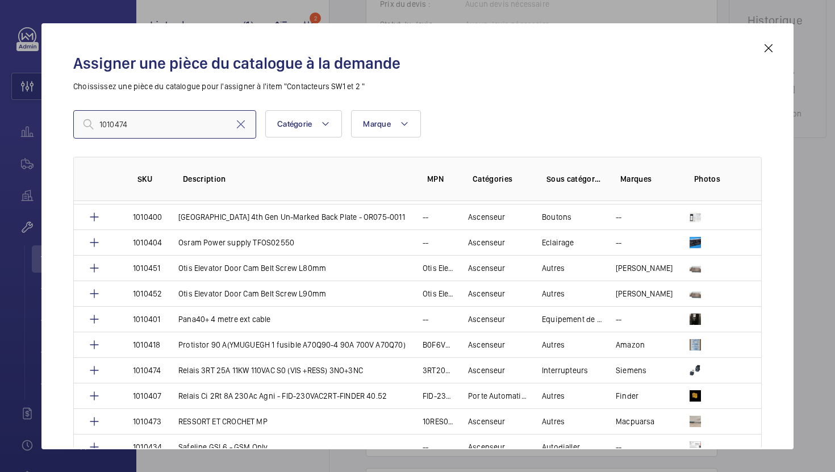
scroll to position [1153, 0]
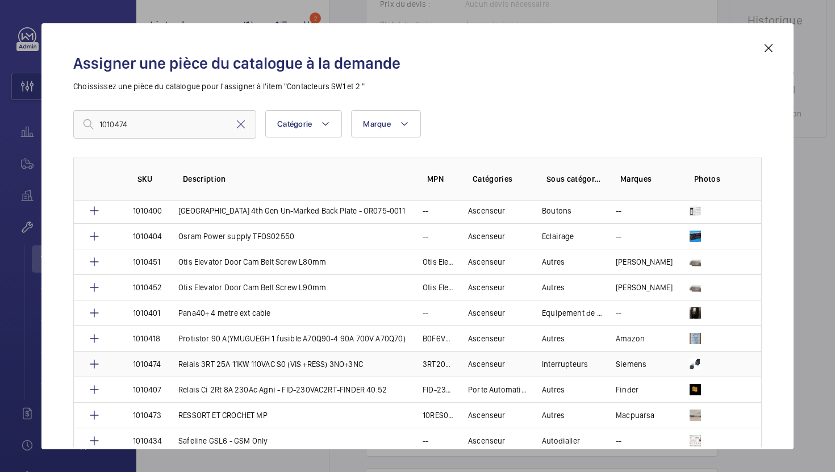
click at [208, 367] on p "Relais 3RT 25A 11KW 110VAC S0 (VIS +RESS) 3NO+3NC" at bounding box center [270, 363] width 185 height 11
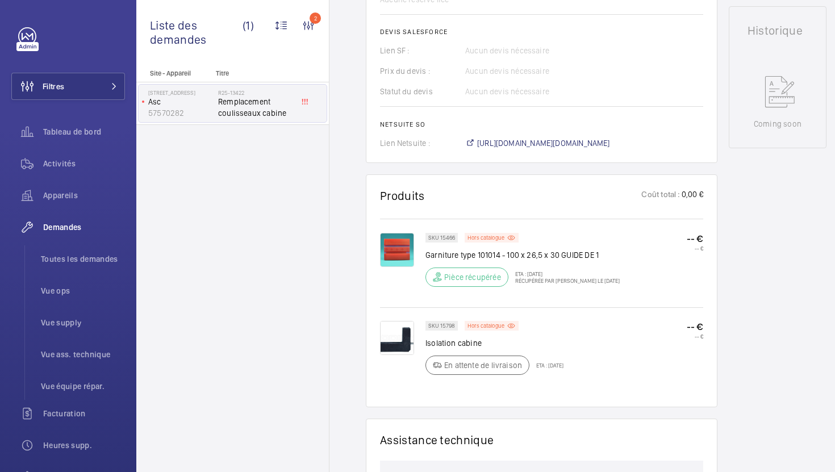
scroll to position [521, 0]
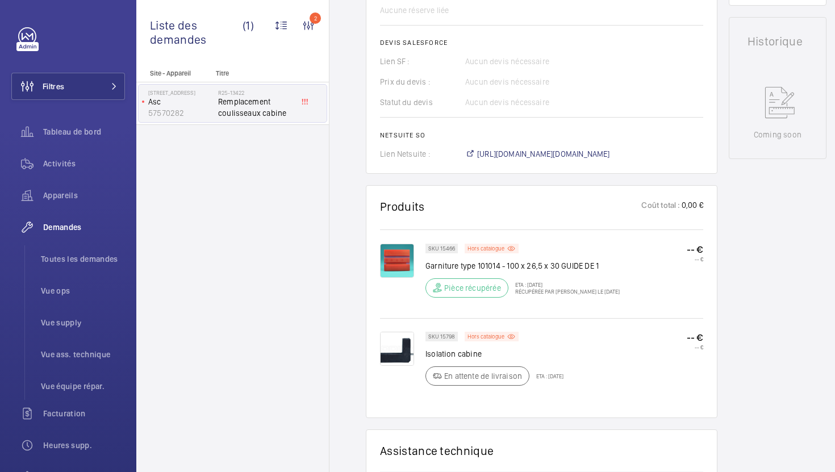
scroll to position [495, 0]
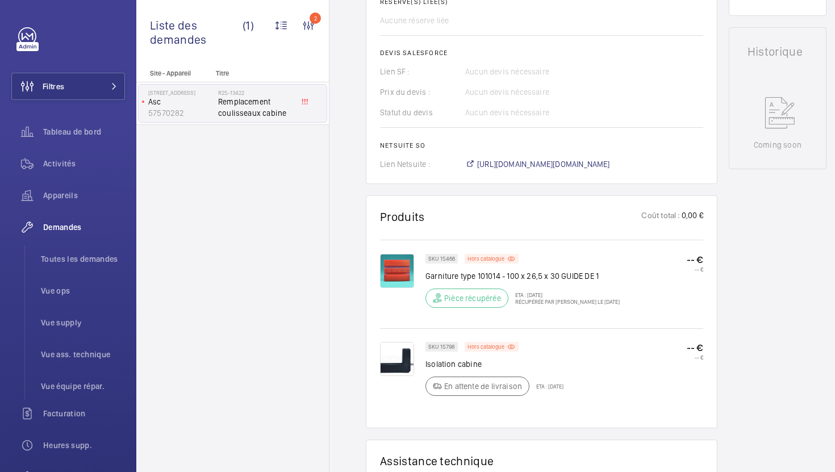
click at [446, 346] on p "SKU 15798" at bounding box center [441, 347] width 27 height 4
copy p "15798"
click at [511, 164] on span "https://6461500.app.netsuite.com/app/accounting/transactions/salesord.nl?id=307…" at bounding box center [543, 163] width 133 height 11
click at [82, 258] on span "Toutes les demandes" at bounding box center [83, 258] width 84 height 11
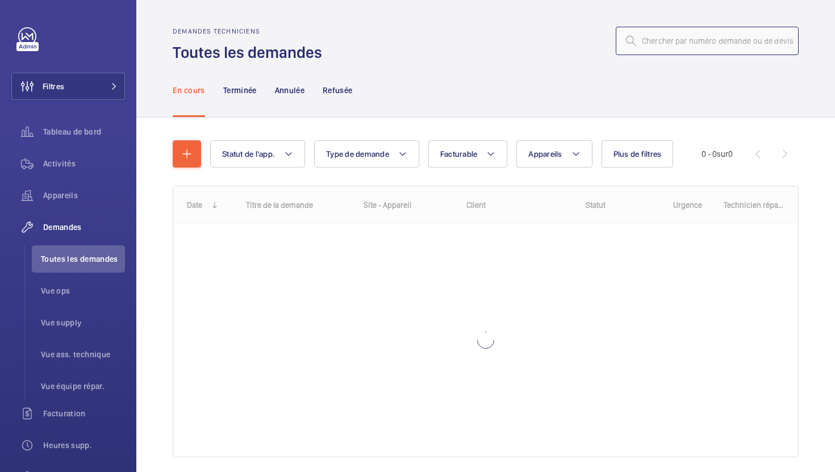
click at [686, 48] on input "text" at bounding box center [707, 41] width 183 height 28
paste input "R25-13078"
type input "R25-13078"
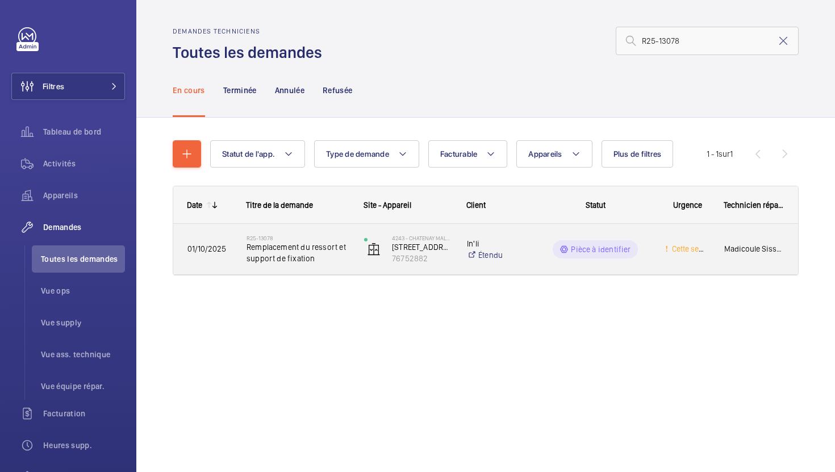
click at [331, 269] on div "R25-13078 Remplacement du ressort et support de fixation" at bounding box center [291, 249] width 116 height 51
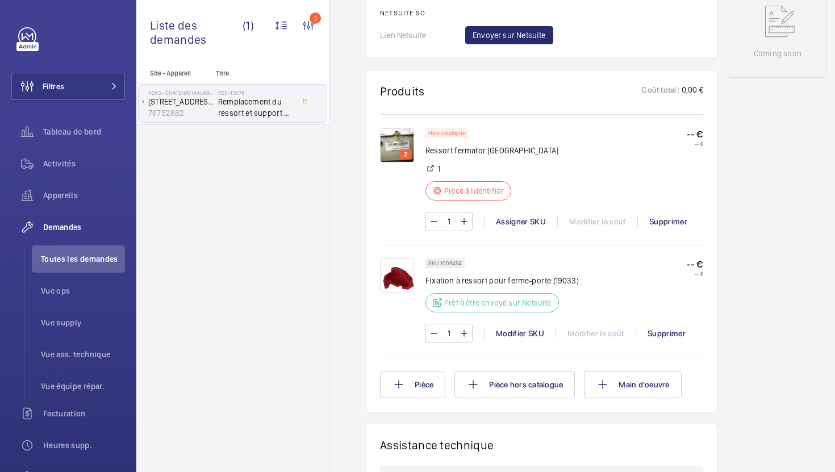
scroll to position [610, 0]
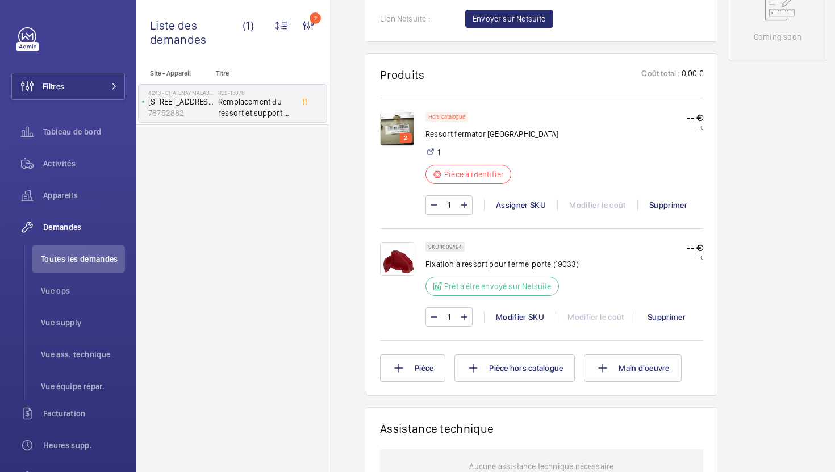
click at [453, 248] on p "SKU 1009494" at bounding box center [445, 247] width 34 height 4
copy p "1009494"
click at [500, 208] on div "Assigner SKU" at bounding box center [520, 204] width 73 height 11
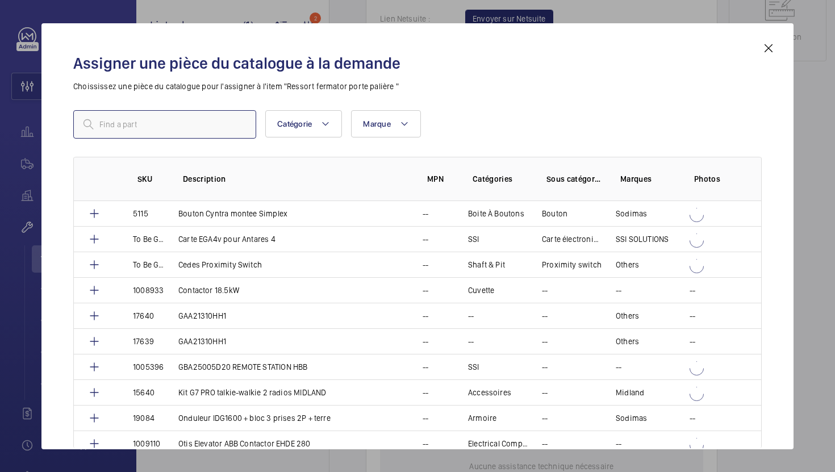
click at [176, 125] on input "text" at bounding box center [164, 124] width 183 height 28
paste input "17662"
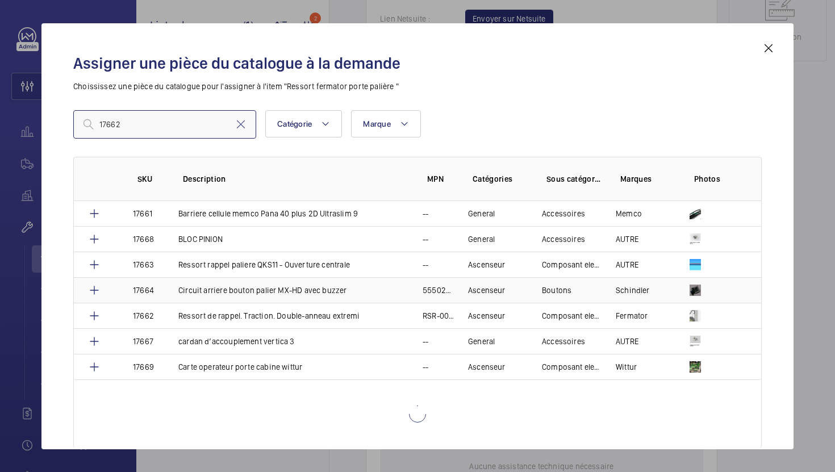
scroll to position [9, 0]
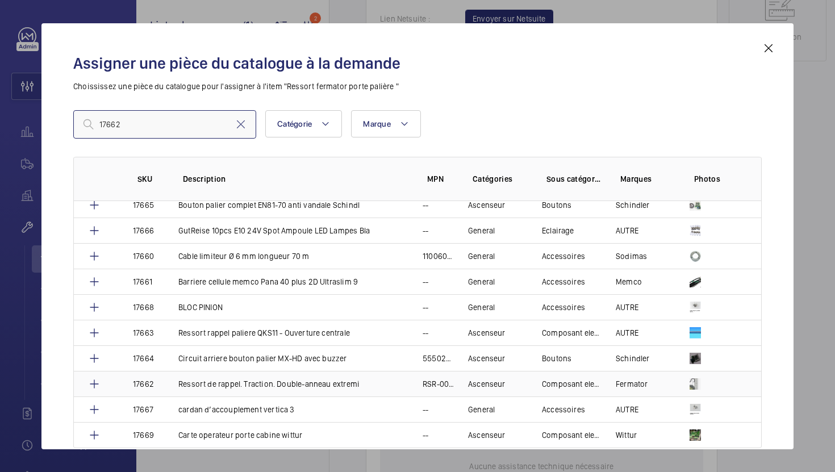
type input "17662"
click at [344, 388] on p "Ressort de rappel. Traction. Double-anneau extremi" at bounding box center [268, 383] width 181 height 11
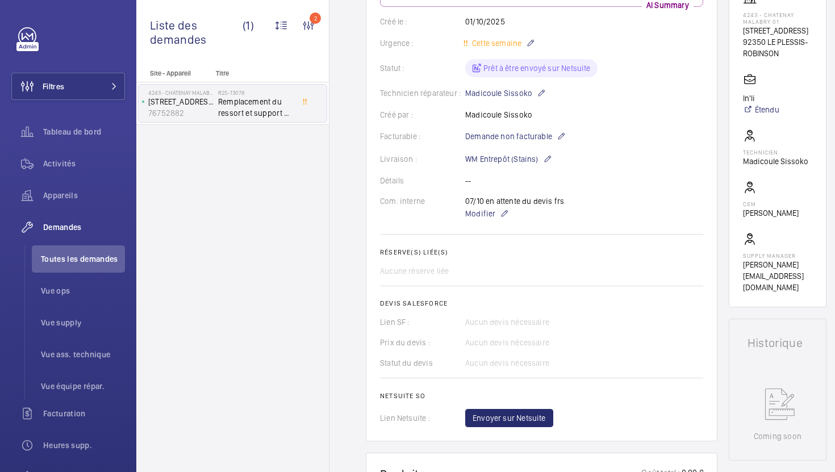
scroll to position [206, 0]
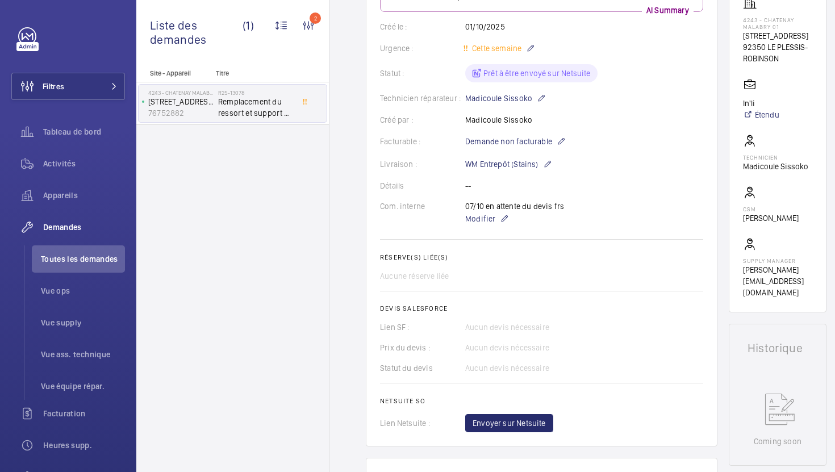
click at [502, 433] on wm-front-card "Demandes techniciens R25-13078 Une demande de réparation a été créée le 30 sept…" at bounding box center [542, 175] width 352 height 541
click at [507, 427] on span "Envoyer sur Netsuite" at bounding box center [509, 422] width 73 height 11
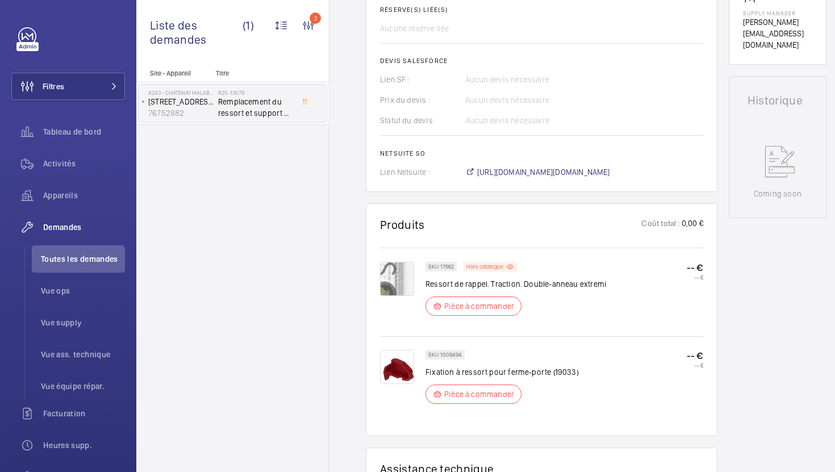
scroll to position [592, 0]
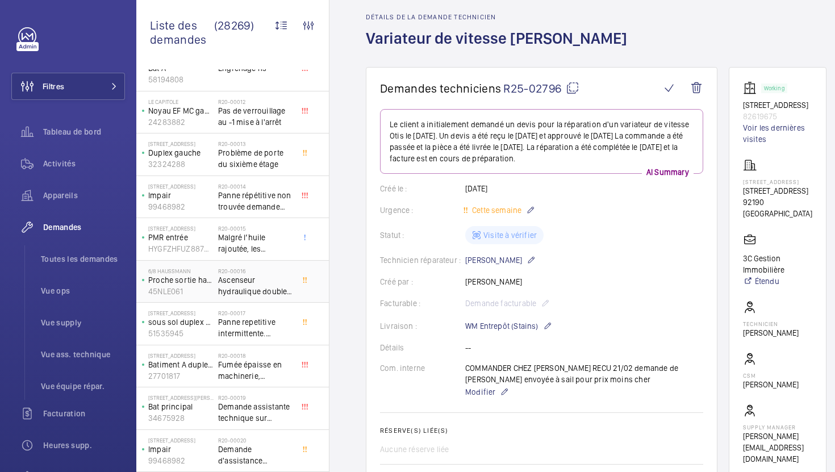
scroll to position [498, 0]
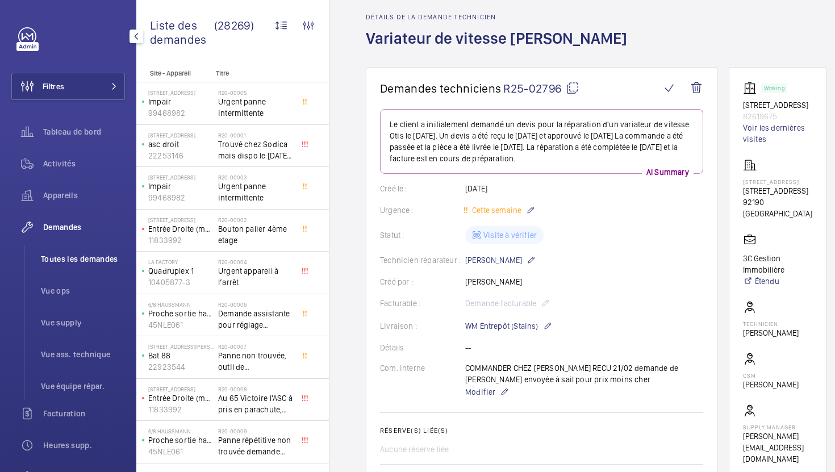
click at [108, 261] on span "Toutes les demandes" at bounding box center [83, 258] width 84 height 11
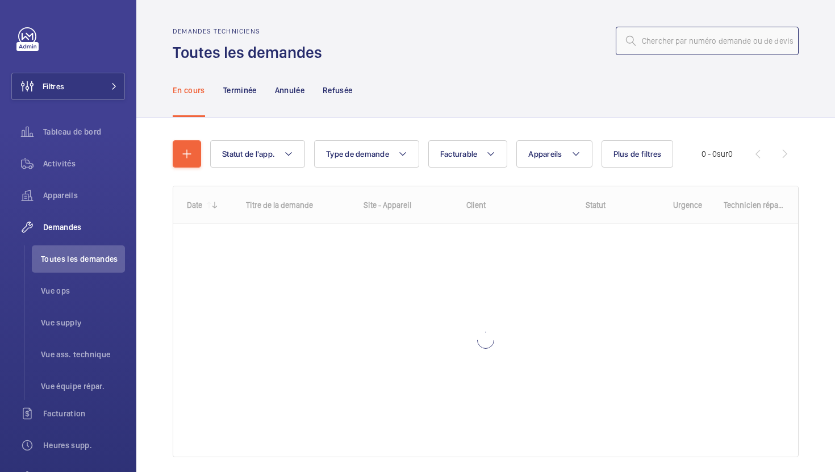
click at [692, 45] on input "text" at bounding box center [707, 41] width 183 height 28
paste input "R25-13422"
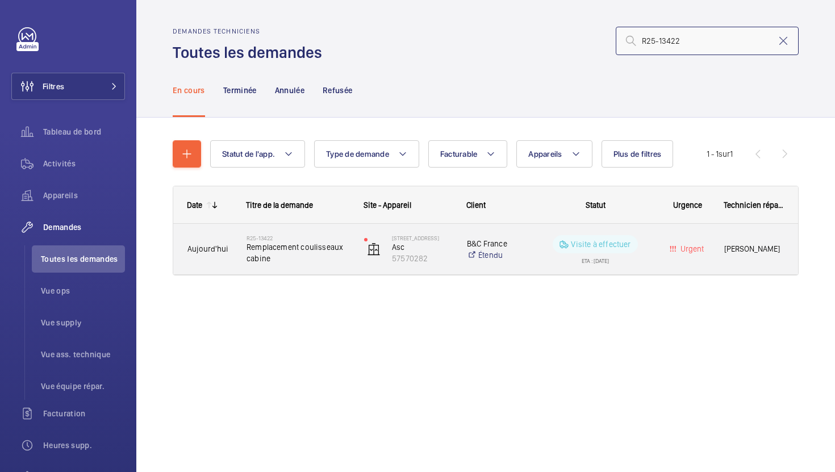
type input "R25-13422"
click at [345, 267] on div "R25-13422 Remplacement coulisseaux cabine" at bounding box center [291, 249] width 116 height 51
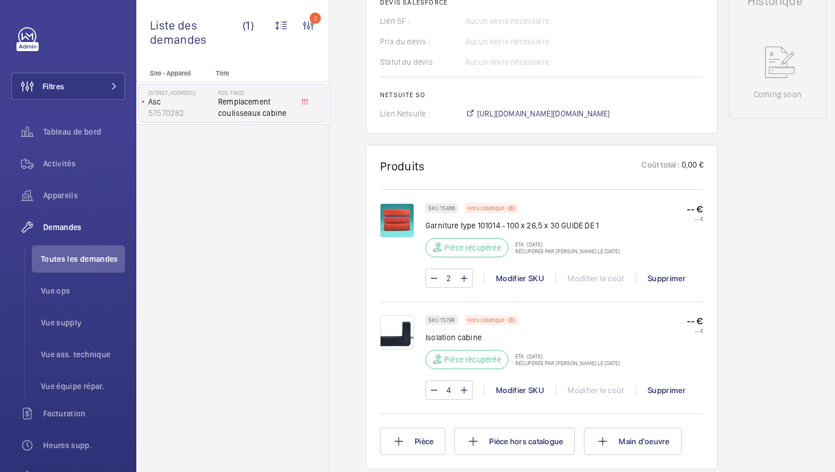
scroll to position [580, 0]
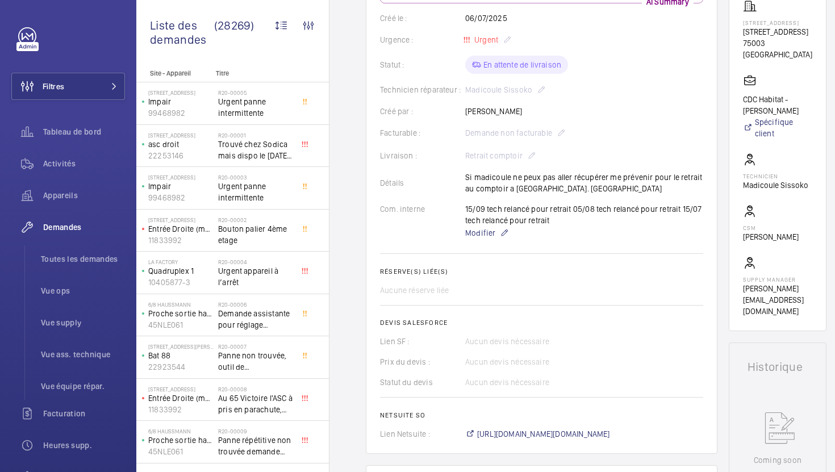
scroll to position [0, 1]
drag, startPoint x: 793, startPoint y: 37, endPoint x: 747, endPoint y: 34, distance: 46.1
click at [747, 34] on div "[STREET_ADDRESS]" at bounding box center [776, 29] width 69 height 61
copy div "[STREET_ADDRESS]"
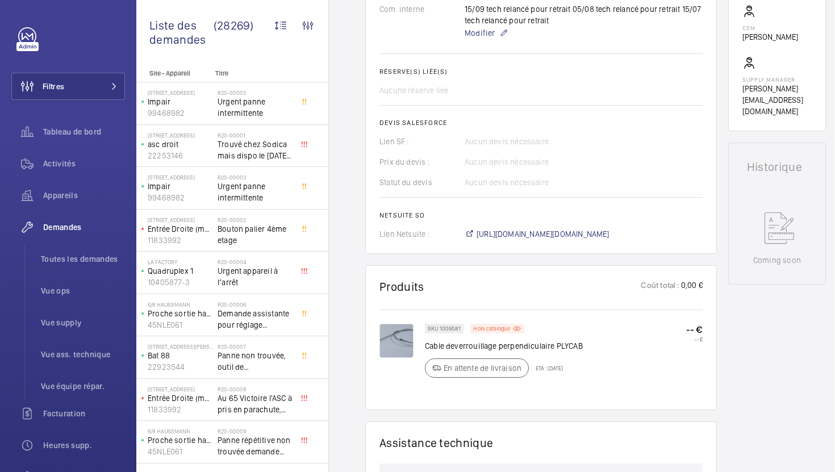
scroll to position [302, 0]
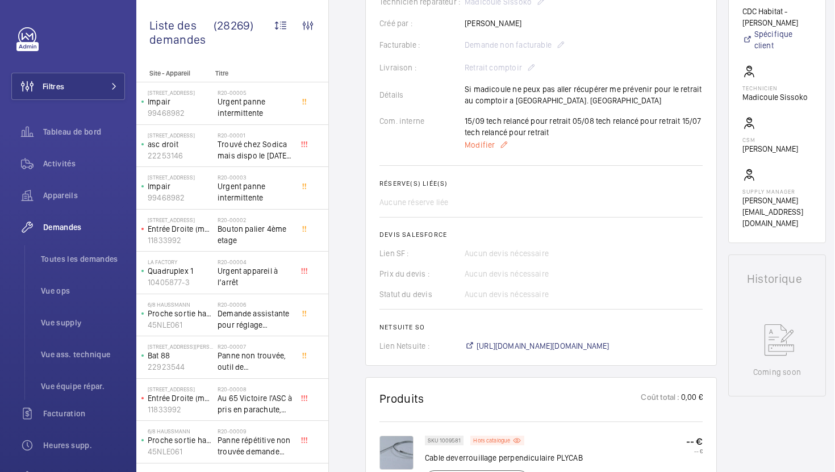
click at [481, 149] on span "Modifier" at bounding box center [480, 144] width 30 height 11
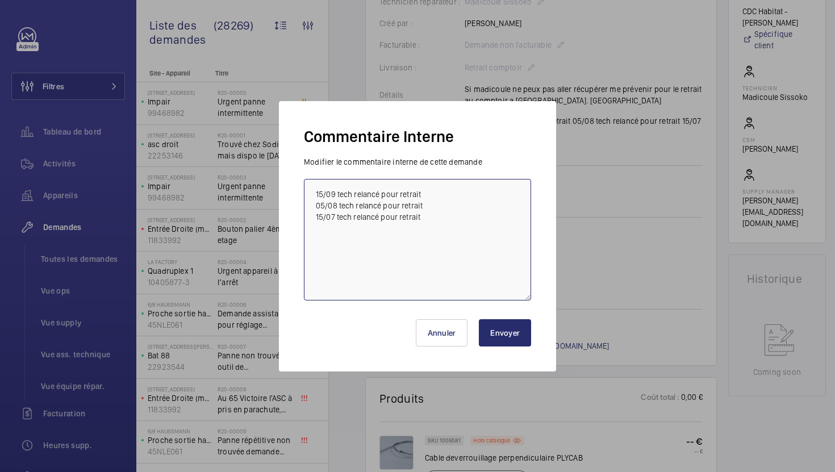
click at [315, 198] on textarea "15/09 tech relancé pour retrait 05/08 tech relancé pour retrait 15/07 tech rela…" at bounding box center [417, 240] width 227 height 122
paste textarea "08/10 tech et ops relancé pour retrait"
type textarea "08/10 tech et ops relancé pour retrait 15/09 tech relancé pour retrait 05/08 te…"
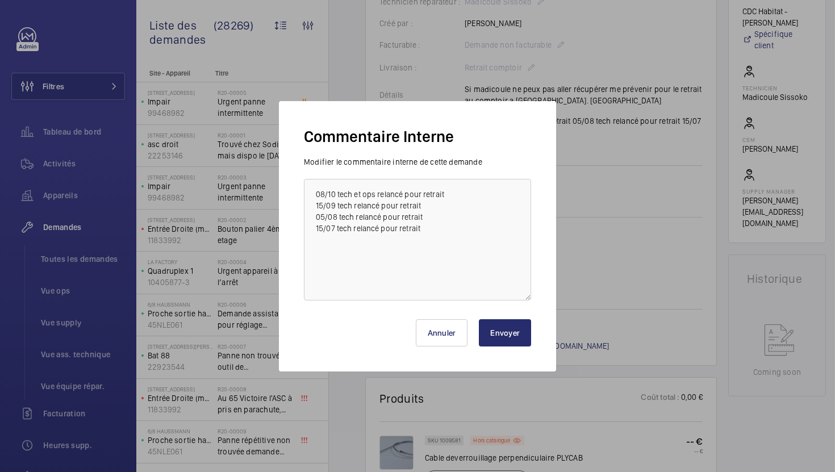
click at [492, 327] on button "Envoyer" at bounding box center [505, 332] width 52 height 27
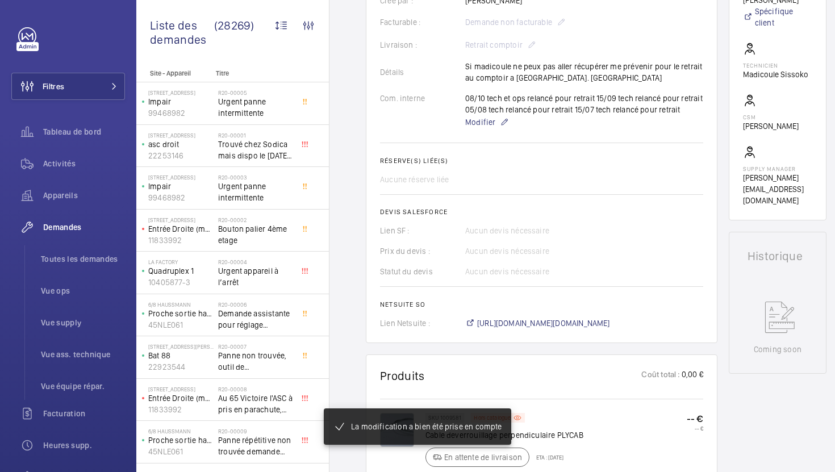
scroll to position [336, 0]
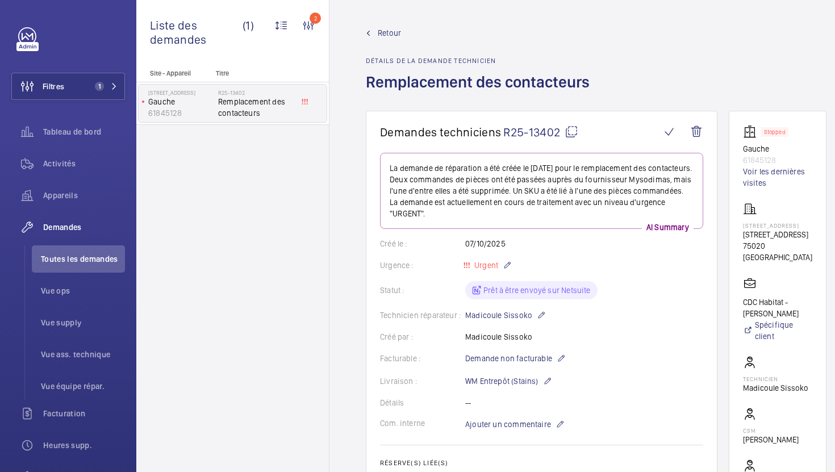
scroll to position [332, 0]
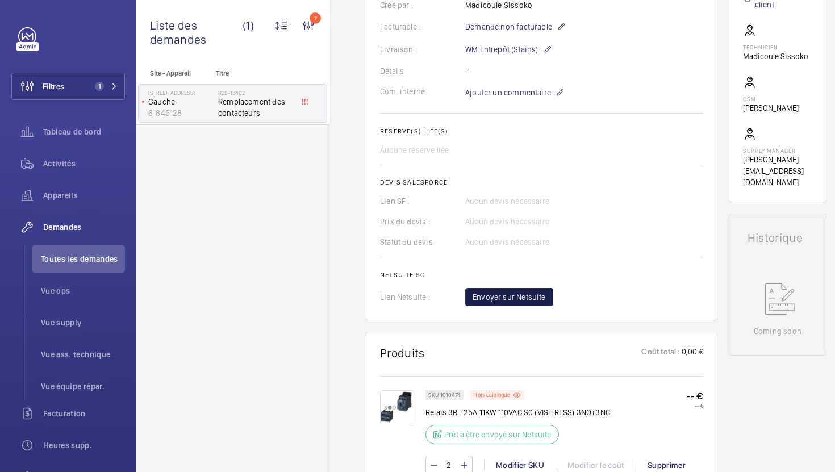
click at [505, 300] on span "Envoyer sur Netsuite" at bounding box center [509, 296] width 73 height 11
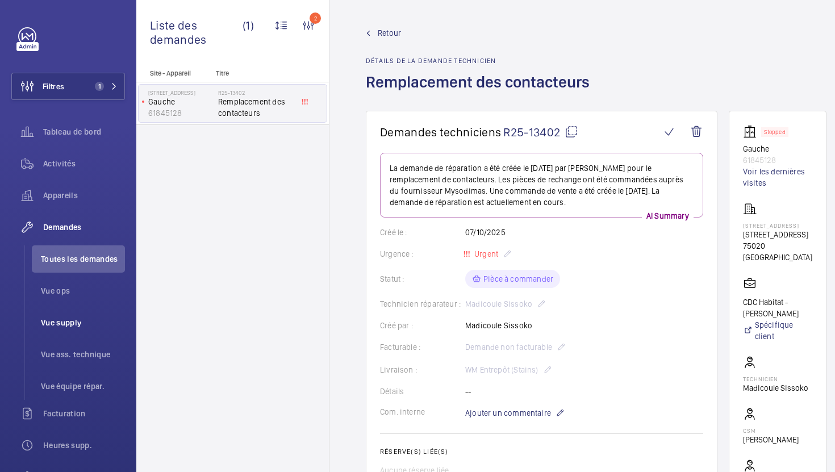
click at [92, 332] on li "Vue supply" at bounding box center [78, 322] width 93 height 27
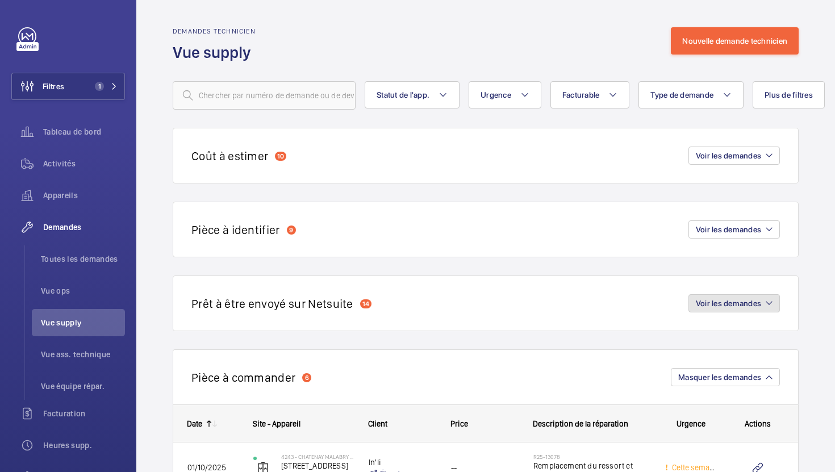
click at [730, 304] on span "Voir les demandes" at bounding box center [728, 303] width 65 height 9
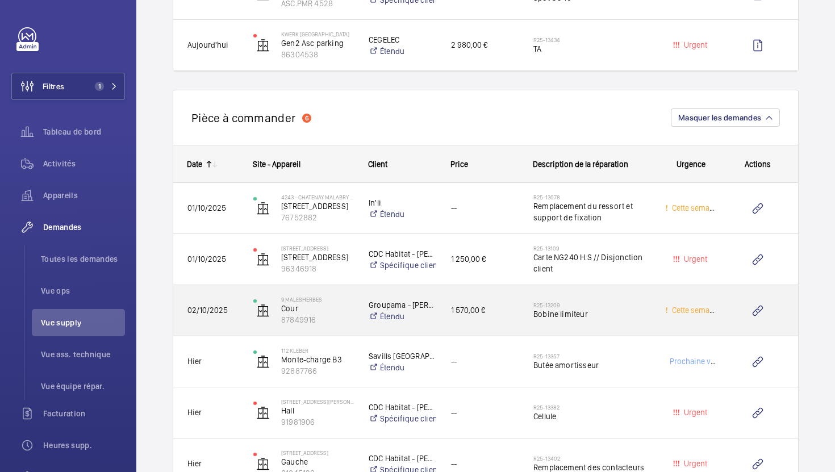
scroll to position [1056, 0]
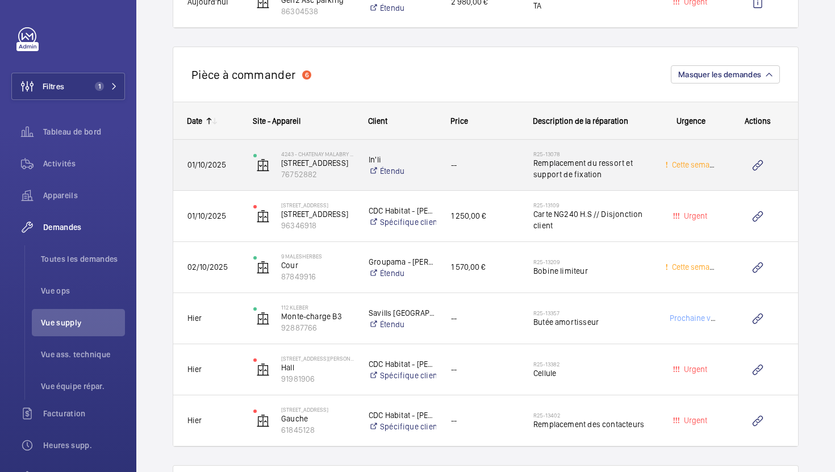
click at [634, 181] on div "R25-13078 Remplacement du ressort et support de fixation" at bounding box center [591, 165] width 117 height 33
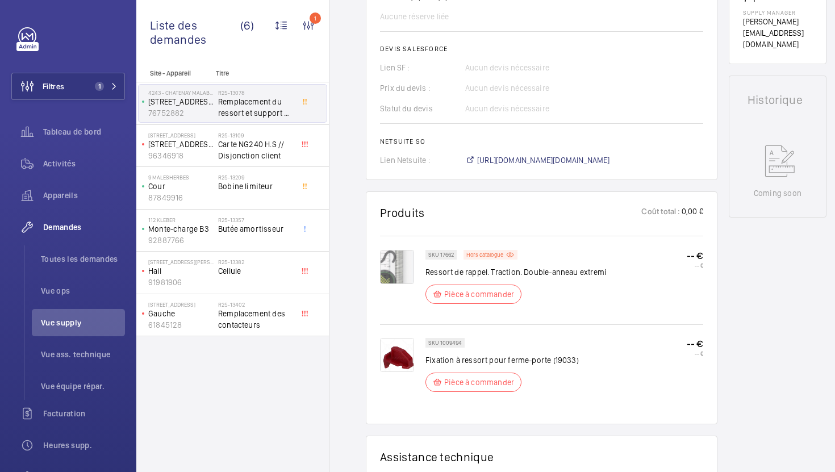
scroll to position [465, 0]
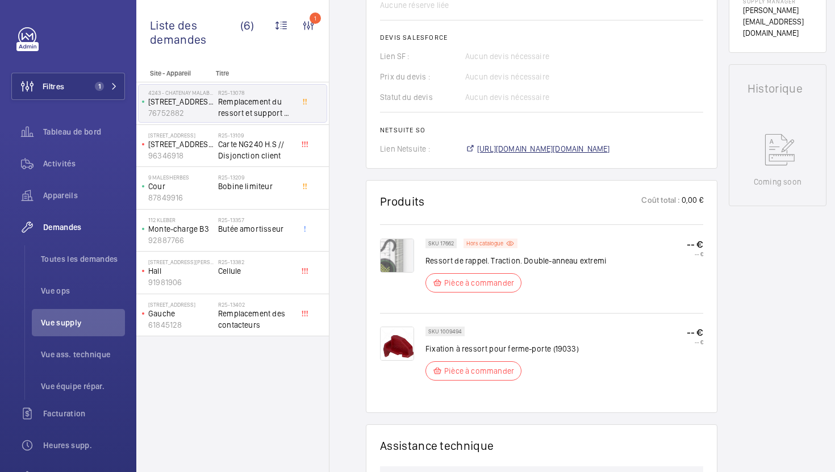
click at [590, 149] on span "https://6461500.app.netsuite.com/app/accounting/transactions/salesord.nl?id=307…" at bounding box center [543, 148] width 133 height 11
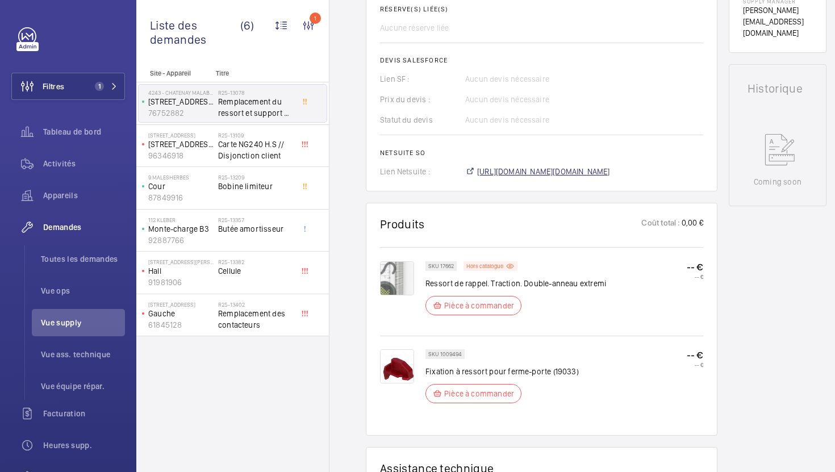
scroll to position [488, 0]
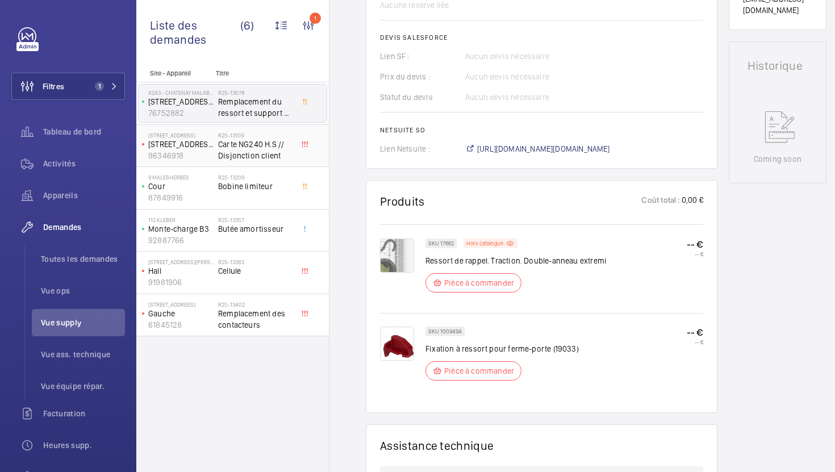
click at [265, 149] on span "Carte NG240 H.S // Disjonction client" at bounding box center [255, 150] width 75 height 23
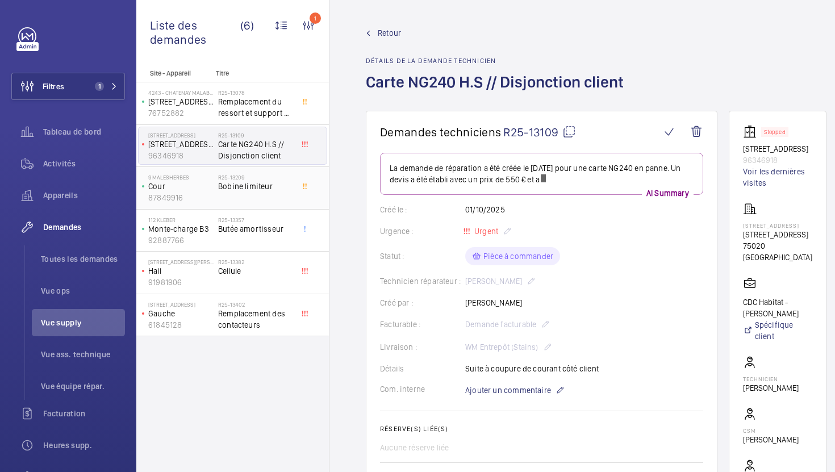
click at [228, 182] on span "Bobine limiteur" at bounding box center [255, 186] width 75 height 11
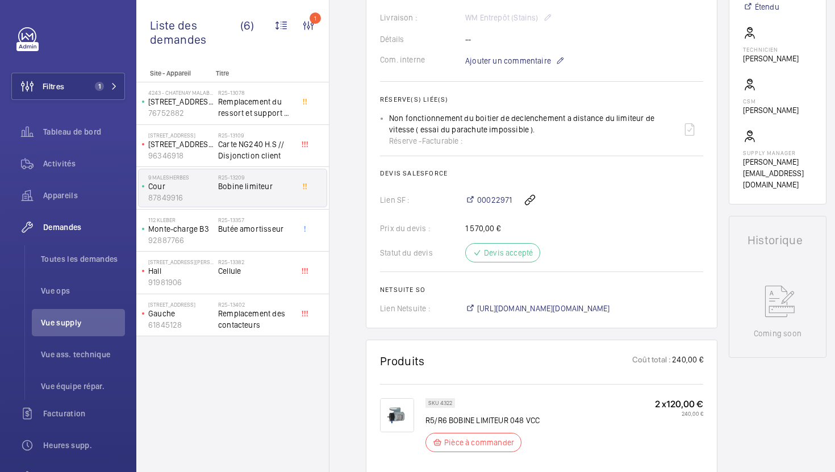
scroll to position [327, 0]
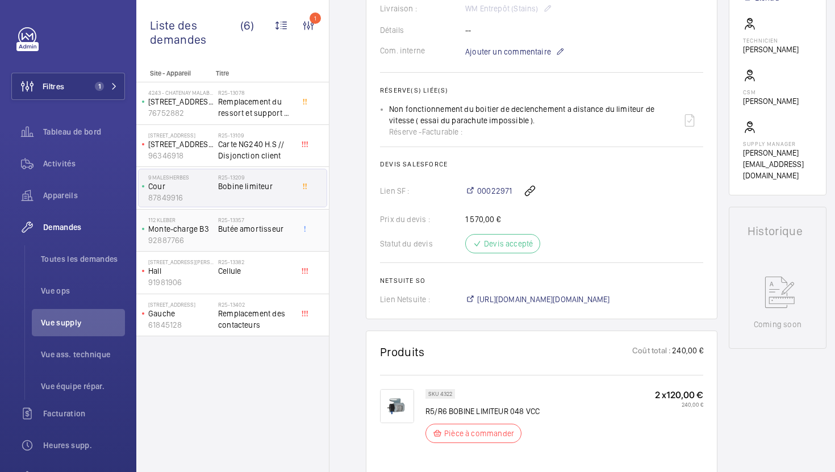
click at [283, 222] on h2 "R25-13357" at bounding box center [255, 219] width 75 height 7
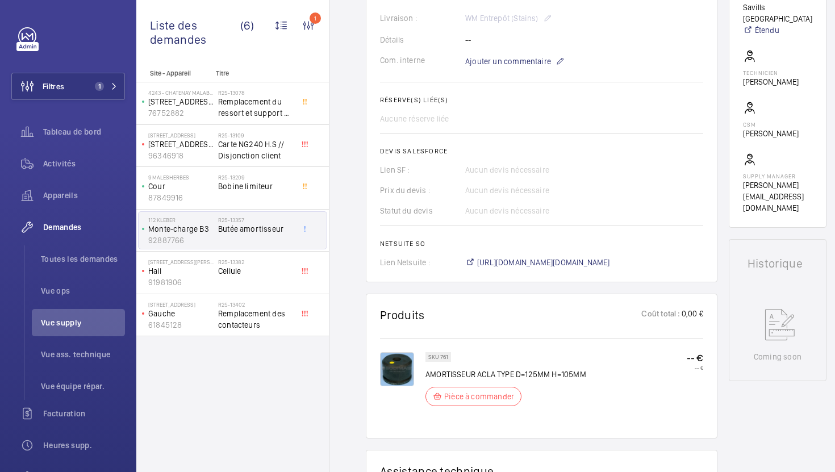
scroll to position [310, 0]
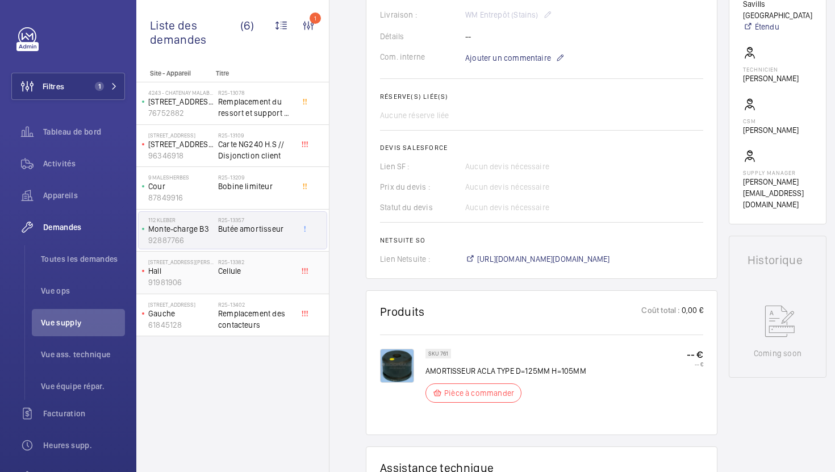
click at [294, 274] on div "R25-13382 Cellule" at bounding box center [258, 272] width 80 height 37
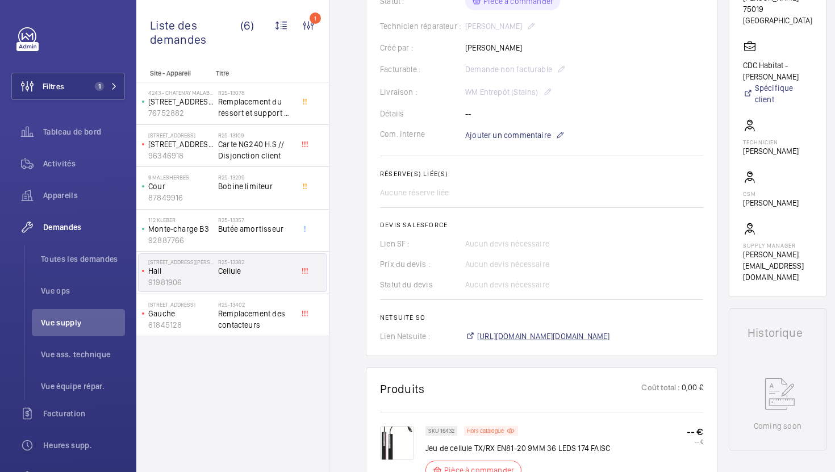
scroll to position [266, 0]
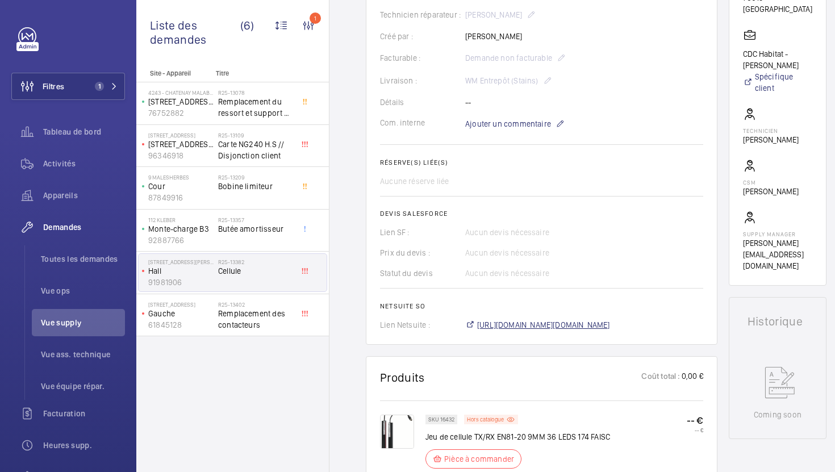
click at [546, 331] on span "https://6461500.app.netsuite.com/app/accounting/transactions/salesord.nl?id=307…" at bounding box center [543, 324] width 133 height 11
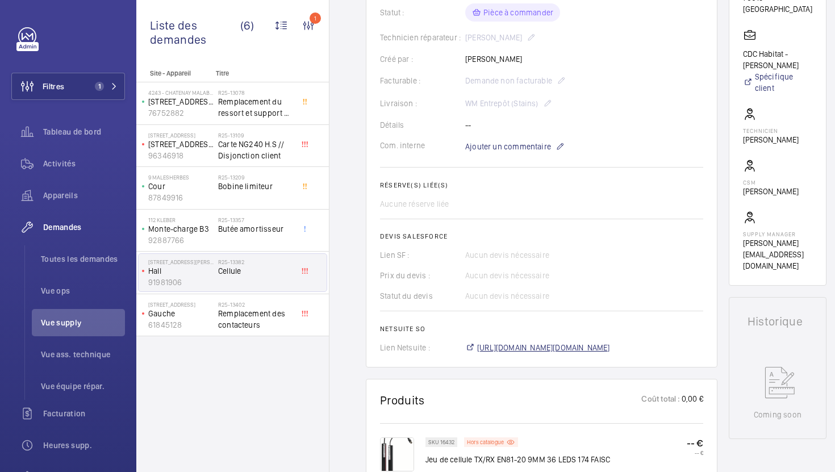
scroll to position [278, 0]
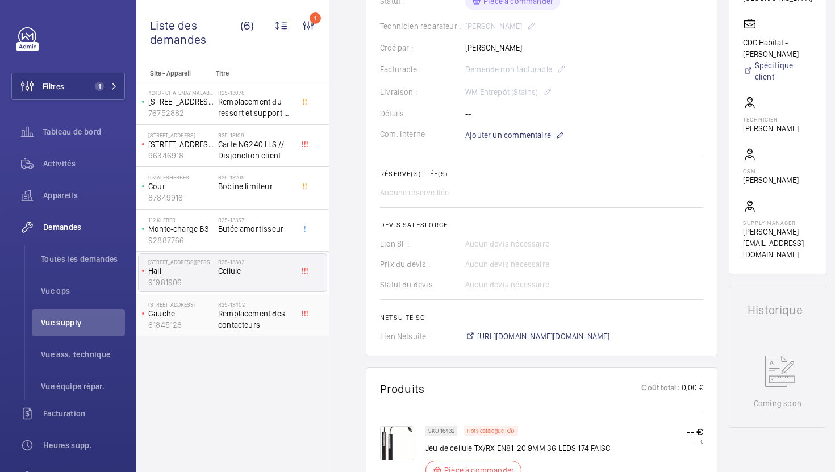
click at [261, 315] on span "Remplacement des contacteurs" at bounding box center [255, 319] width 75 height 23
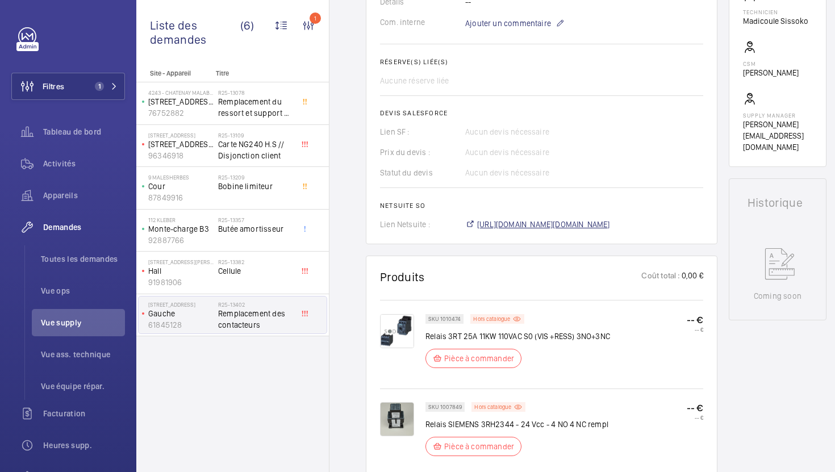
scroll to position [378, 0]
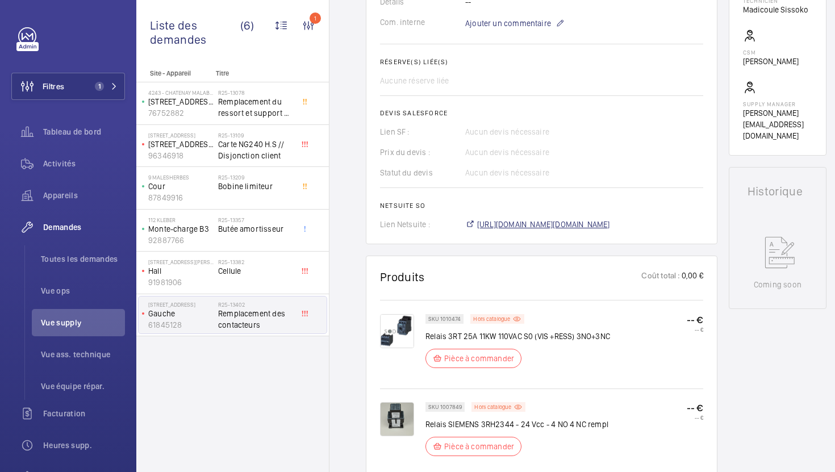
click at [541, 223] on span "[URL][DOMAIN_NAME][DOMAIN_NAME]" at bounding box center [543, 224] width 133 height 11
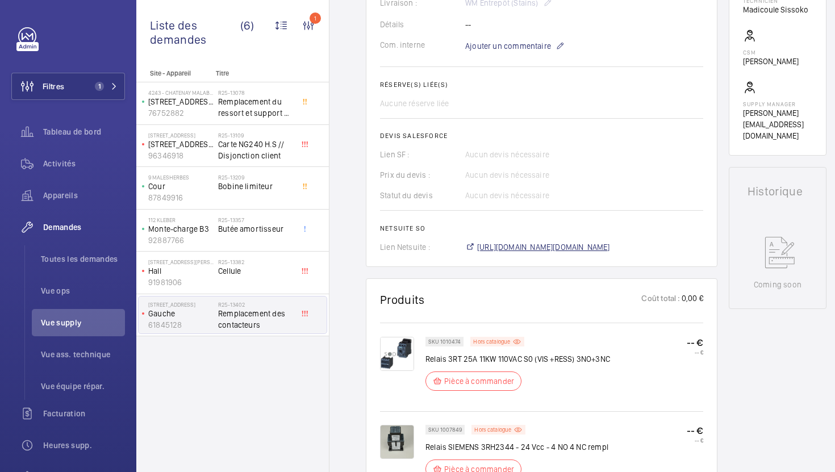
scroll to position [401, 0]
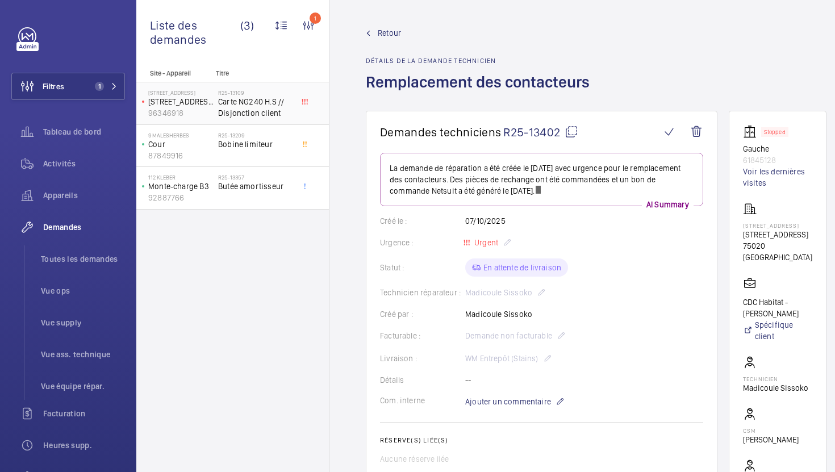
click at [278, 115] on span "Carte NG240 H.S // Disjonction client" at bounding box center [255, 107] width 75 height 23
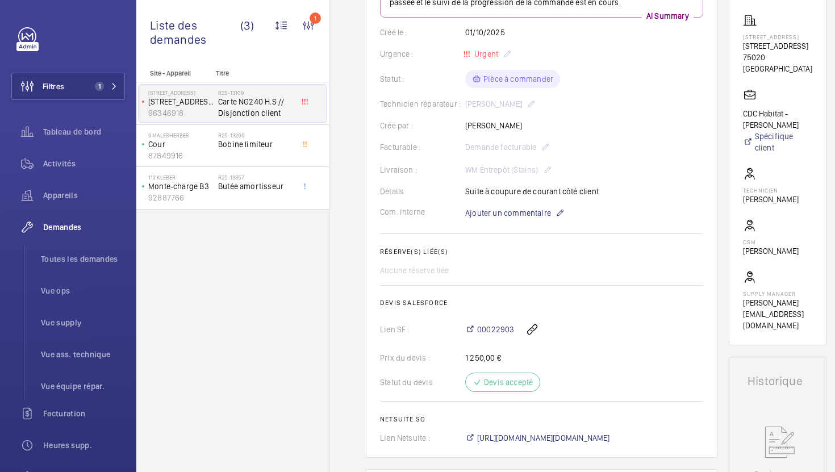
click at [503, 423] on h2 "Netsuite SO" at bounding box center [541, 419] width 323 height 8
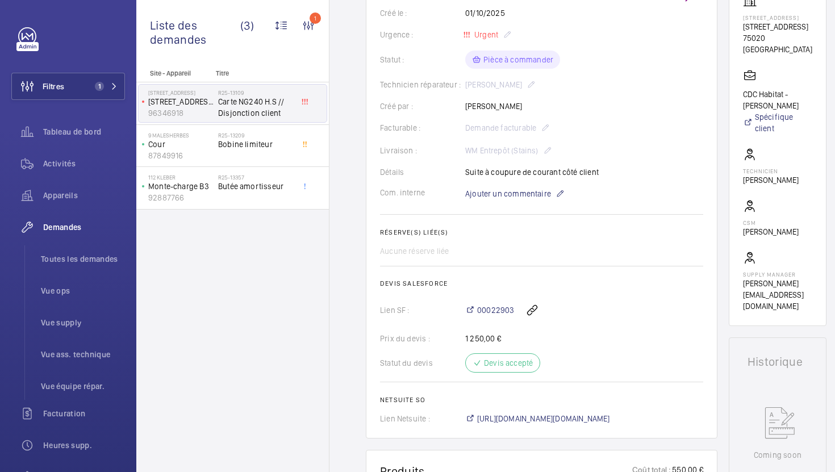
scroll to position [225, 0]
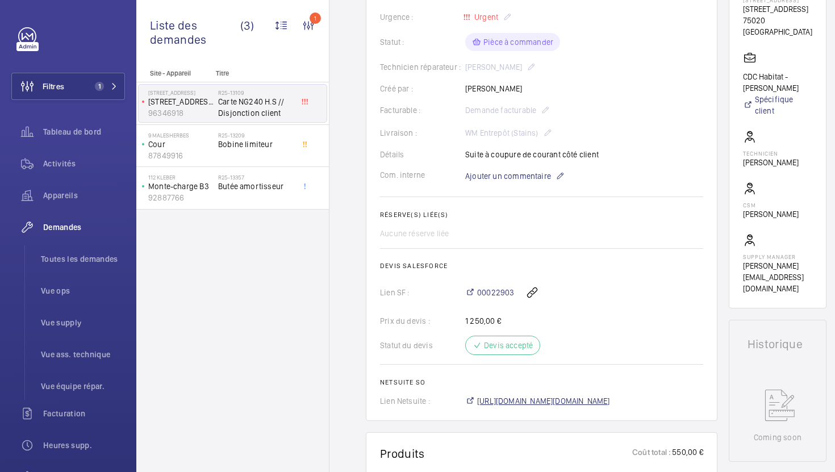
click at [527, 396] on span "[URL][DOMAIN_NAME][DOMAIN_NAME]" at bounding box center [543, 400] width 133 height 11
click at [256, 158] on div "R25-13209 Bobine limiteur" at bounding box center [255, 148] width 75 height 33
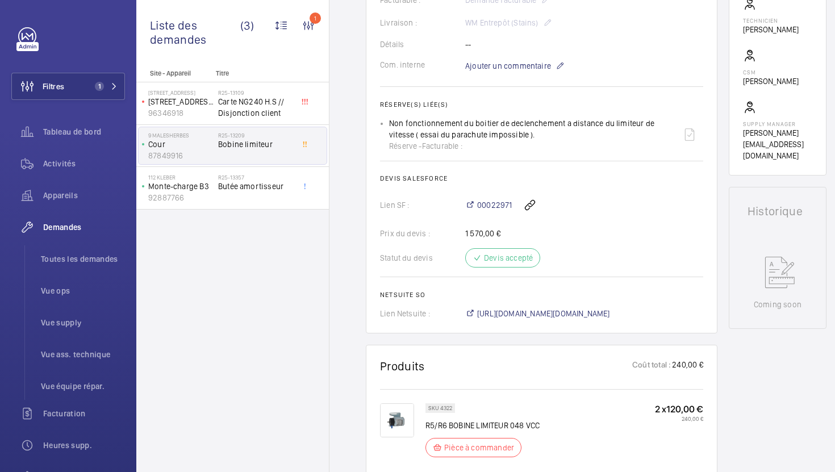
scroll to position [361, 0]
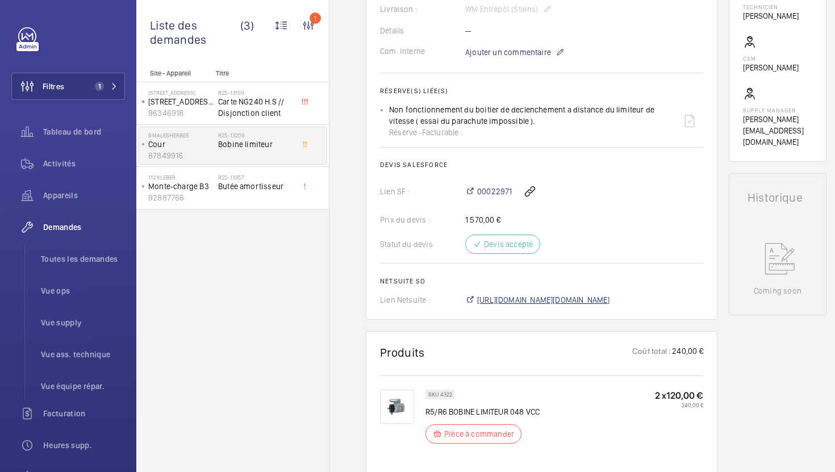
click at [529, 296] on span "[URL][DOMAIN_NAME][DOMAIN_NAME]" at bounding box center [543, 299] width 133 height 11
click at [264, 203] on div "R25-13357 Butée amortisseur" at bounding box center [255, 190] width 75 height 33
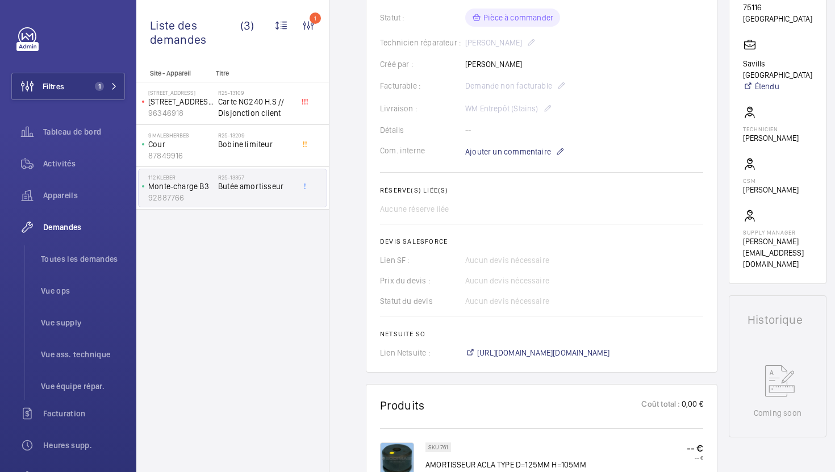
scroll to position [276, 0]
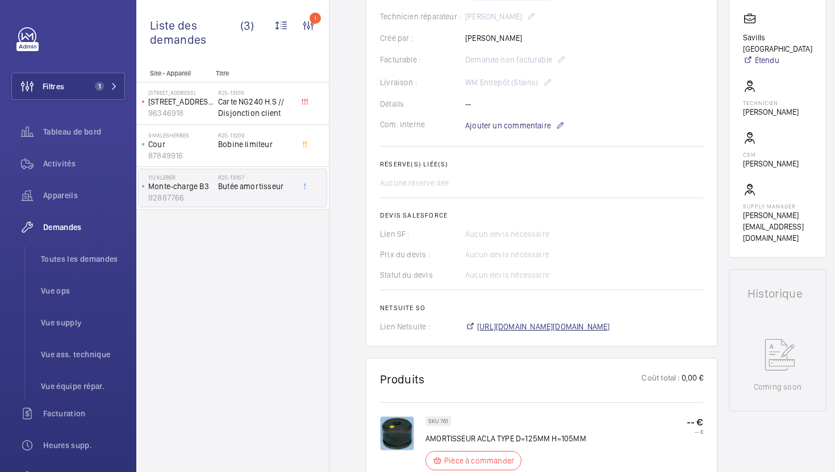
click at [545, 332] on span "[URL][DOMAIN_NAME][DOMAIN_NAME]" at bounding box center [543, 326] width 133 height 11
click at [79, 322] on span "Vue supply" at bounding box center [83, 322] width 84 height 11
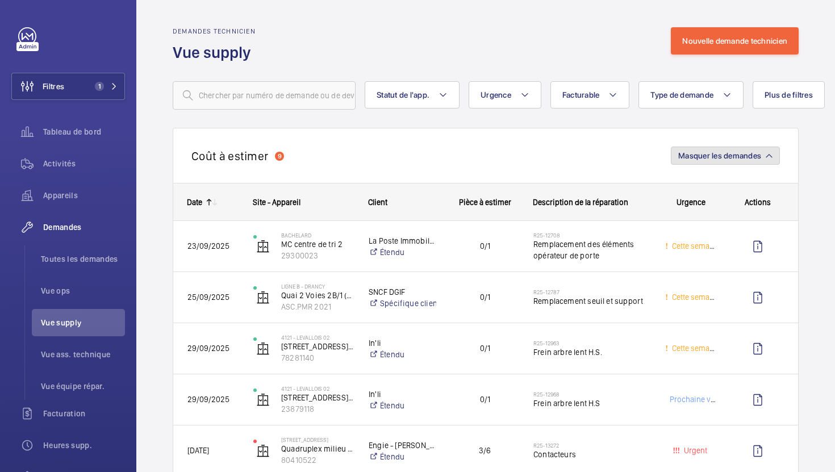
click at [725, 158] on span "Masquer les demandes" at bounding box center [719, 155] width 83 height 9
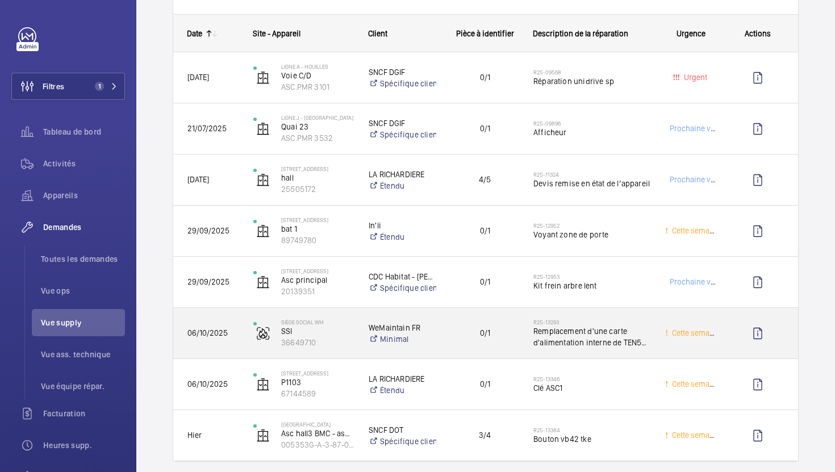
scroll to position [295, 0]
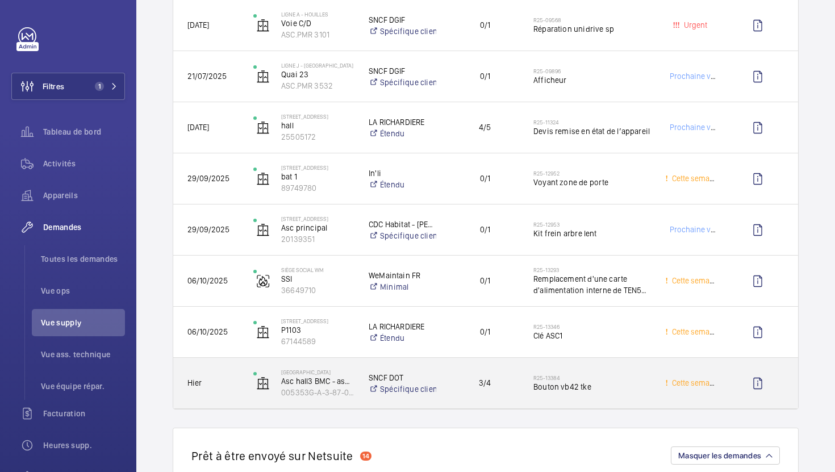
click at [613, 399] on div "R25-13384 Bouton vb42 tke" at bounding box center [591, 383] width 117 height 33
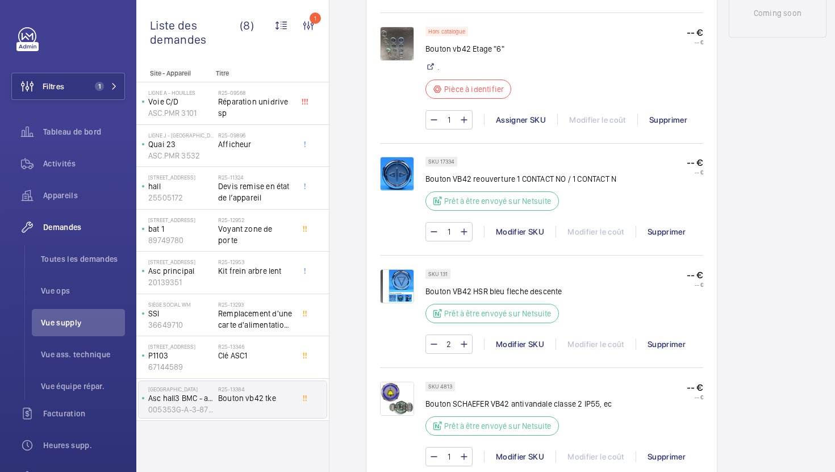
scroll to position [675, 0]
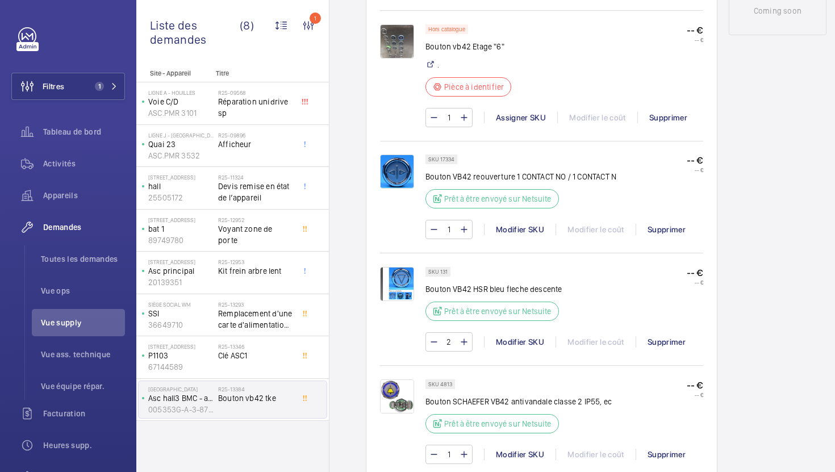
click at [459, 289] on p "Bouton VB42 HSR bleu fleche descente" at bounding box center [493, 288] width 137 height 11
copy p "VB42"
click at [94, 324] on span "Vue supply" at bounding box center [83, 322] width 84 height 11
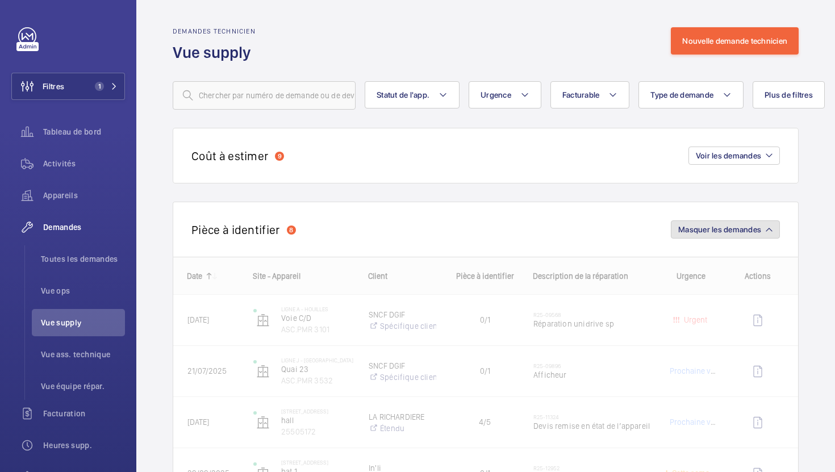
click at [745, 229] on span "Masquer les demandes" at bounding box center [719, 229] width 83 height 9
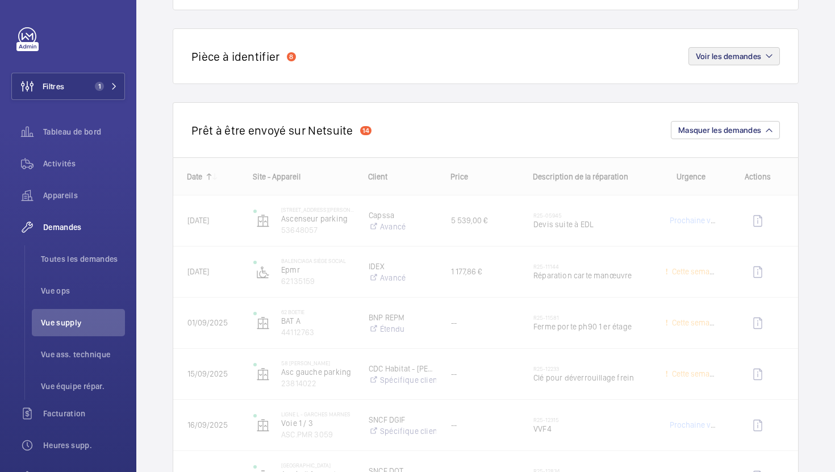
scroll to position [233, 0]
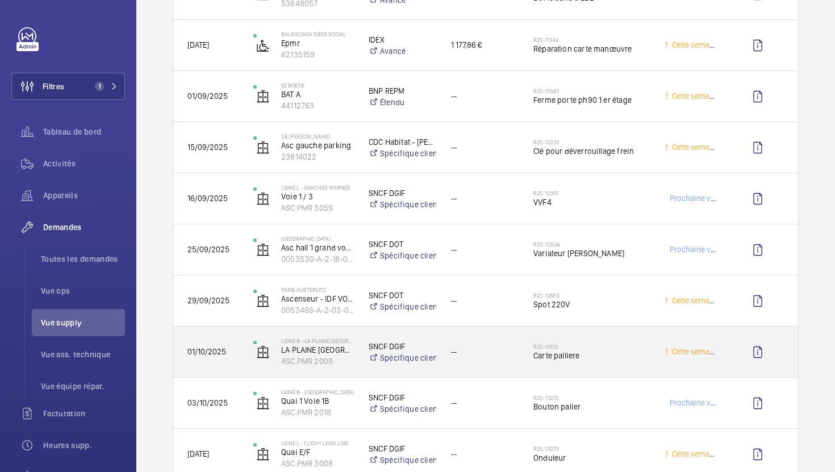
scroll to position [438, 0]
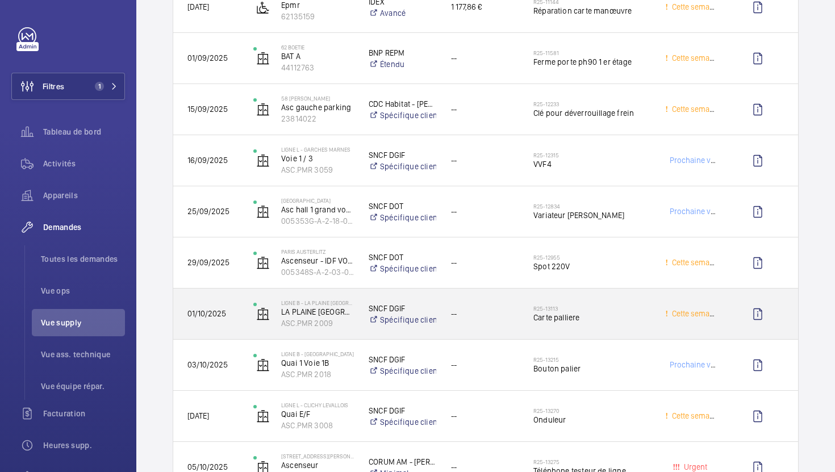
click at [621, 309] on h2 "R25-13113" at bounding box center [591, 308] width 117 height 7
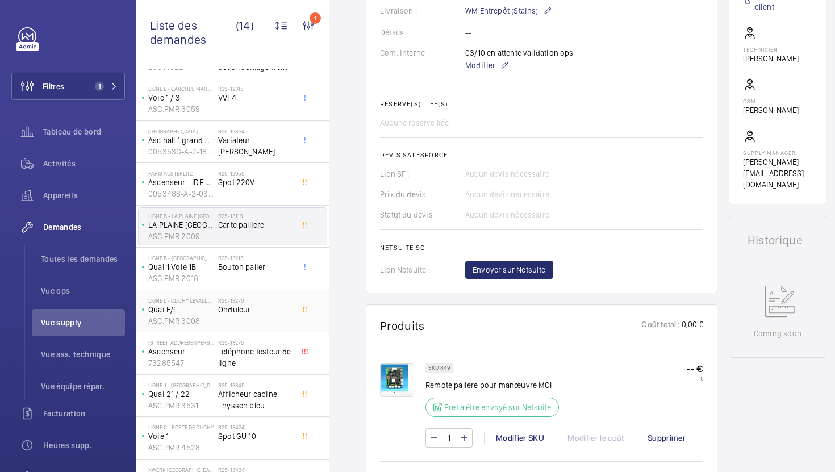
scroll to position [176, 0]
click at [282, 273] on div "R25-13215 Bouton palier" at bounding box center [255, 268] width 75 height 33
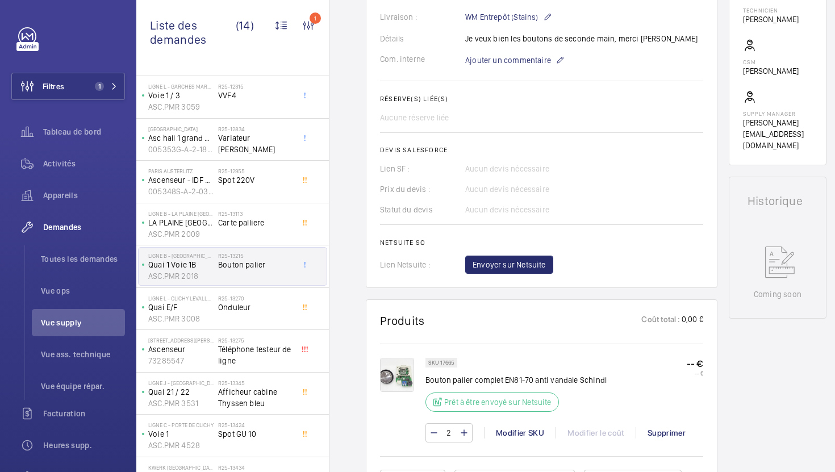
scroll to position [375, 0]
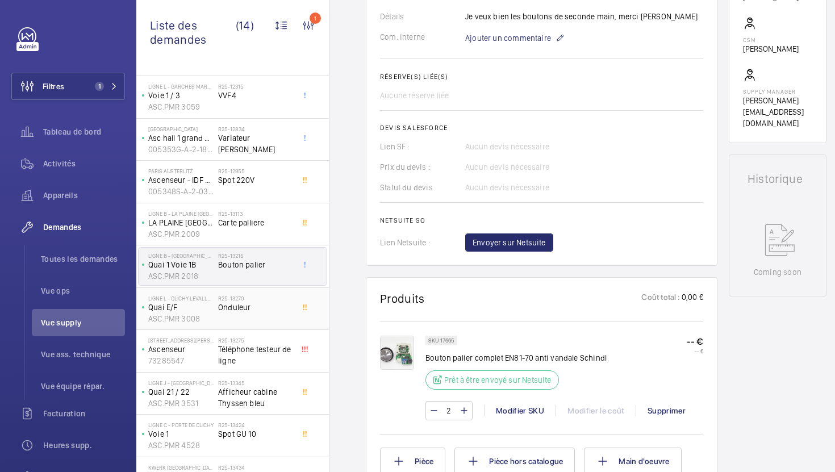
click at [289, 311] on span "Onduleur" at bounding box center [255, 307] width 75 height 11
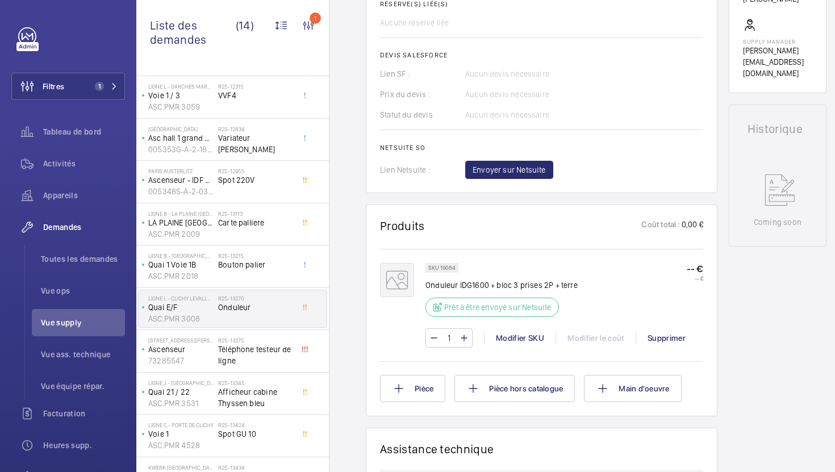
scroll to position [461, 0]
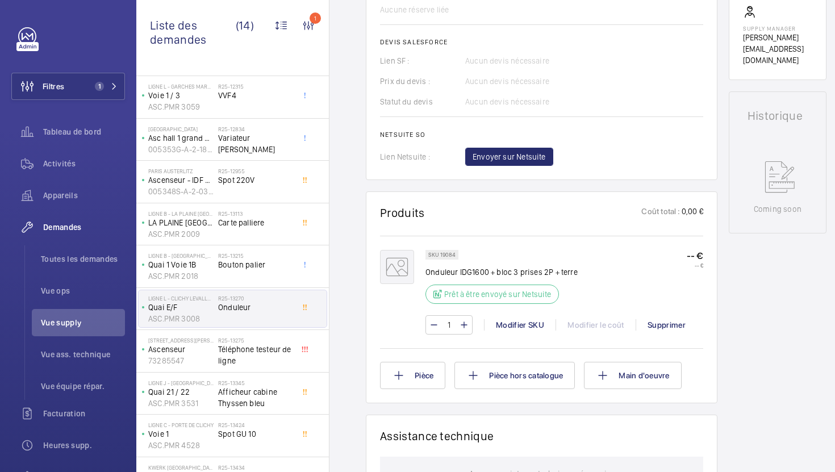
click at [453, 256] on p "SKU 19084" at bounding box center [441, 255] width 27 height 4
copy p "19084"
click at [501, 317] on div "1 Modifier SKU Modifier le coût Supprimer" at bounding box center [564, 324] width 278 height 19
click at [501, 322] on div "Modifier SKU" at bounding box center [520, 324] width 72 height 11
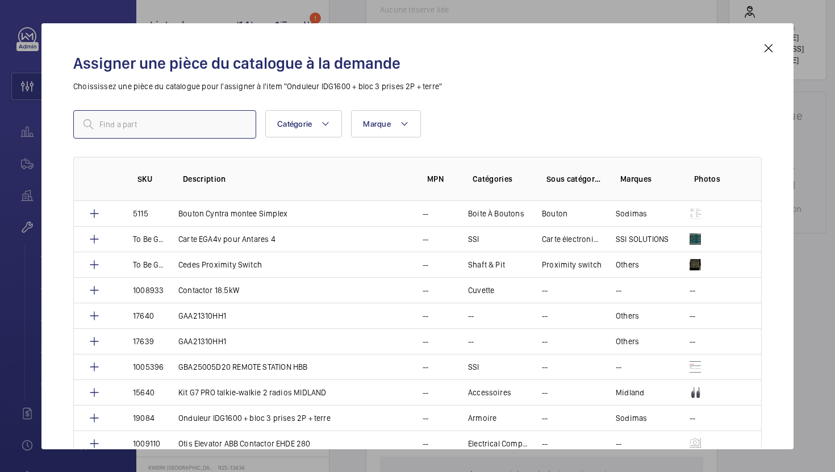
click at [237, 125] on input "text" at bounding box center [164, 124] width 183 height 28
type input "800v"
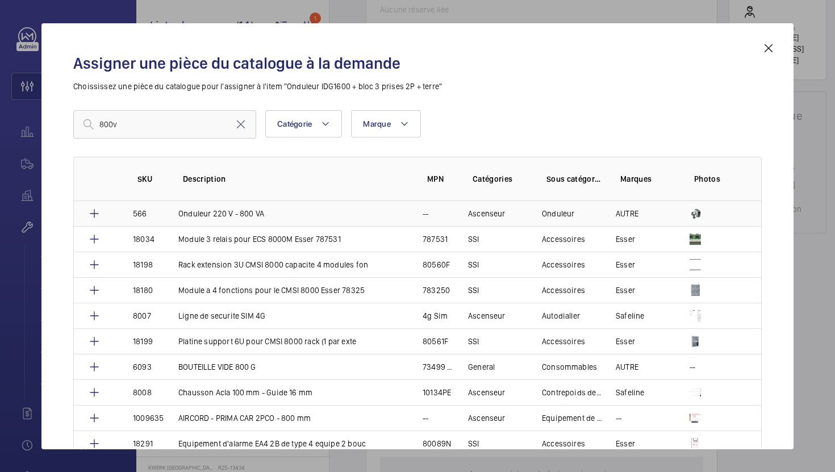
click at [367, 218] on td "Onduleur 220 V - 800 VA" at bounding box center [287, 213] width 244 height 25
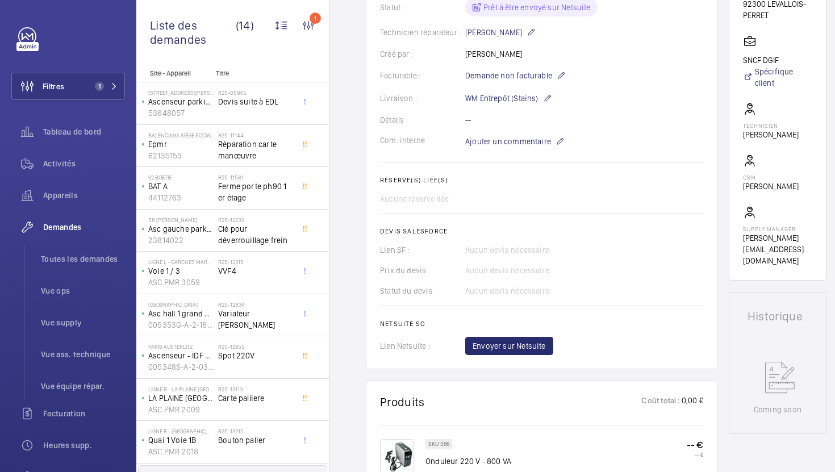
scroll to position [260, 0]
click at [521, 349] on span "Envoyer sur Netsuite" at bounding box center [509, 346] width 73 height 11
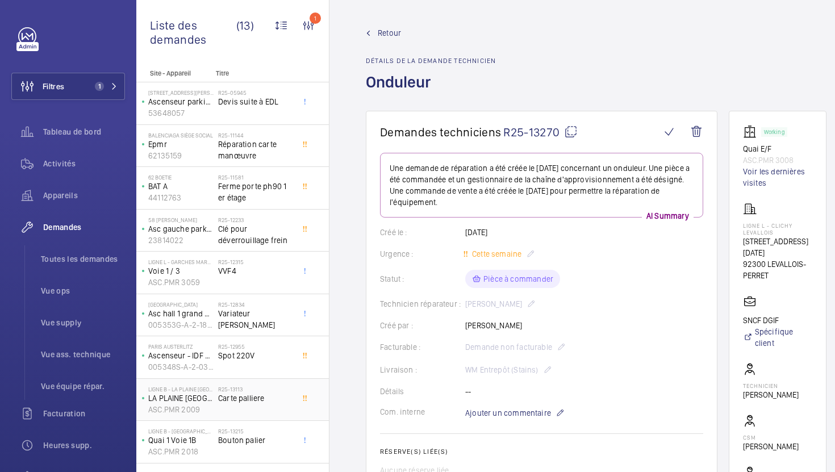
scroll to position [161, 0]
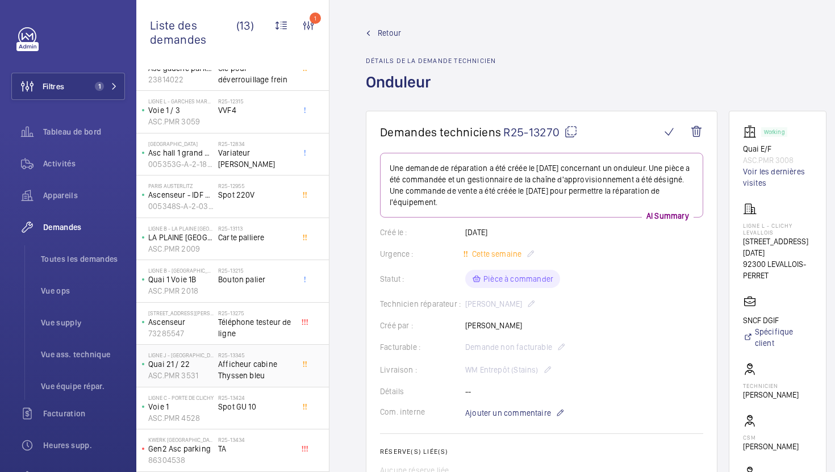
click at [279, 363] on span "Afficheur cabine Thyssen bleu" at bounding box center [255, 369] width 75 height 23
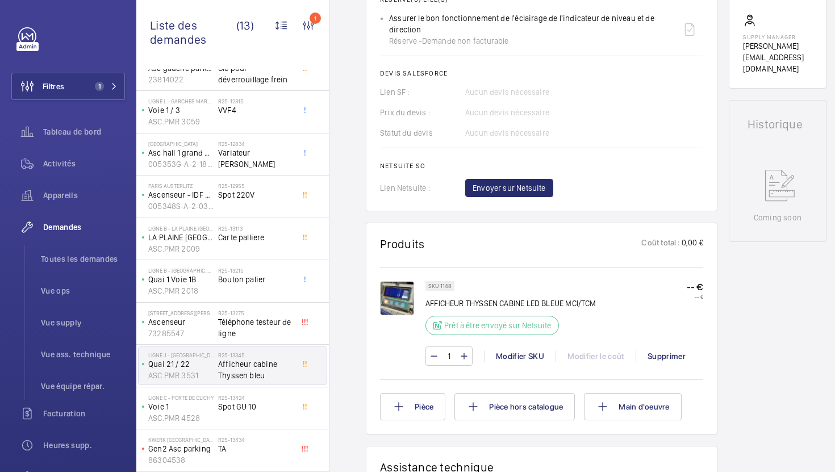
scroll to position [462, 0]
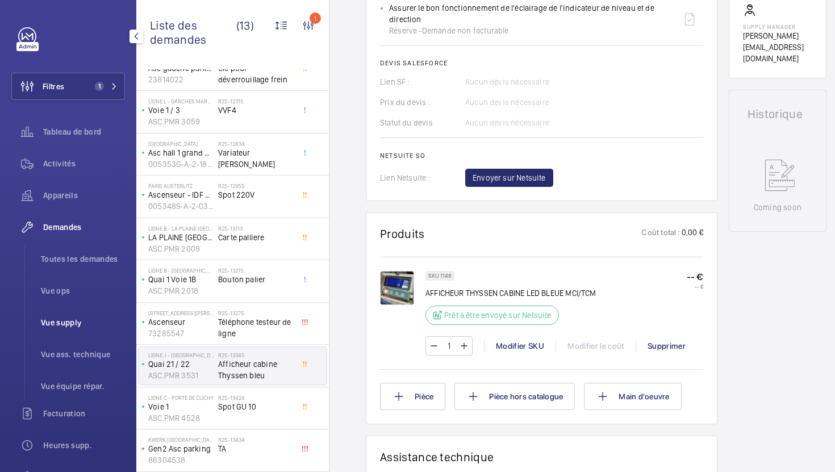
click at [66, 332] on li "Vue supply" at bounding box center [78, 322] width 93 height 27
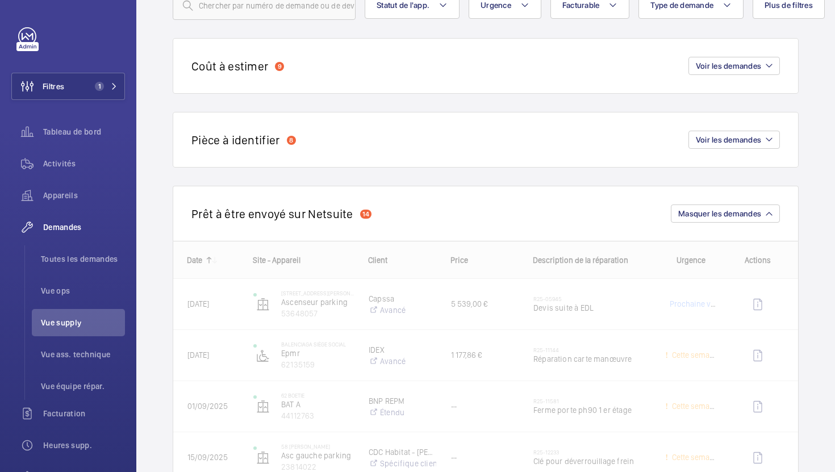
scroll to position [139, 0]
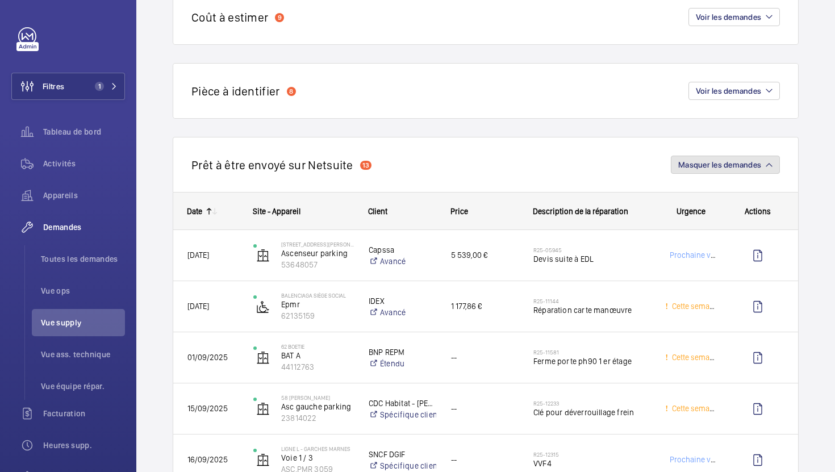
click at [701, 173] on button "Masquer les demandes" at bounding box center [725, 165] width 109 height 18
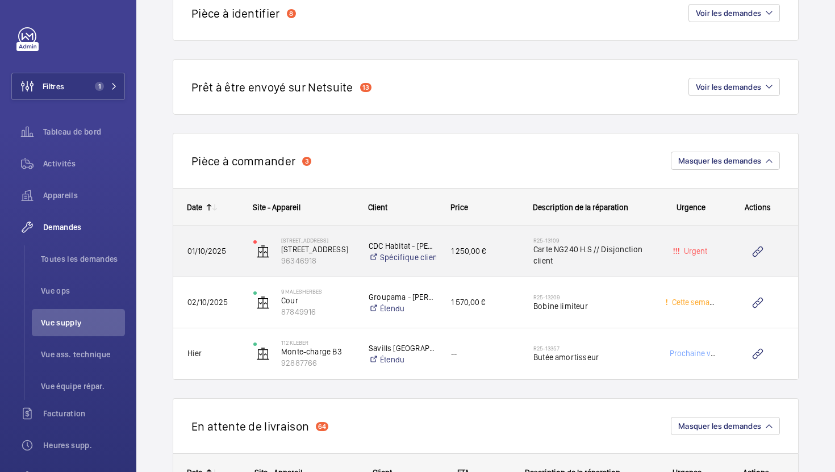
scroll to position [230, 0]
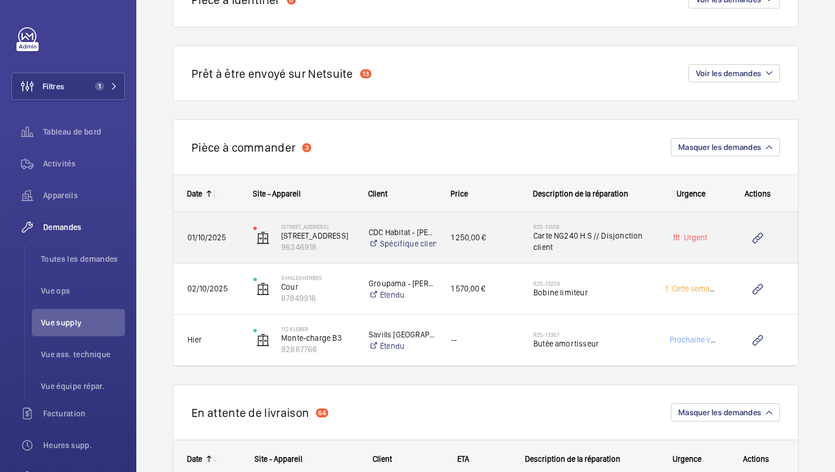
click at [582, 254] on div "R25-13109 Carte NG240 H.S // Disjonction client" at bounding box center [585, 237] width 131 height 51
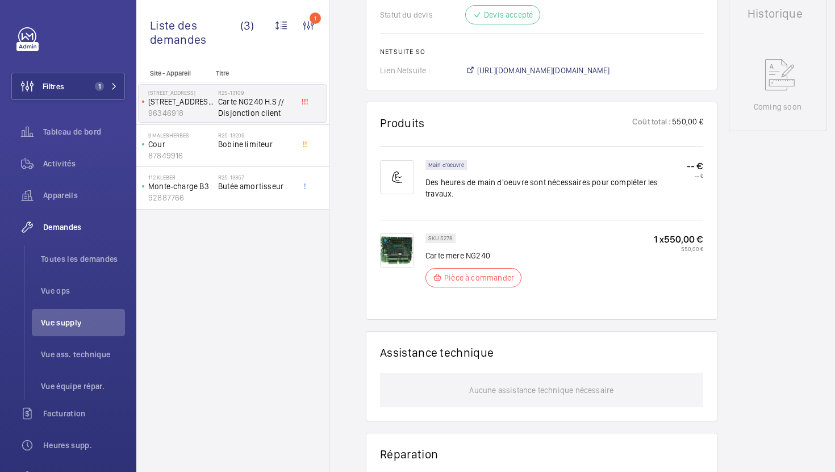
scroll to position [559, 0]
